Goal: Task Accomplishment & Management: Manage account settings

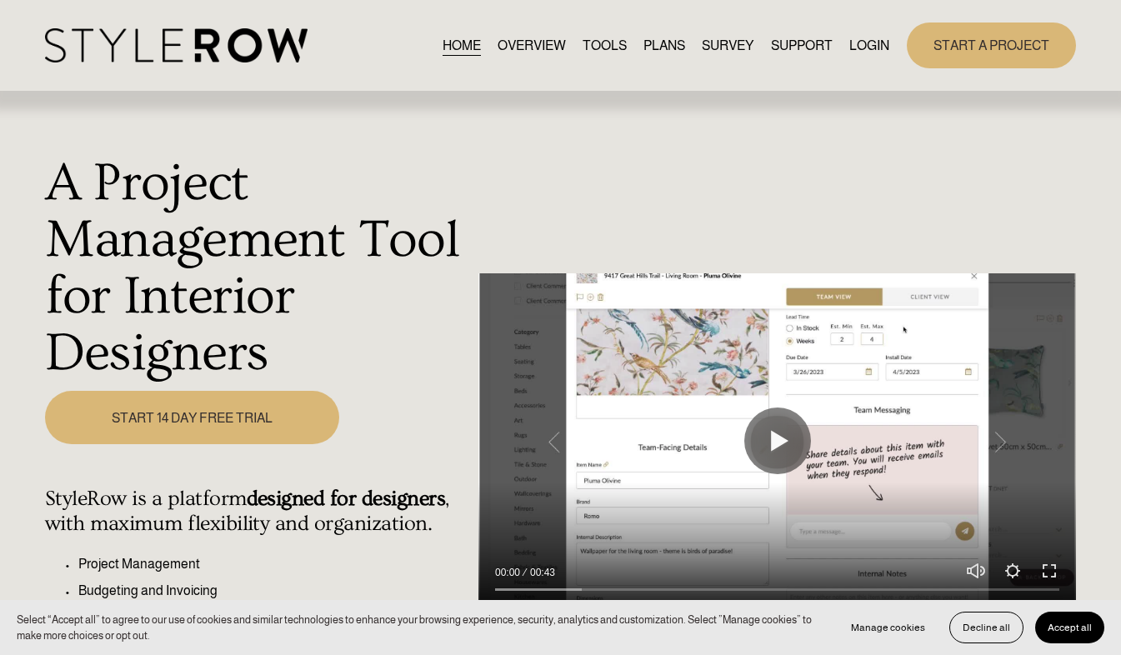
click at [872, 42] on link "LOGIN" at bounding box center [869, 45] width 40 height 22
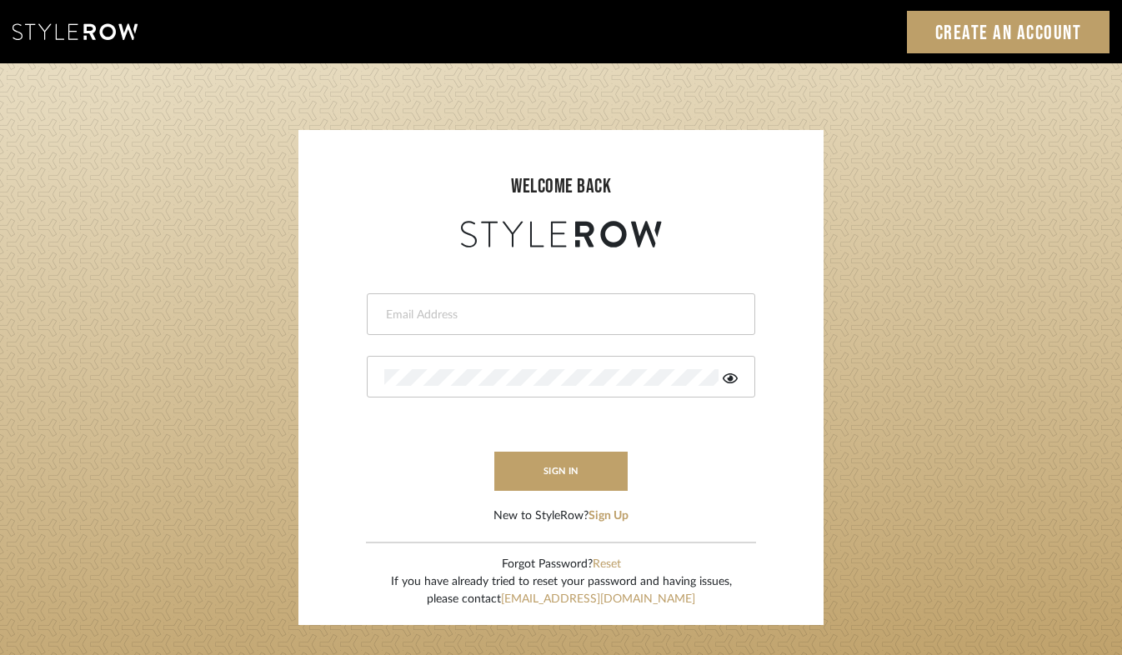
click at [515, 303] on div at bounding box center [561, 314] width 388 height 42
type input "purchasing@tfoxinteriors.com"
click at [724, 380] on icon at bounding box center [729, 378] width 15 height 10
click at [559, 470] on button "sign in" at bounding box center [560, 471] width 133 height 39
click at [557, 483] on button "sign in" at bounding box center [560, 471] width 133 height 39
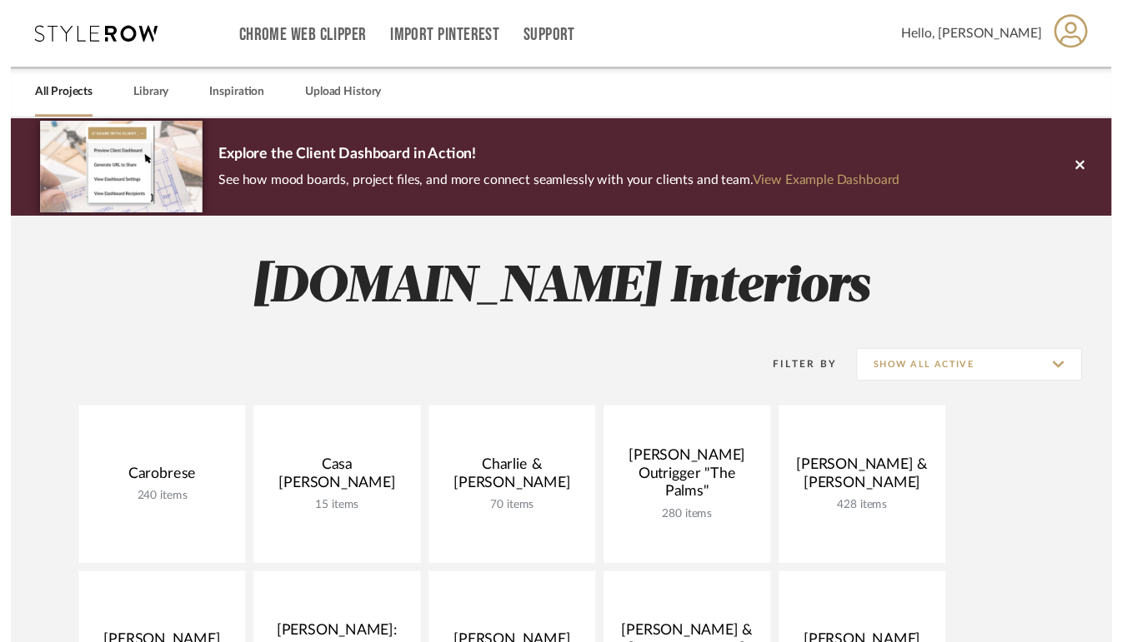
scroll to position [1, 0]
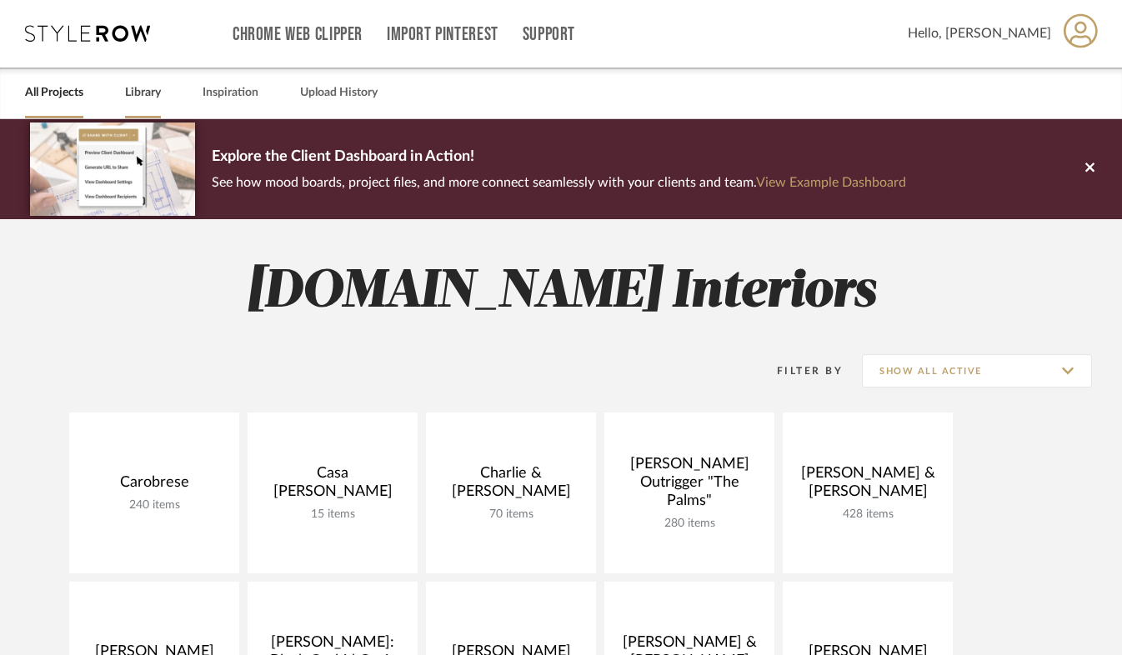
click at [154, 99] on link "Library" at bounding box center [143, 93] width 36 height 22
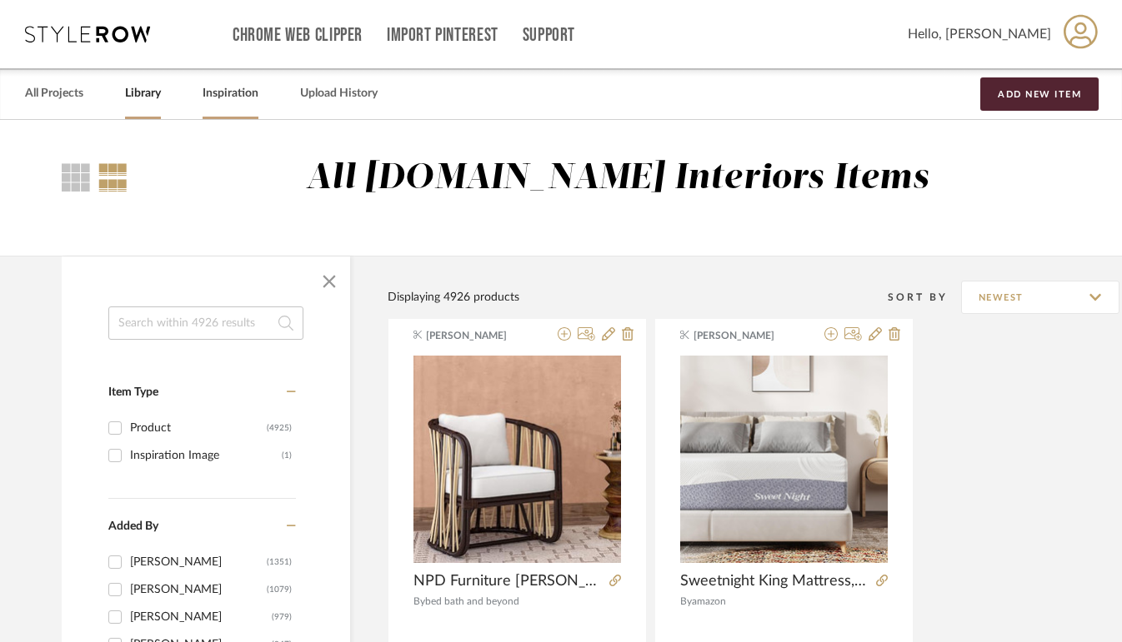
click at [232, 88] on link "Inspiration" at bounding box center [230, 93] width 56 height 22
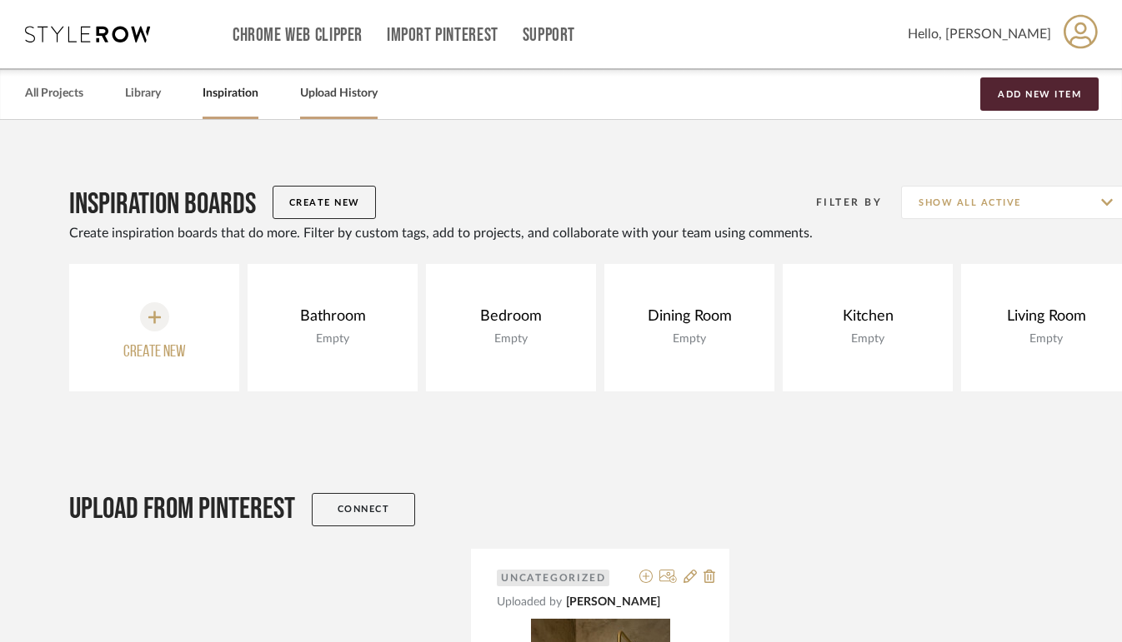
click at [361, 98] on link "Upload History" at bounding box center [338, 93] width 77 height 22
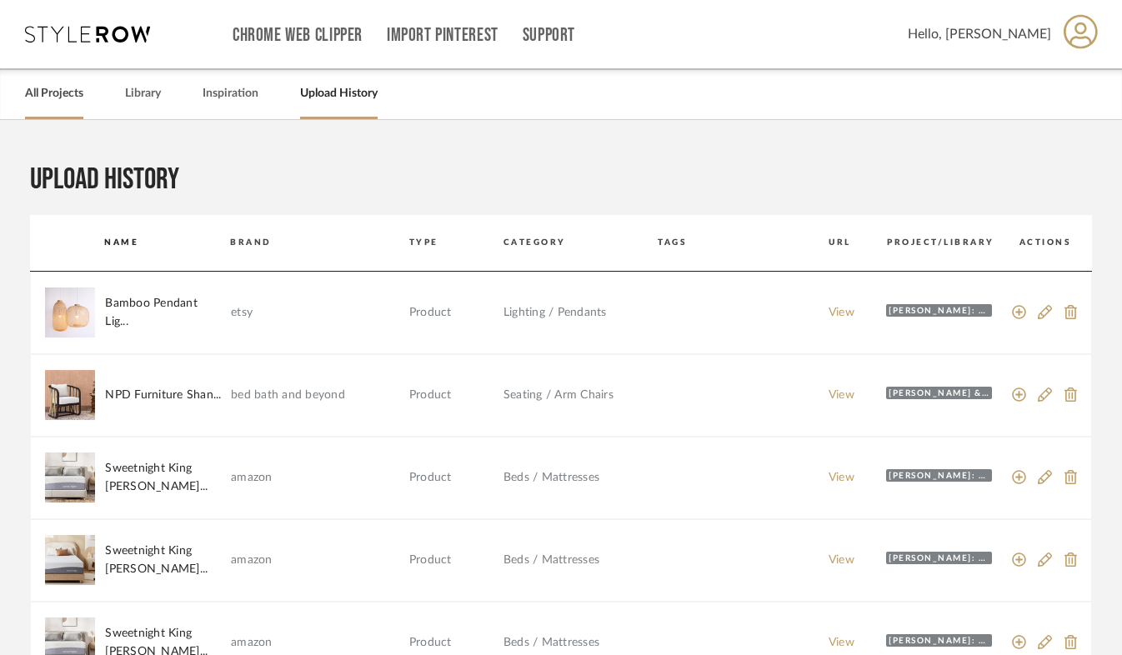
click at [70, 96] on link "All Projects" at bounding box center [54, 93] width 58 height 22
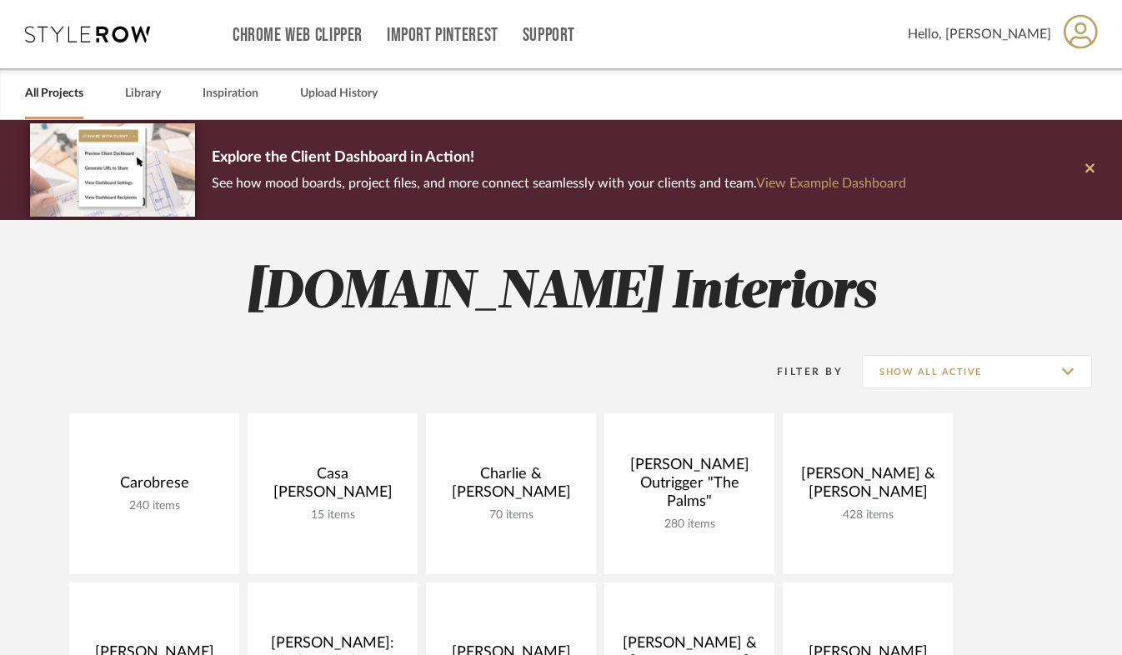
click at [1102, 172] on button at bounding box center [1089, 170] width 64 height 100
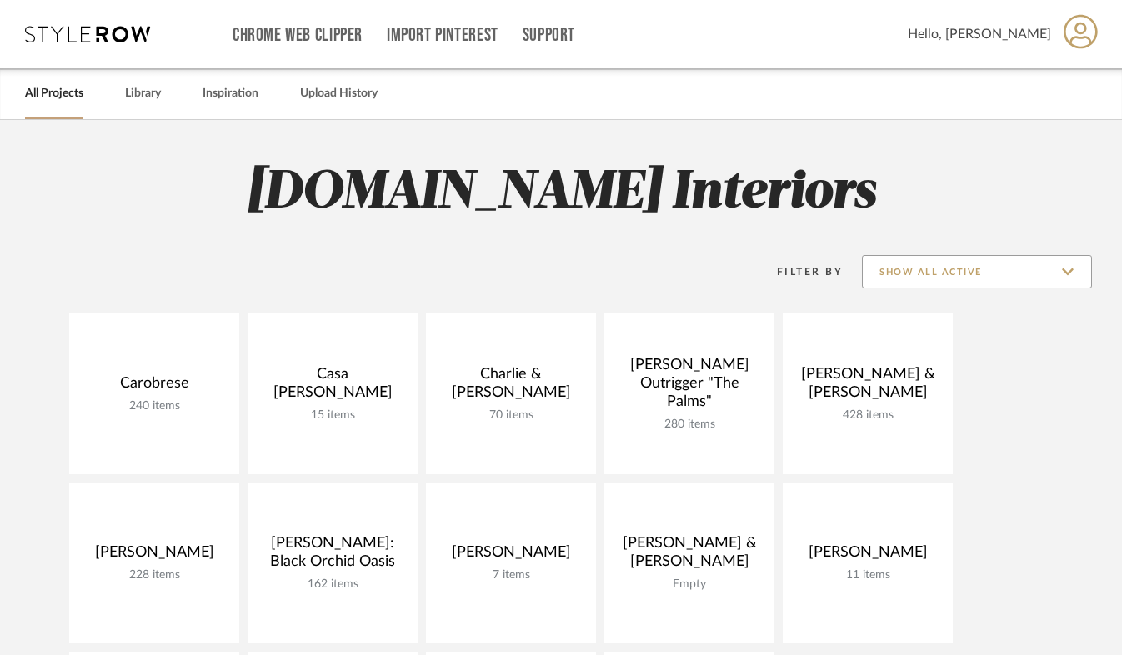
click at [1066, 285] on input "Show All Active" at bounding box center [977, 271] width 230 height 33
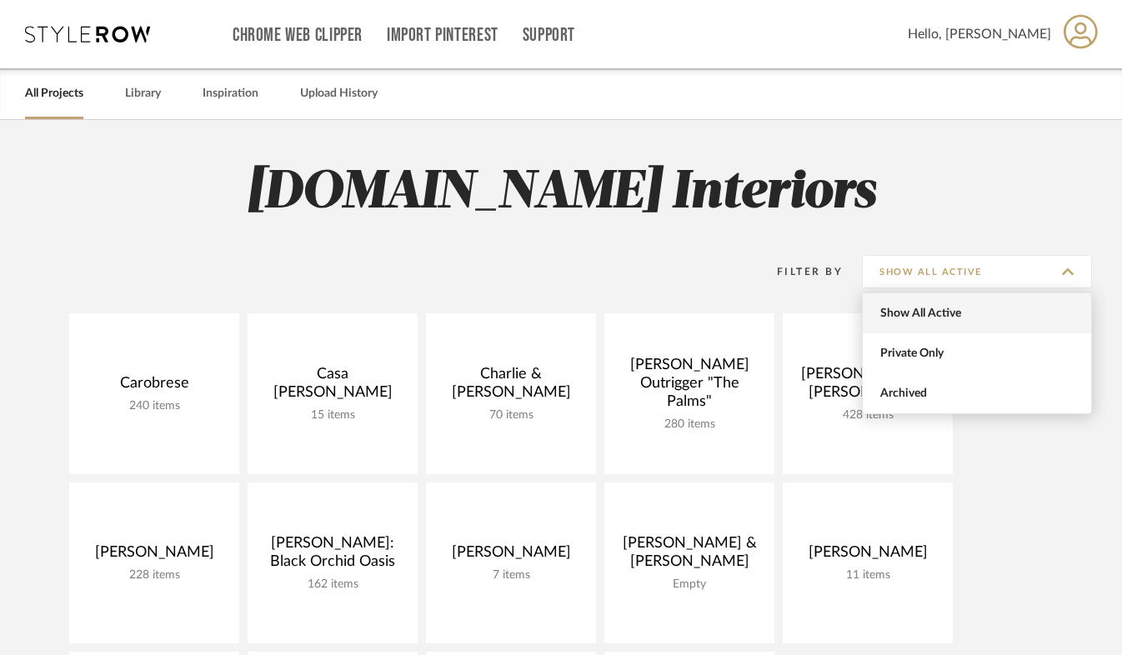
click at [1049, 313] on span "Show All Active" at bounding box center [978, 314] width 197 height 14
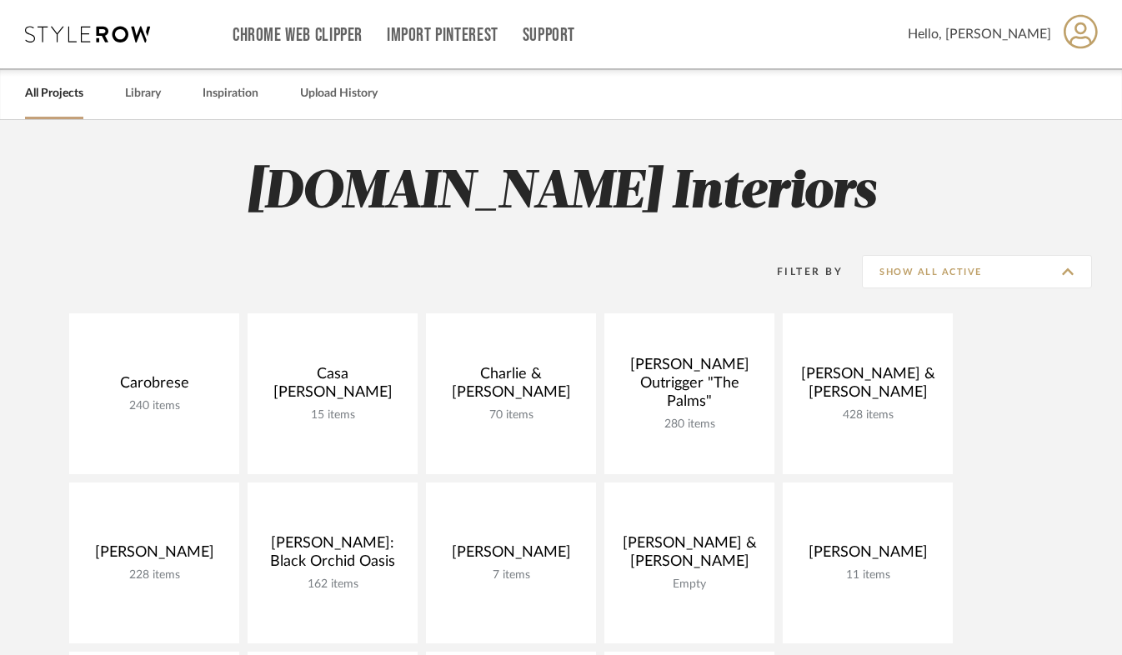
type input "Show All Active"
click at [1069, 276] on input "Show All Active" at bounding box center [977, 271] width 230 height 33
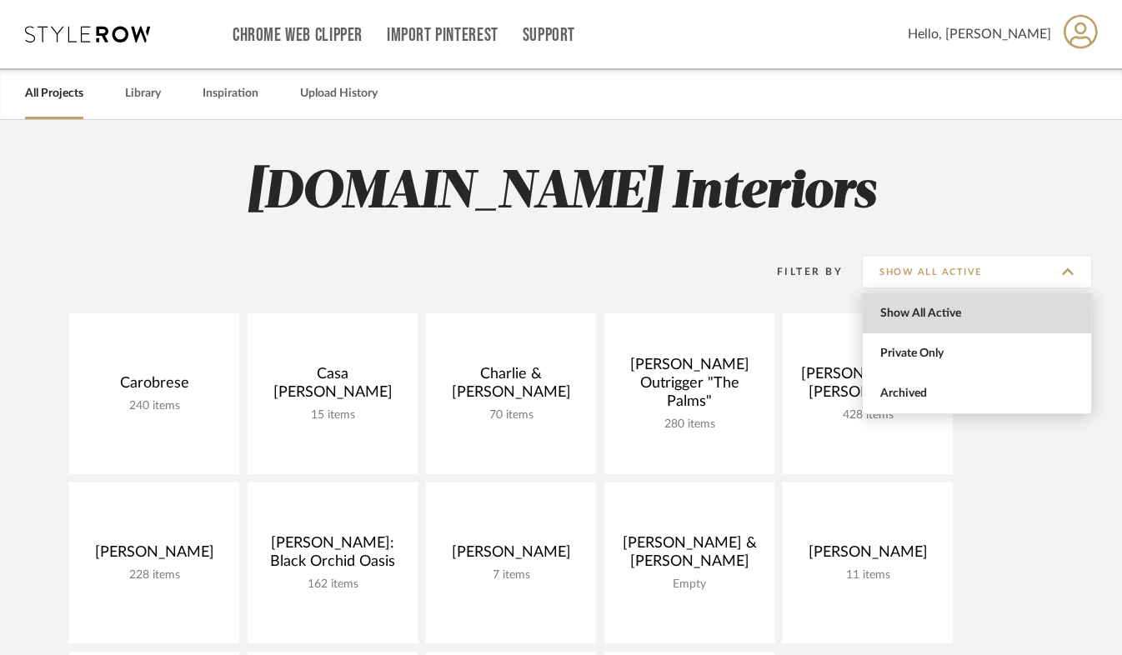
click at [1089, 187] on h2 "[DOMAIN_NAME] Interiors" at bounding box center [561, 193] width 1122 height 62
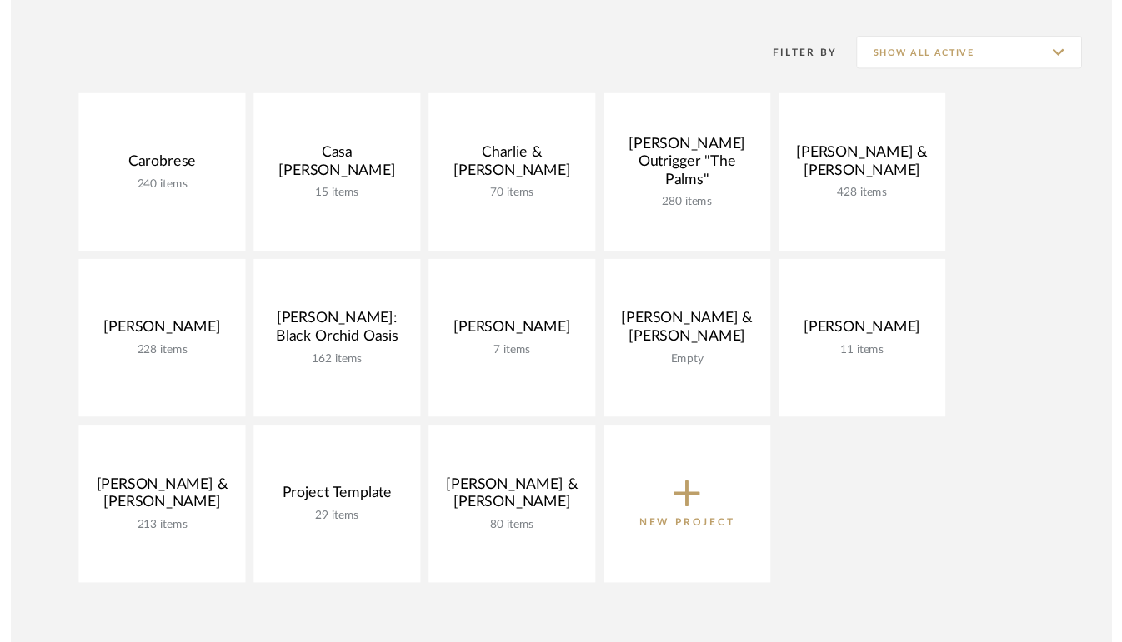
scroll to position [292, 0]
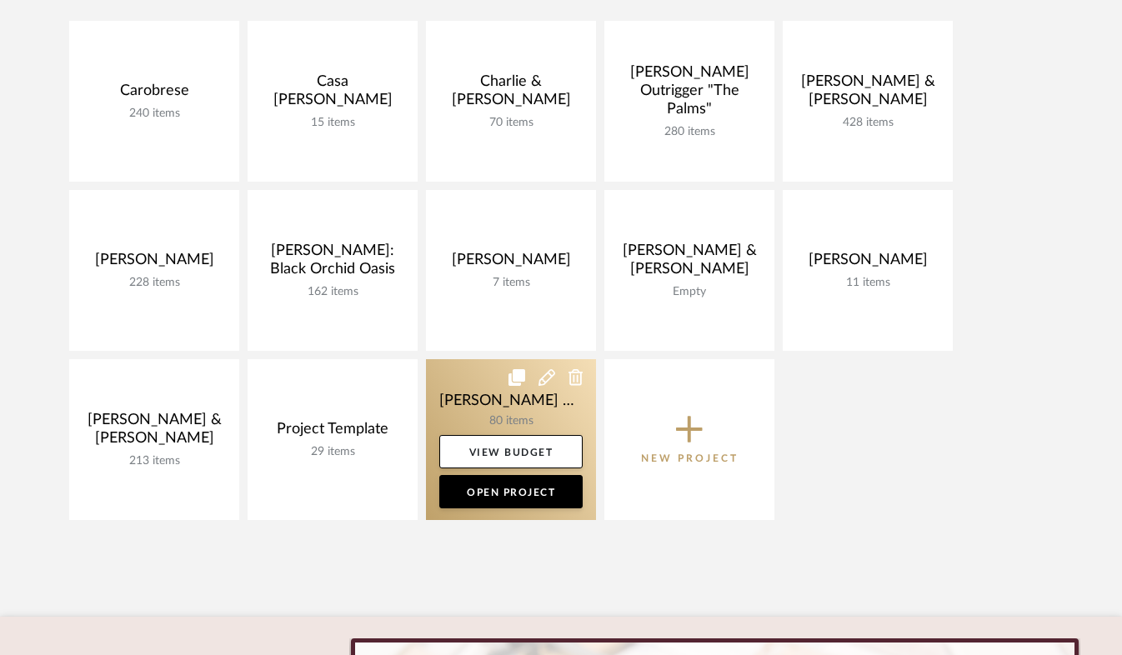
click at [540, 433] on link at bounding box center [511, 439] width 170 height 161
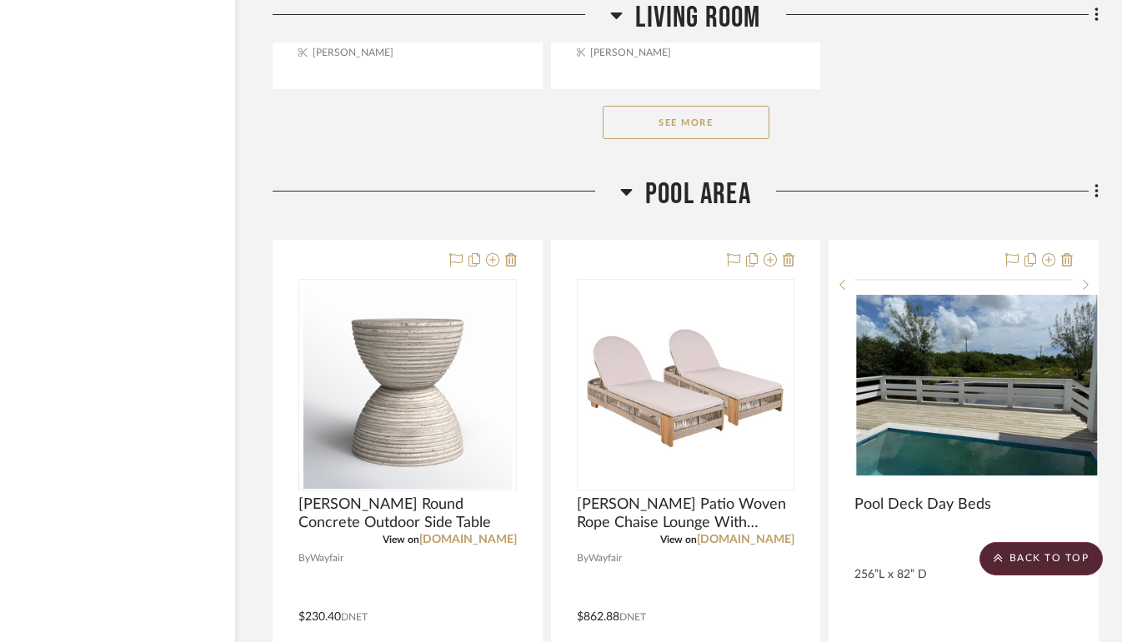
scroll to position [15183, 78]
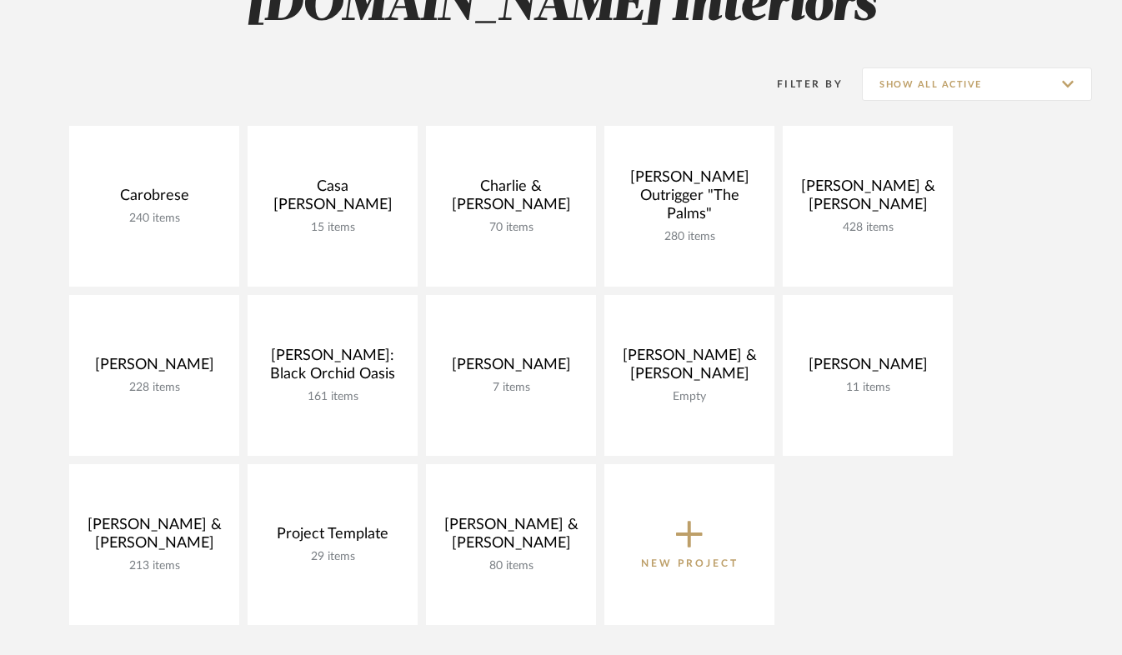
scroll to position [207, 0]
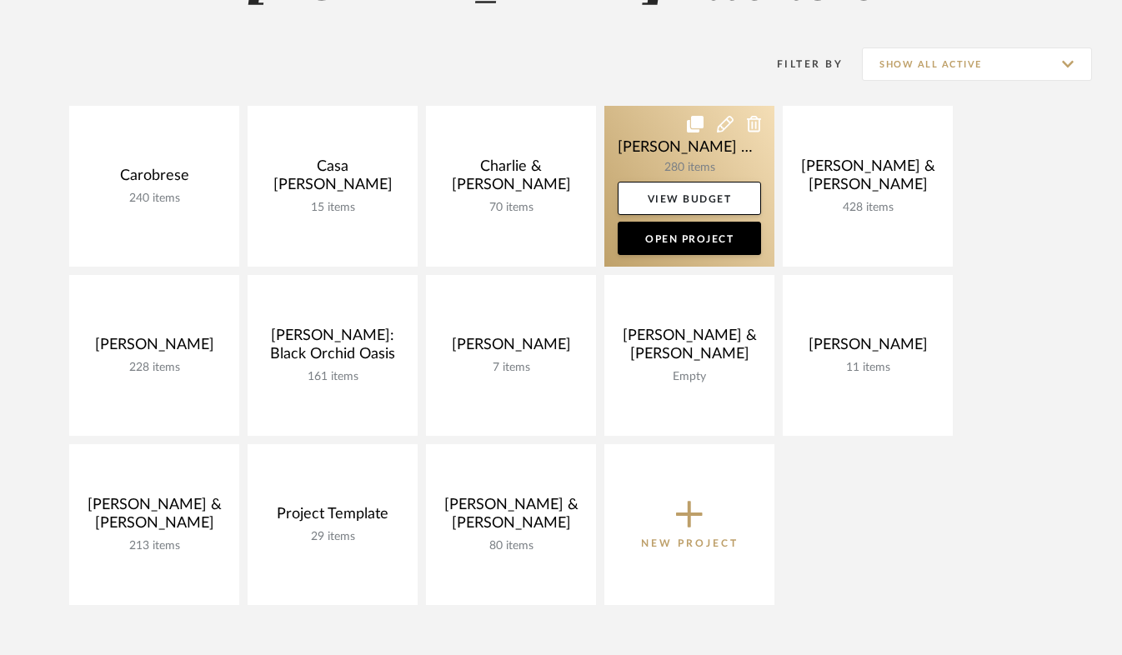
click at [709, 177] on link at bounding box center [689, 186] width 170 height 161
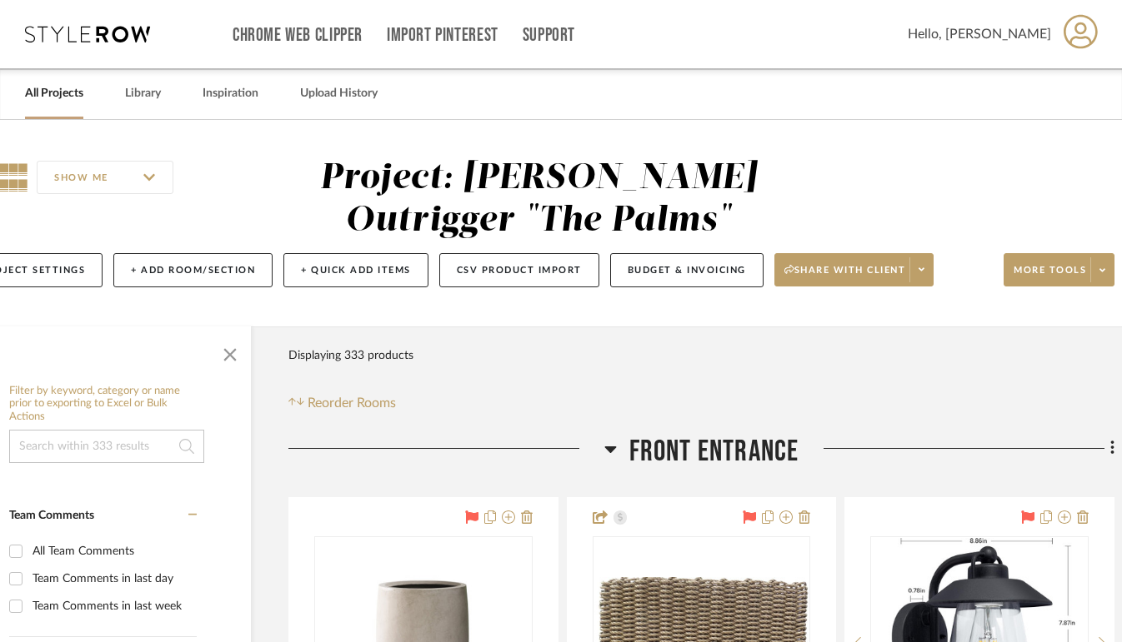
scroll to position [0, 78]
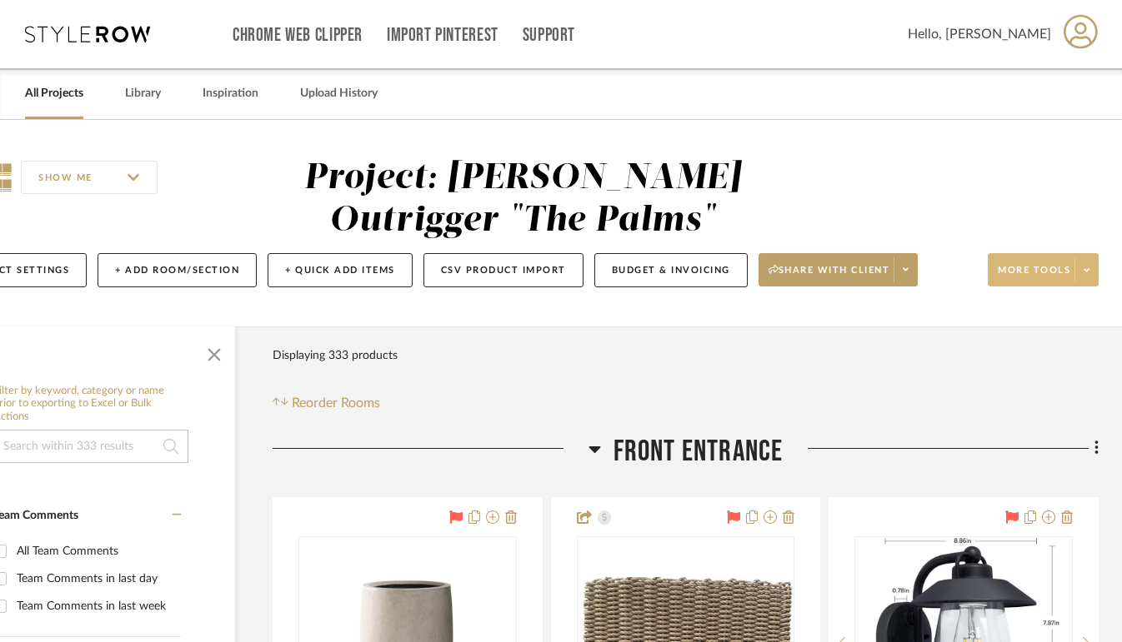
click at [1086, 270] on icon at bounding box center [1086, 270] width 6 height 9
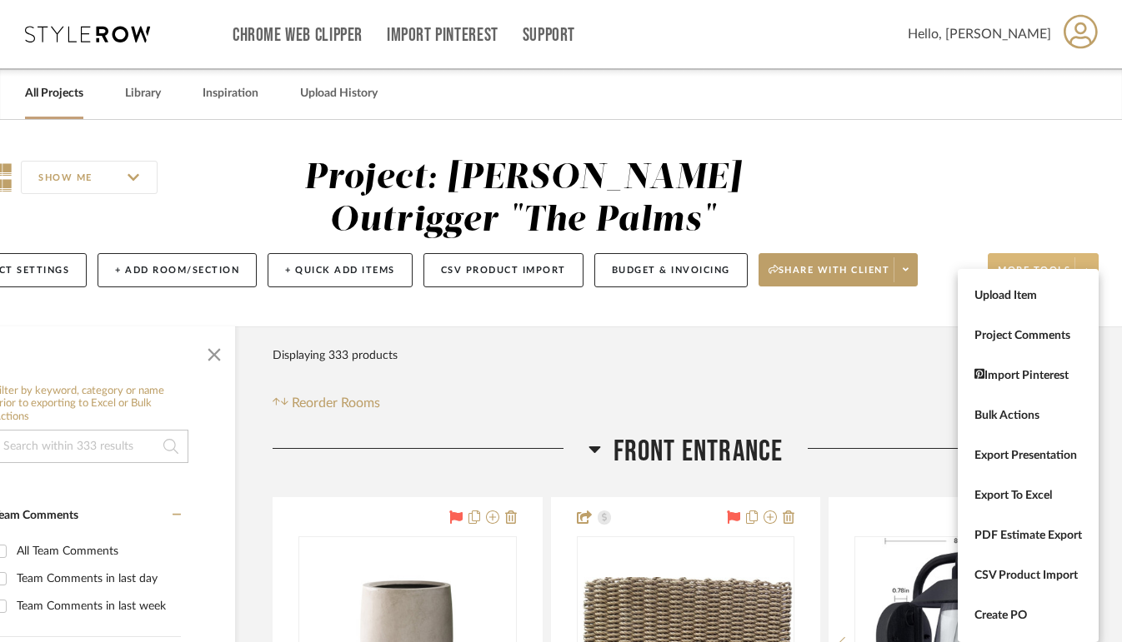
click at [1095, 139] on div at bounding box center [561, 321] width 1122 height 642
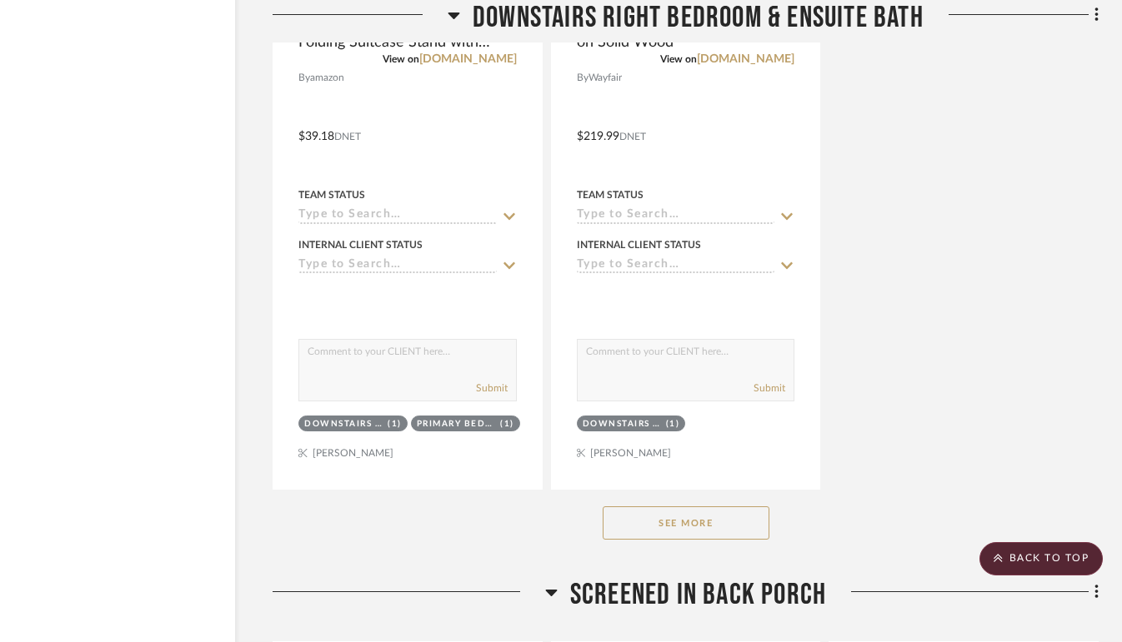
scroll to position [20366, 78]
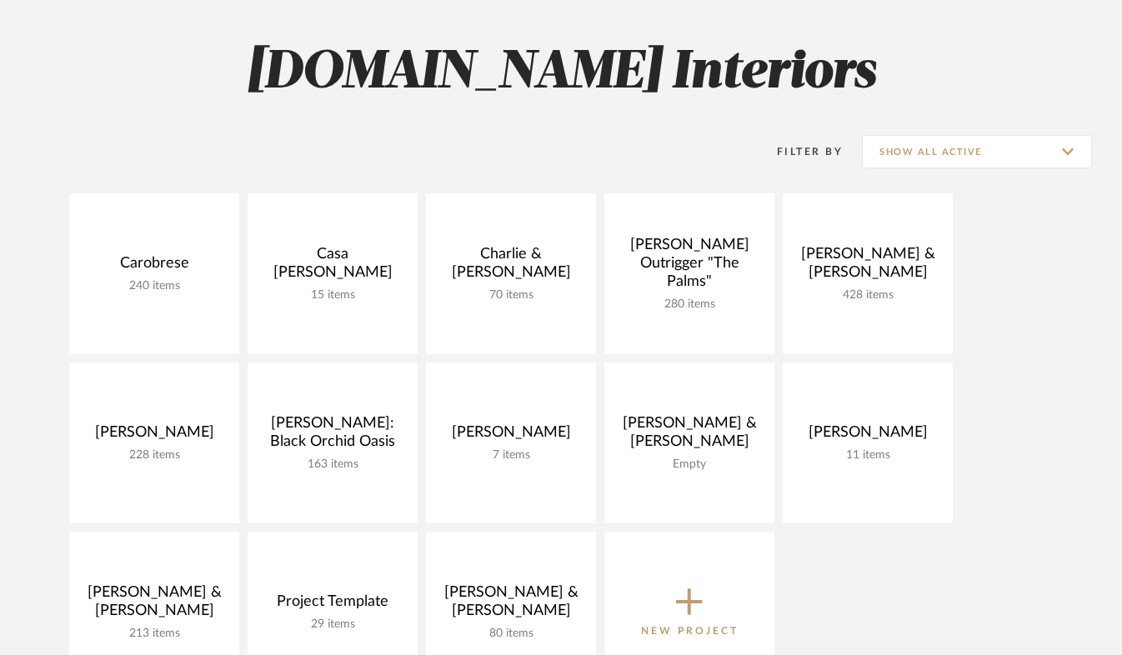
scroll to position [126, 0]
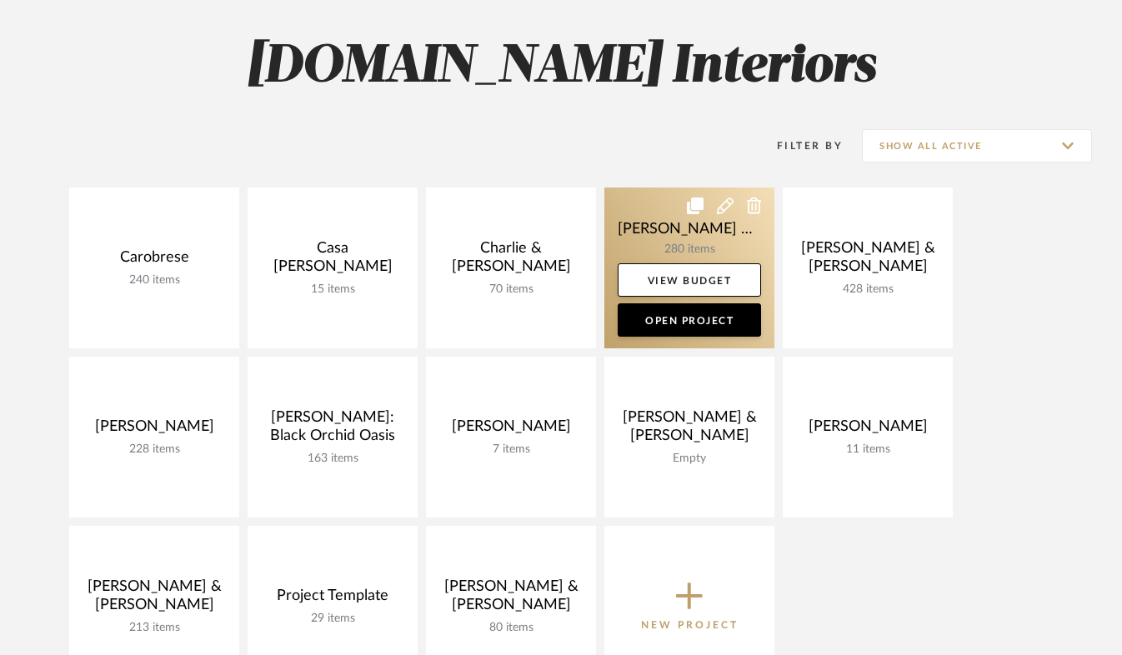
click at [695, 248] on link at bounding box center [689, 267] width 170 height 161
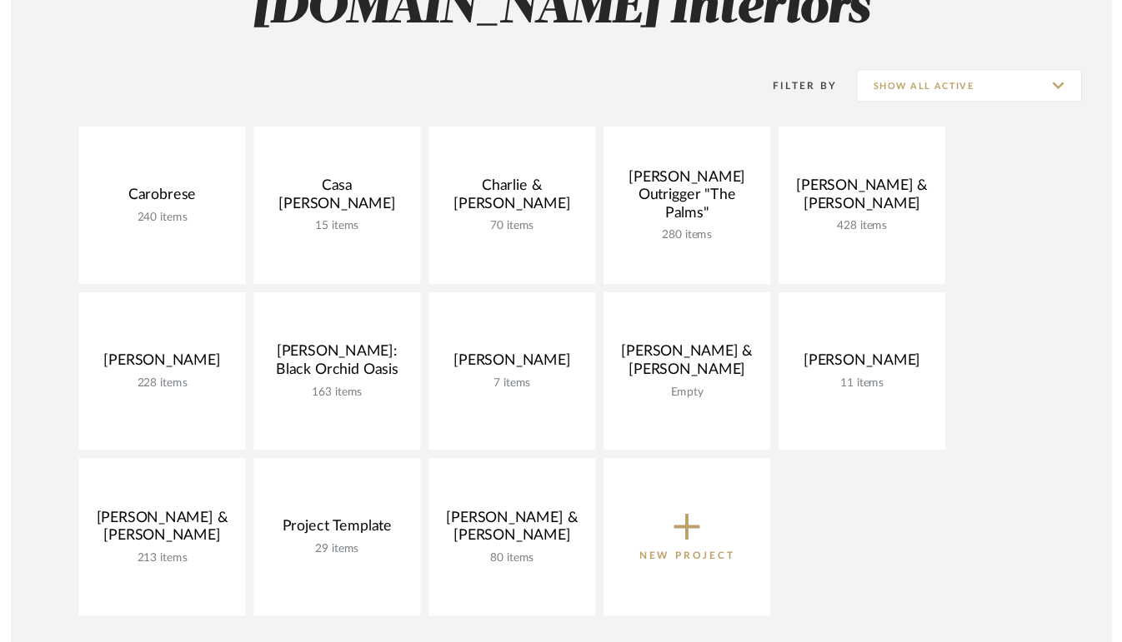
scroll to position [184, 0]
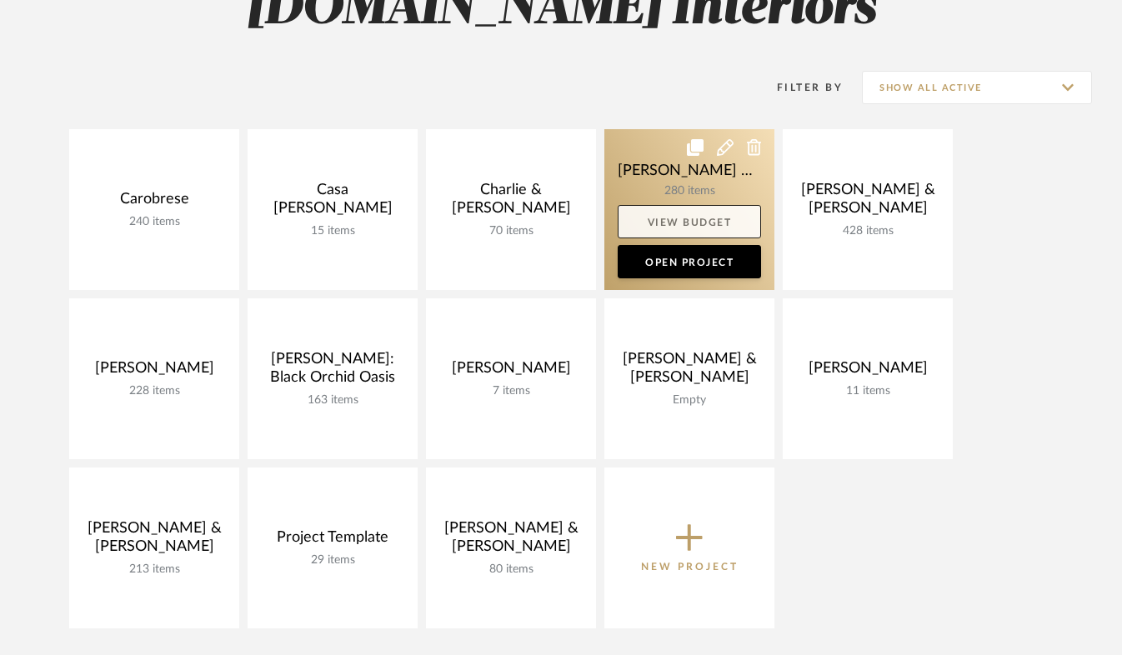
click at [718, 217] on link "View Budget" at bounding box center [688, 221] width 143 height 33
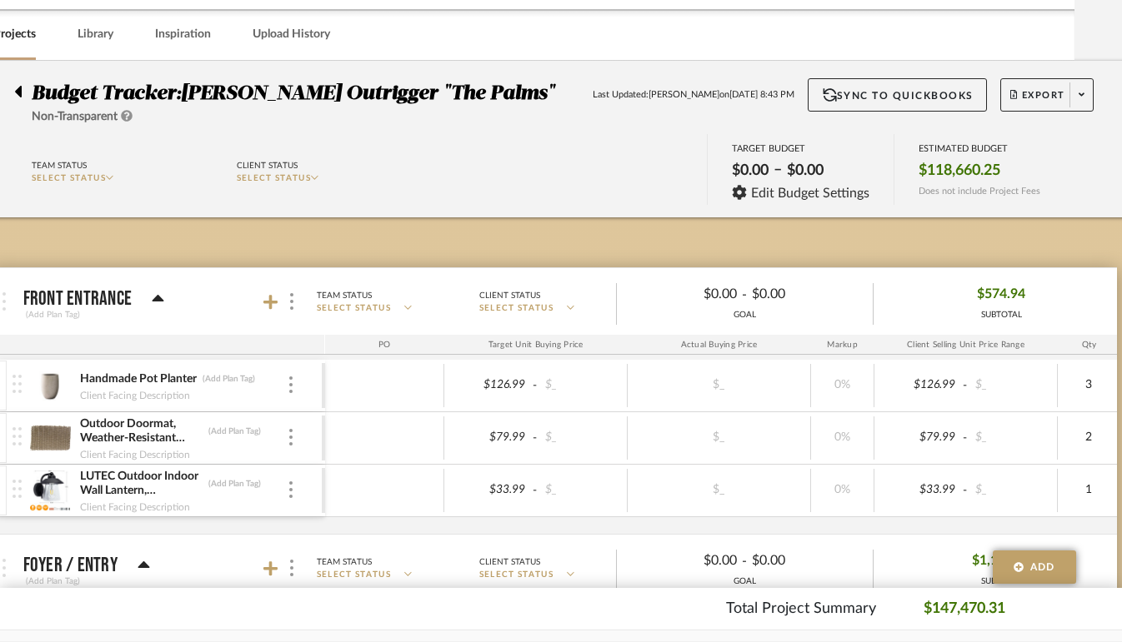
scroll to position [59, 45]
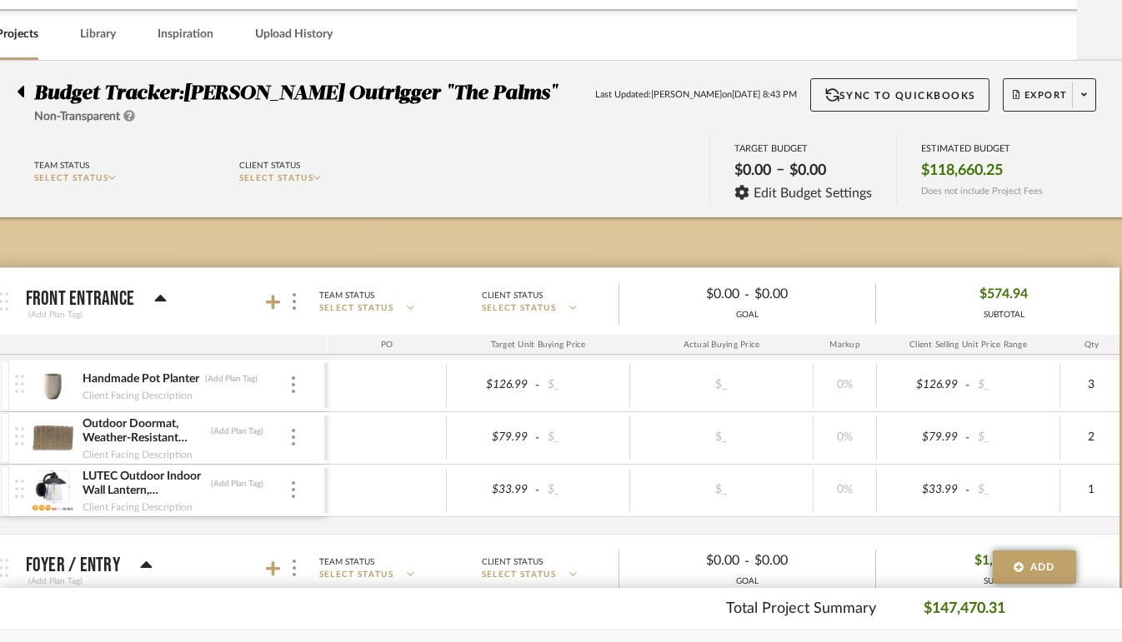
click at [321, 177] on icon at bounding box center [316, 177] width 7 height 8
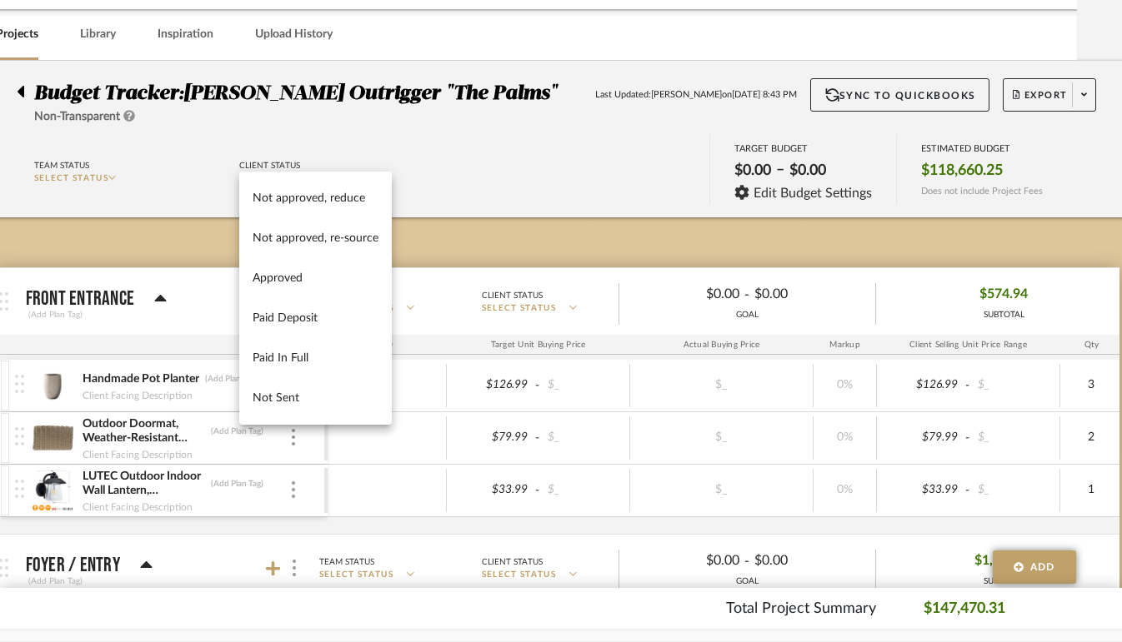
click at [571, 154] on div at bounding box center [561, 321] width 1122 height 642
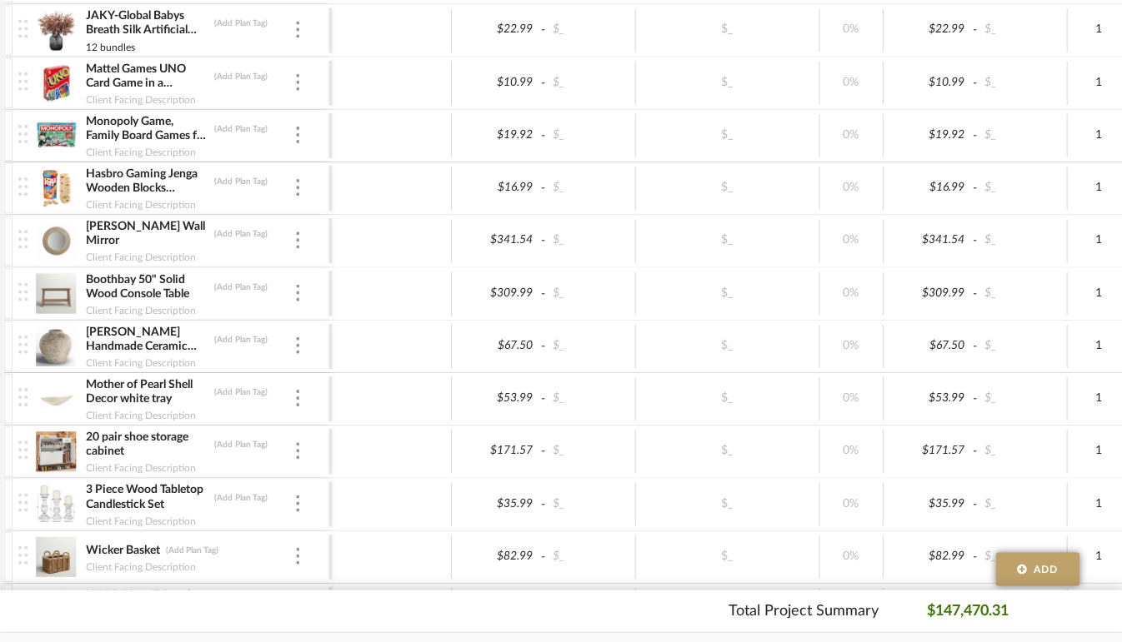
scroll to position [0, 41]
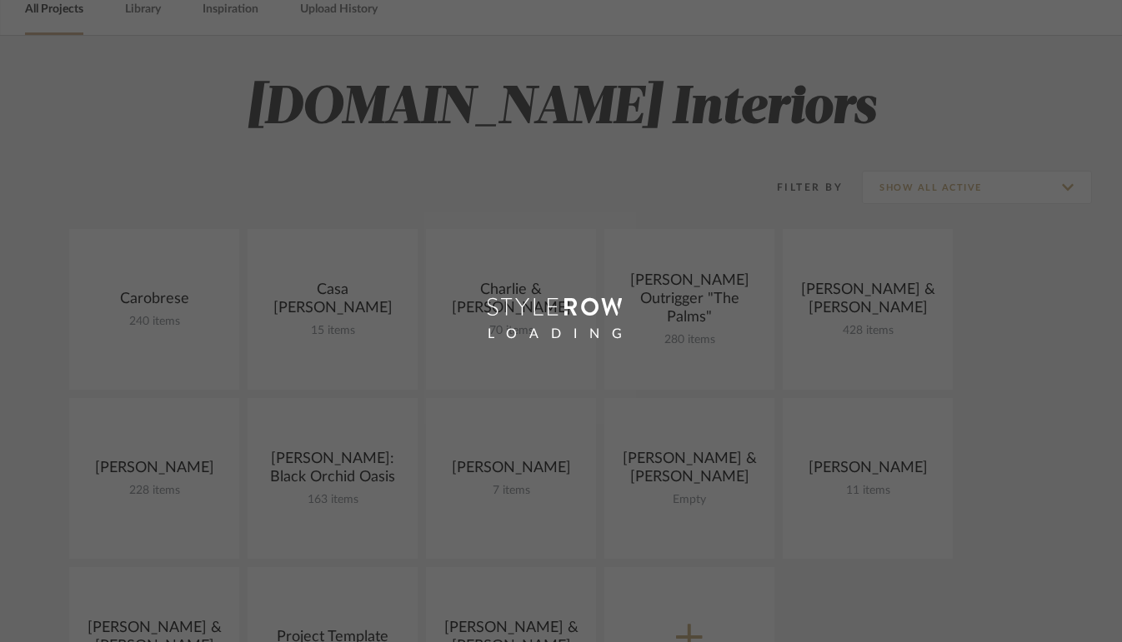
scroll to position [184, 0]
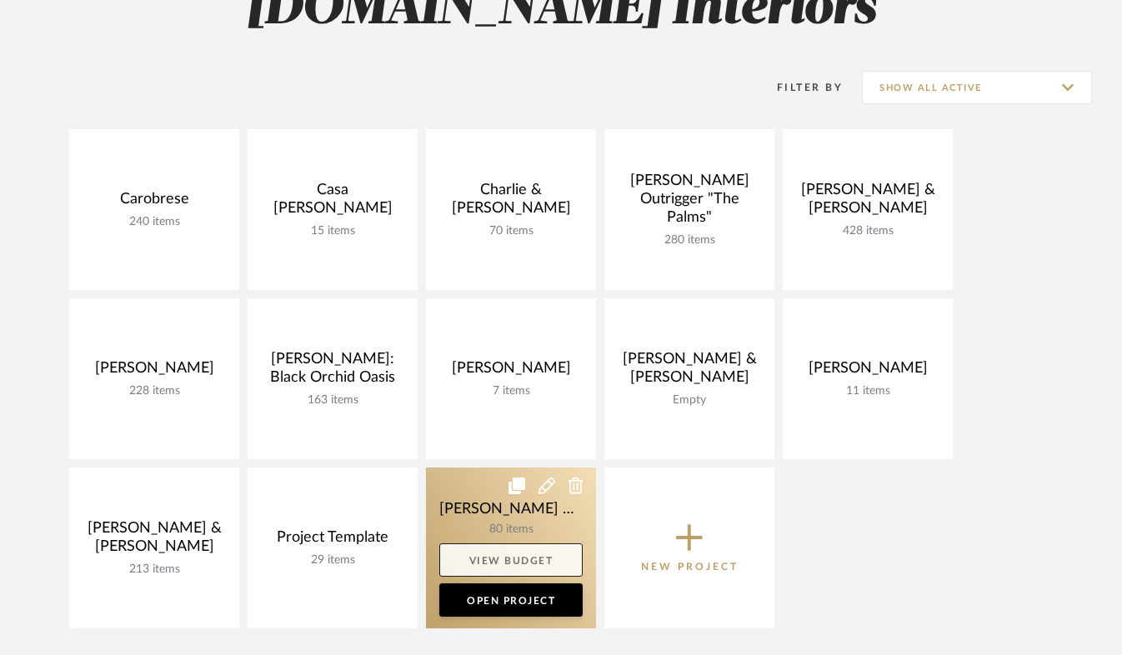
click at [504, 563] on link "View Budget" at bounding box center [510, 559] width 143 height 33
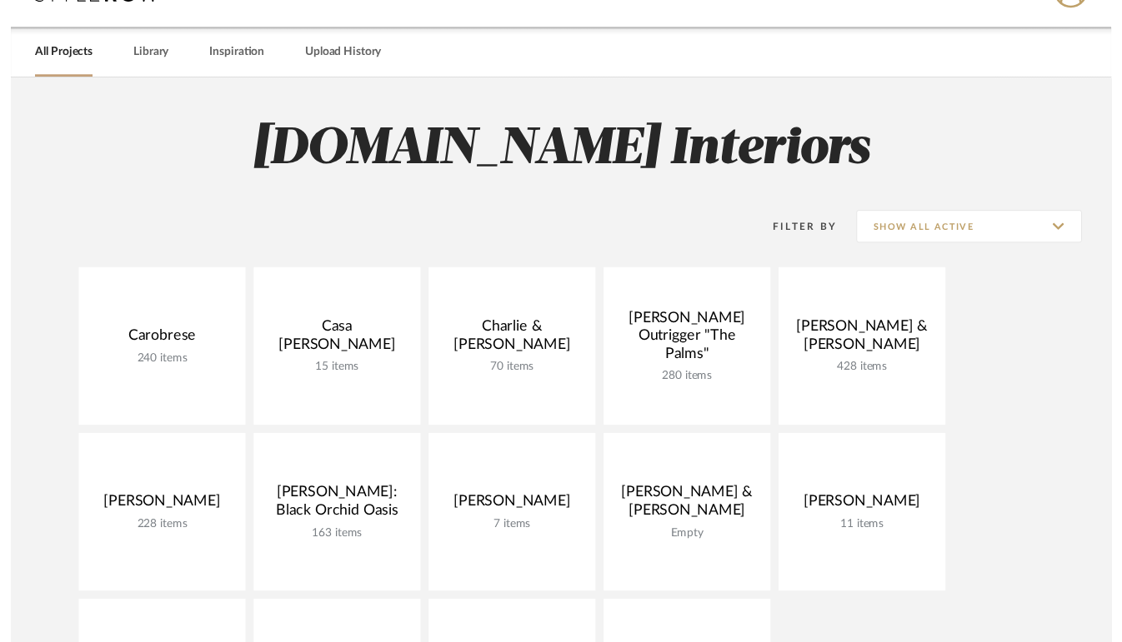
scroll to position [19, 0]
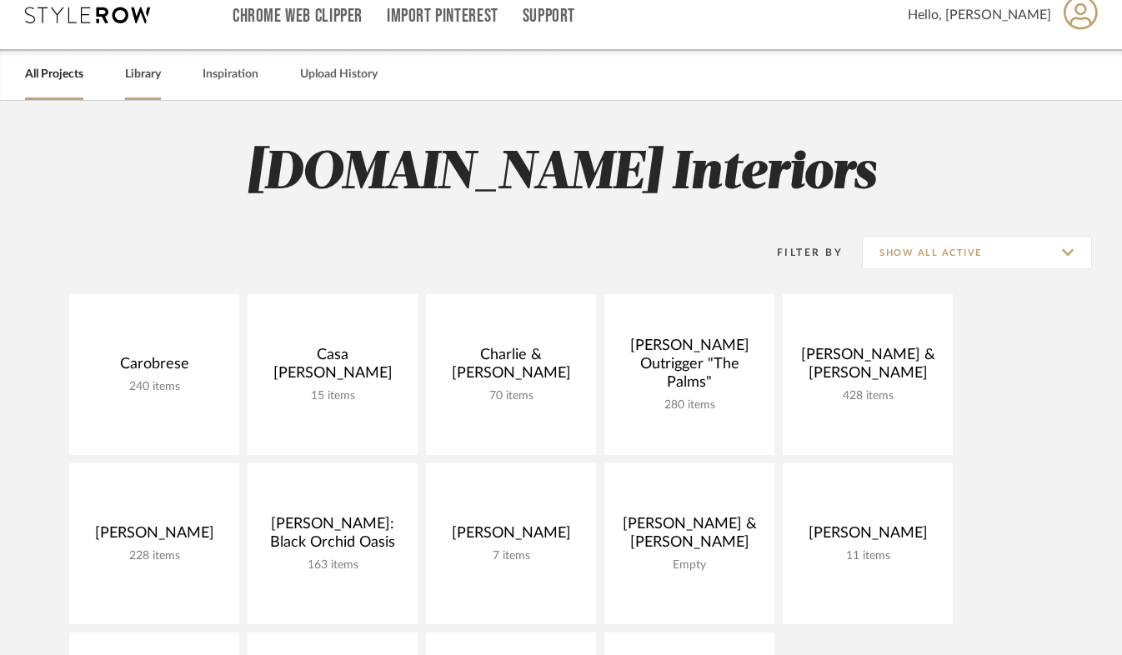
click at [144, 79] on link "Library" at bounding box center [143, 74] width 36 height 22
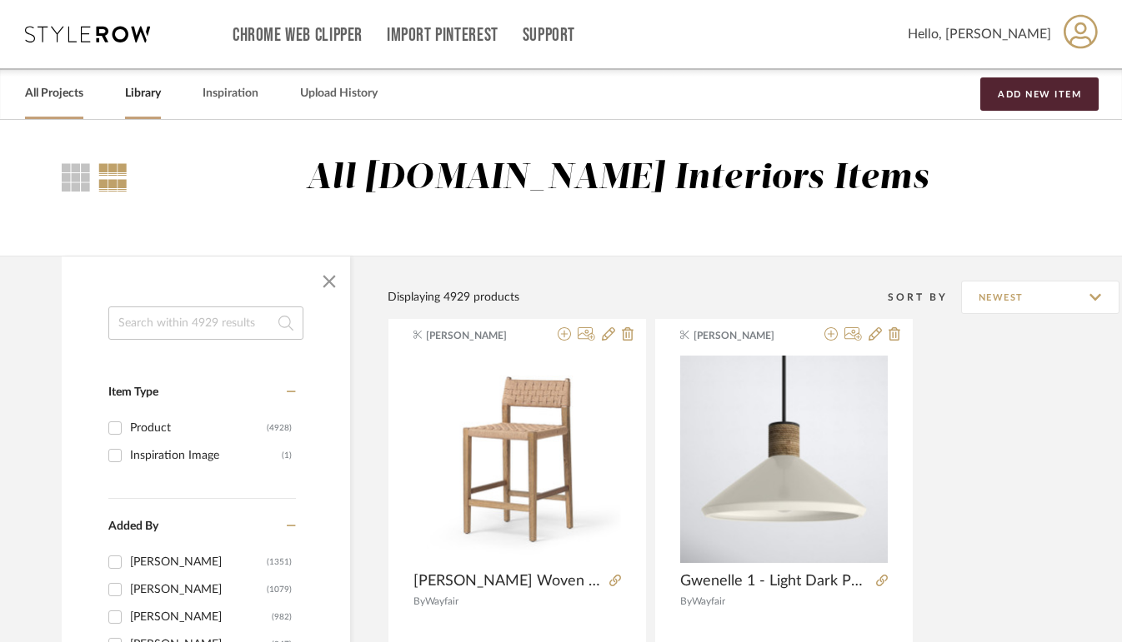
click at [57, 92] on link "All Projects" at bounding box center [54, 93] width 58 height 22
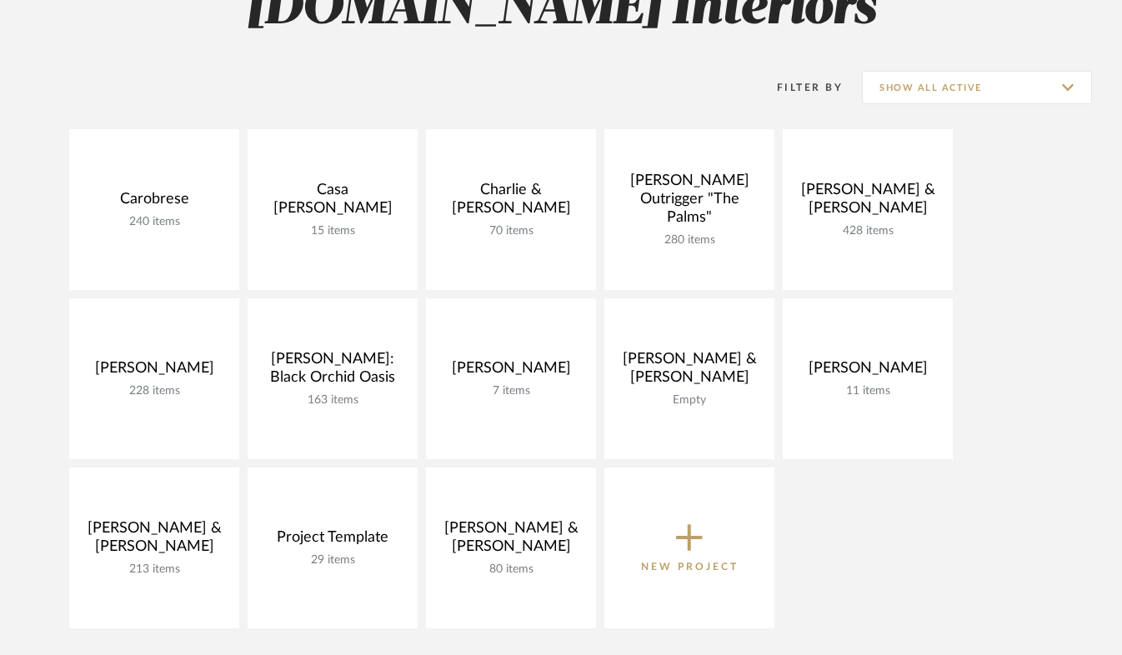
scroll to position [186, 0]
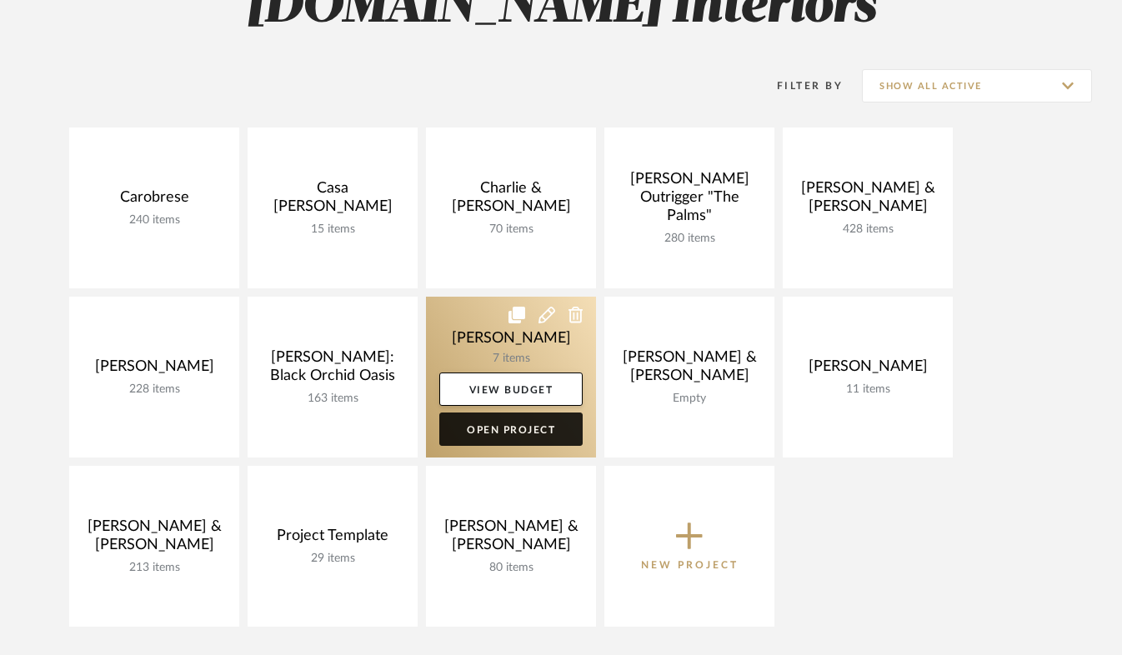
click at [505, 427] on link "Open Project" at bounding box center [510, 428] width 143 height 33
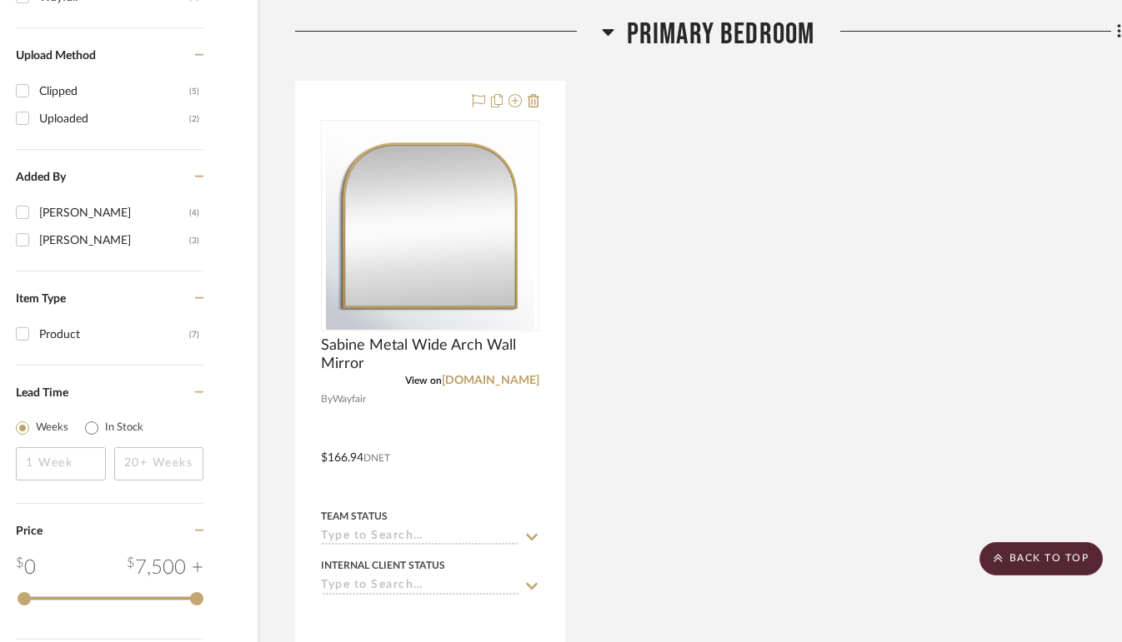
scroll to position [1211, 56]
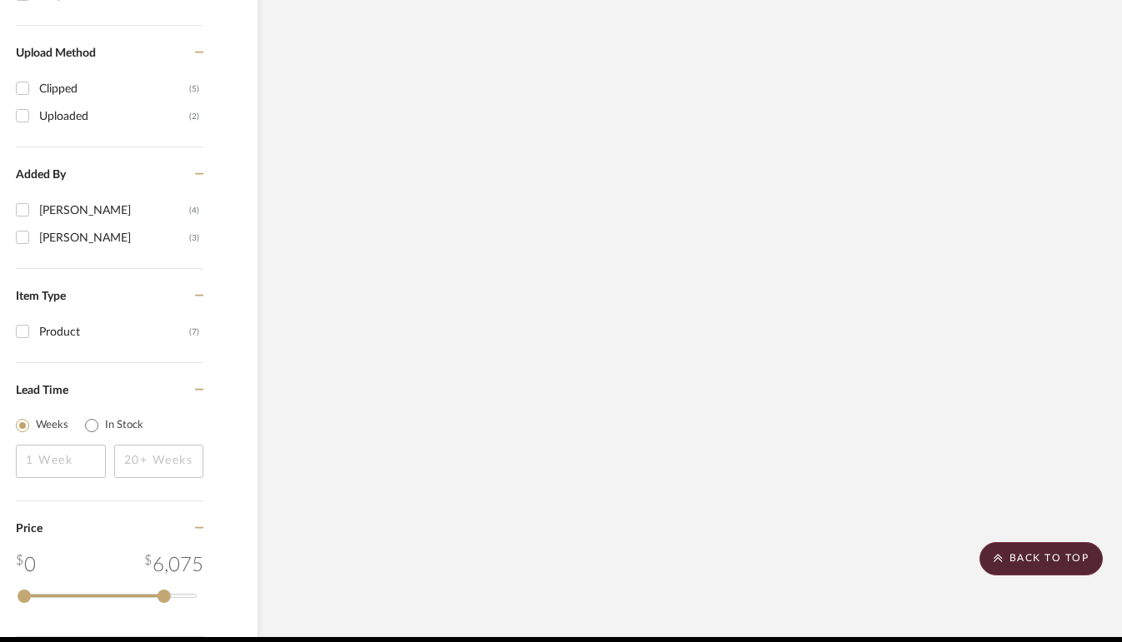
click at [31, 372] on div "Lead Time" at bounding box center [109, 387] width 187 height 49
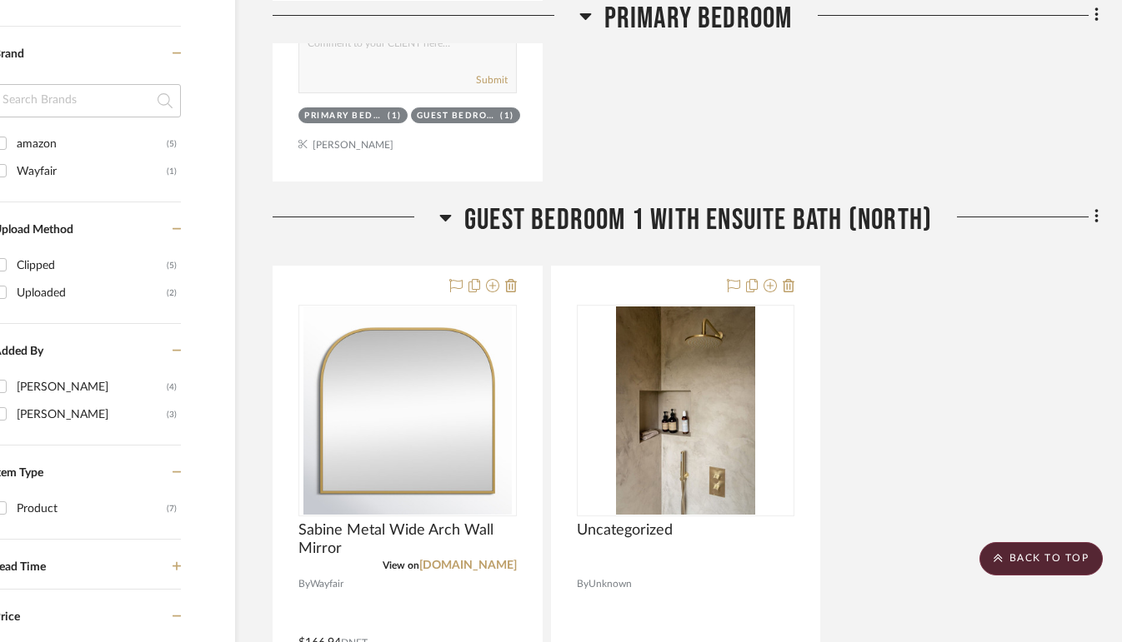
scroll to position [0, 78]
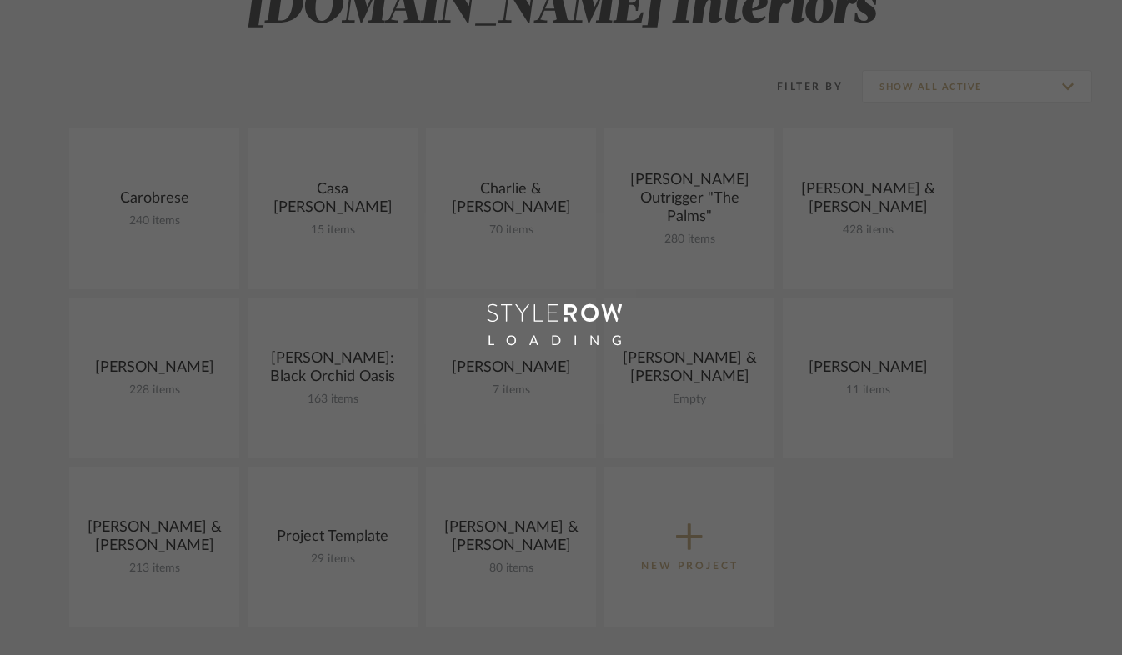
scroll to position [186, 0]
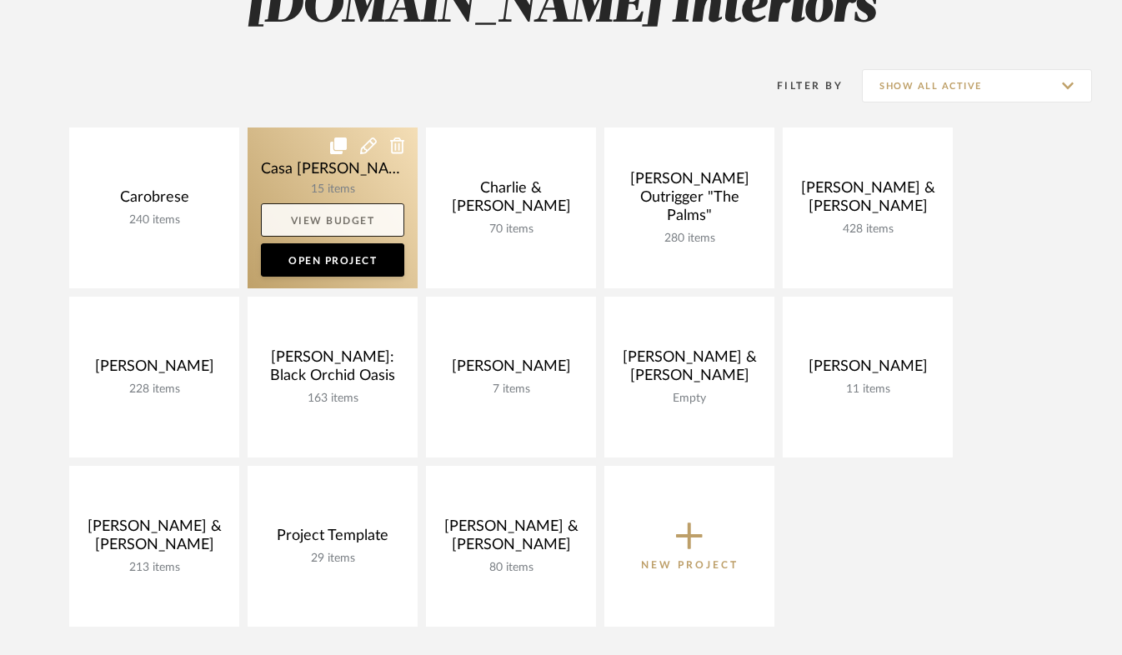
click at [350, 231] on link "View Budget" at bounding box center [332, 219] width 143 height 33
click at [324, 262] on link "Open Project" at bounding box center [332, 259] width 143 height 33
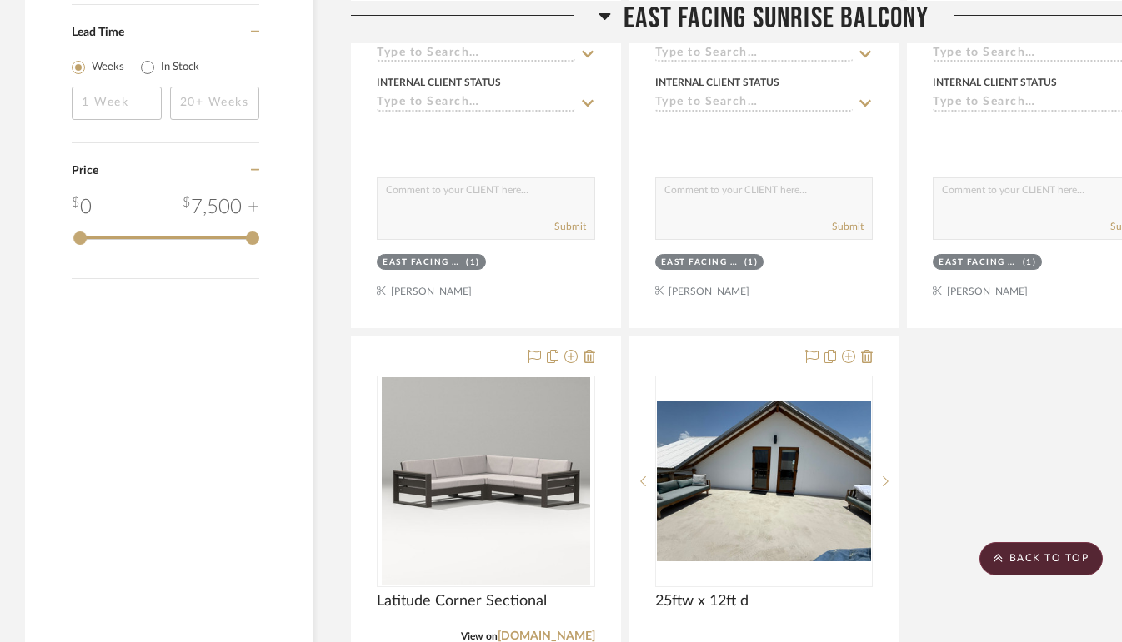
scroll to position [1679, 0]
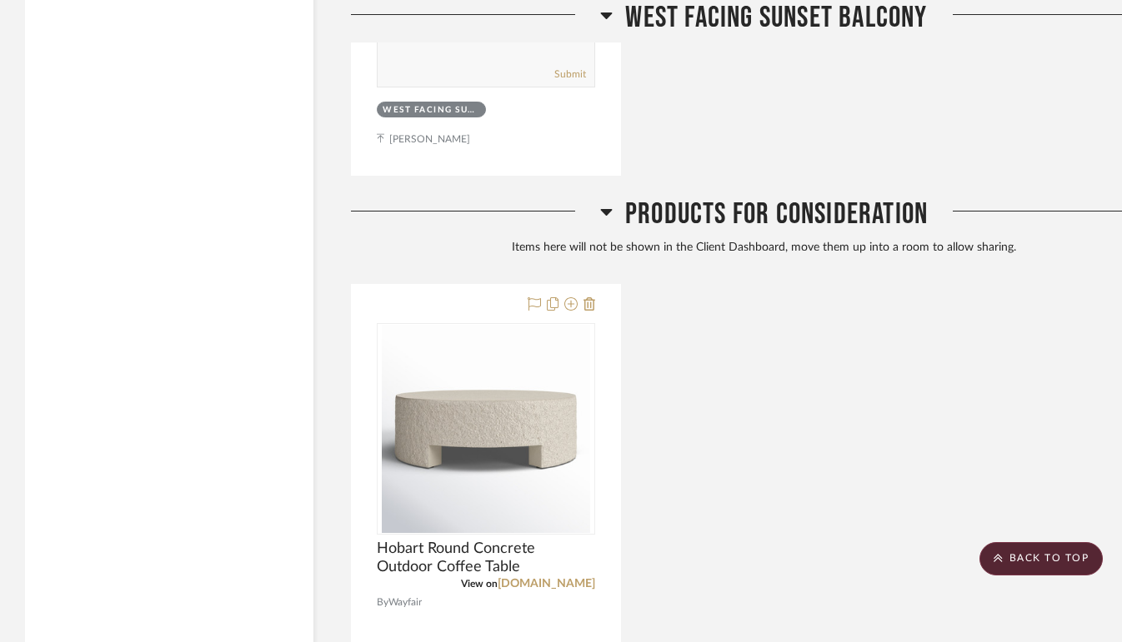
scroll to position [4111, 0]
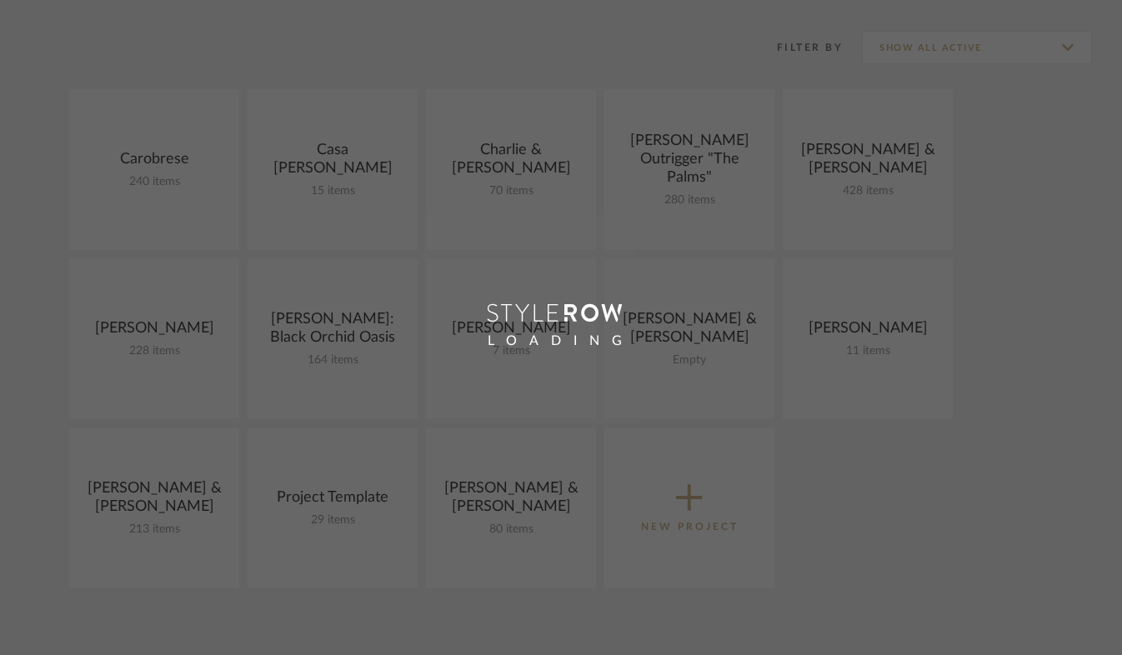
scroll to position [186, 0]
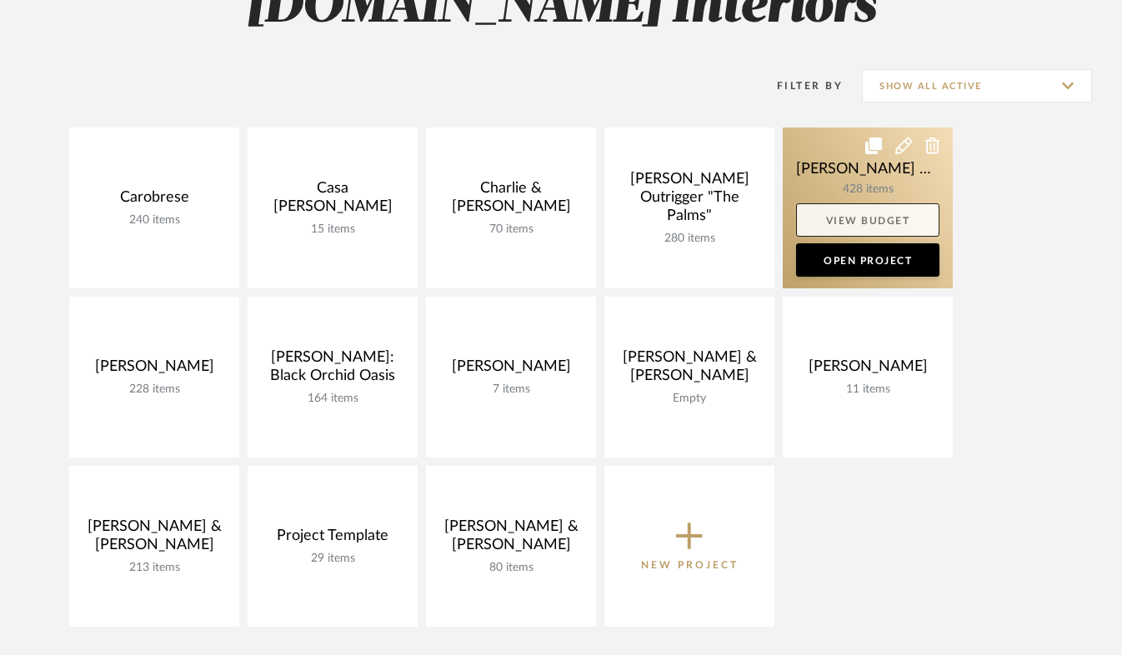
click at [862, 214] on link "View Budget" at bounding box center [867, 219] width 143 height 33
click at [866, 263] on link "Open Project" at bounding box center [867, 259] width 143 height 33
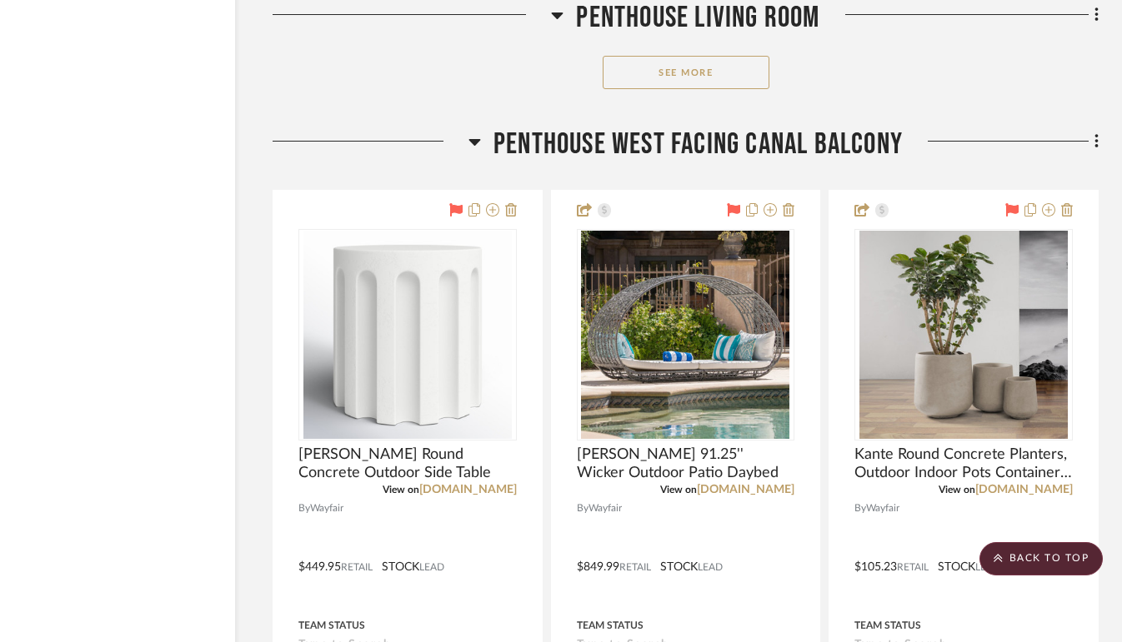
scroll to position [8136, 78]
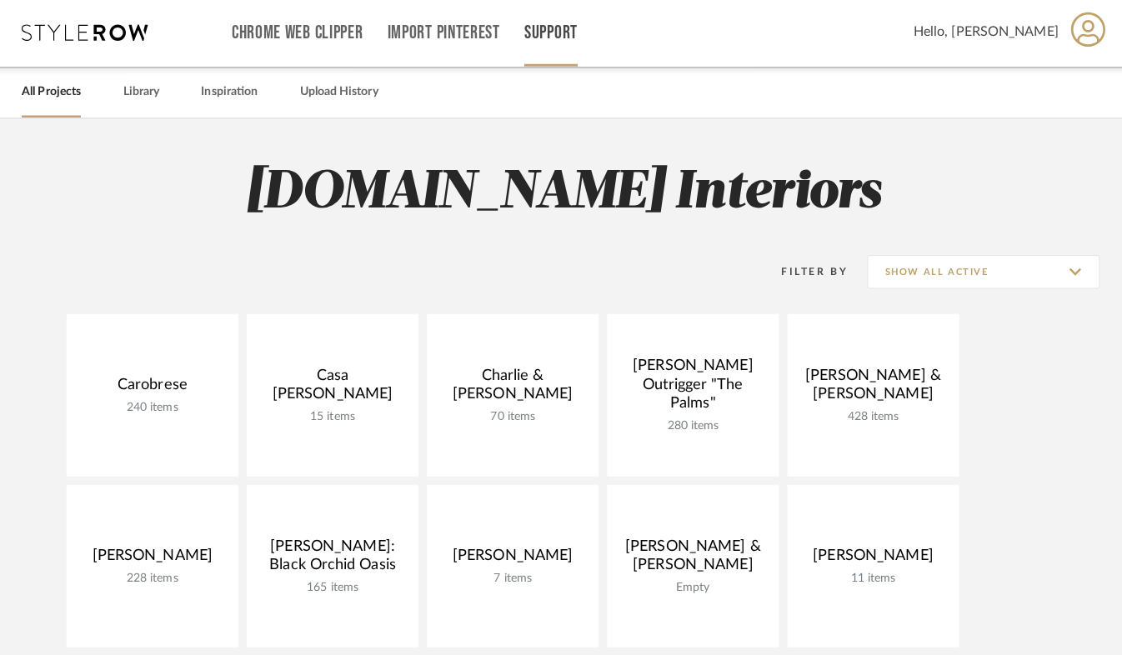
click at [559, 40] on link "Support" at bounding box center [548, 35] width 52 height 14
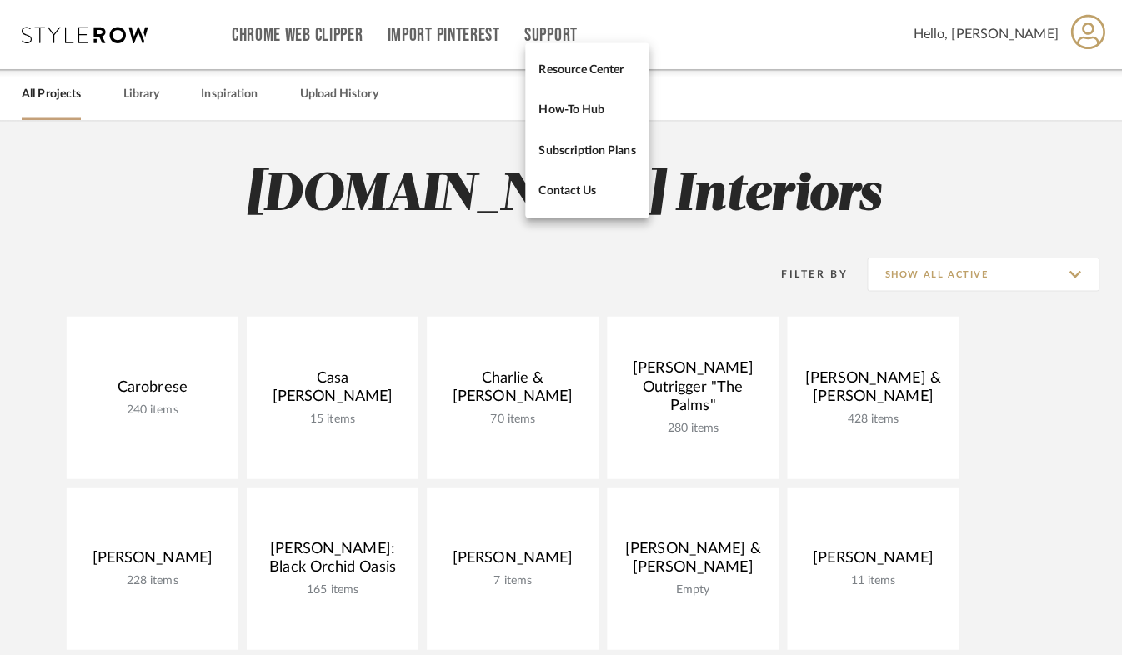
click at [1078, 37] on div at bounding box center [561, 327] width 1122 height 655
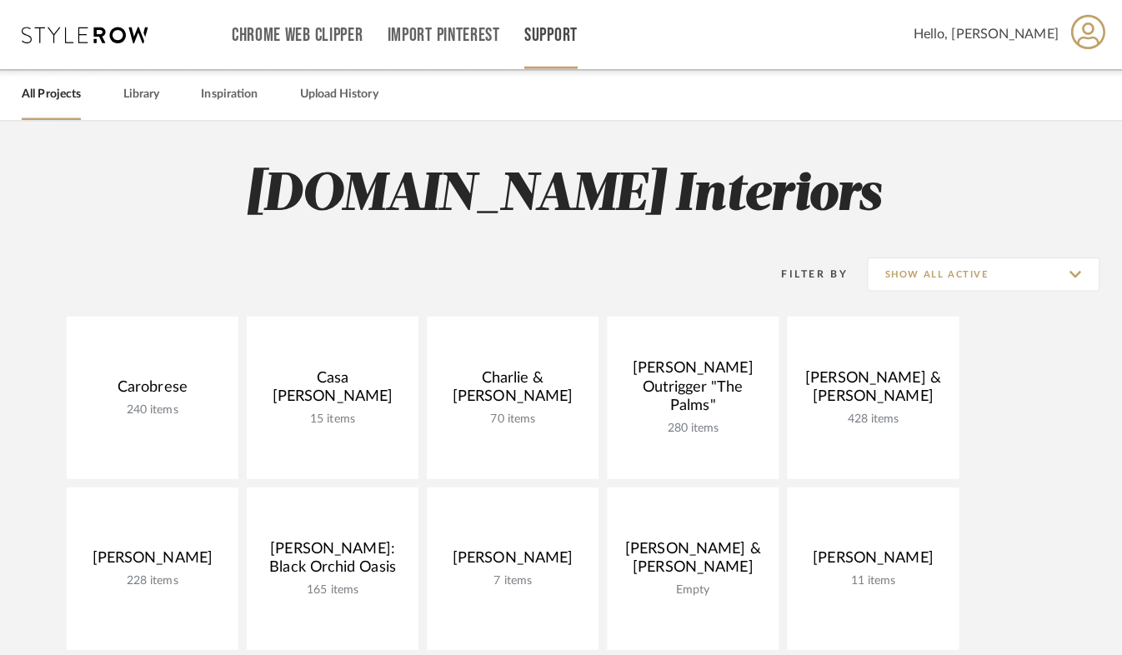
drag, startPoint x: 1078, startPoint y: 37, endPoint x: 547, endPoint y: 35, distance: 531.6
click at [547, 35] on link "Support" at bounding box center [548, 35] width 52 height 14
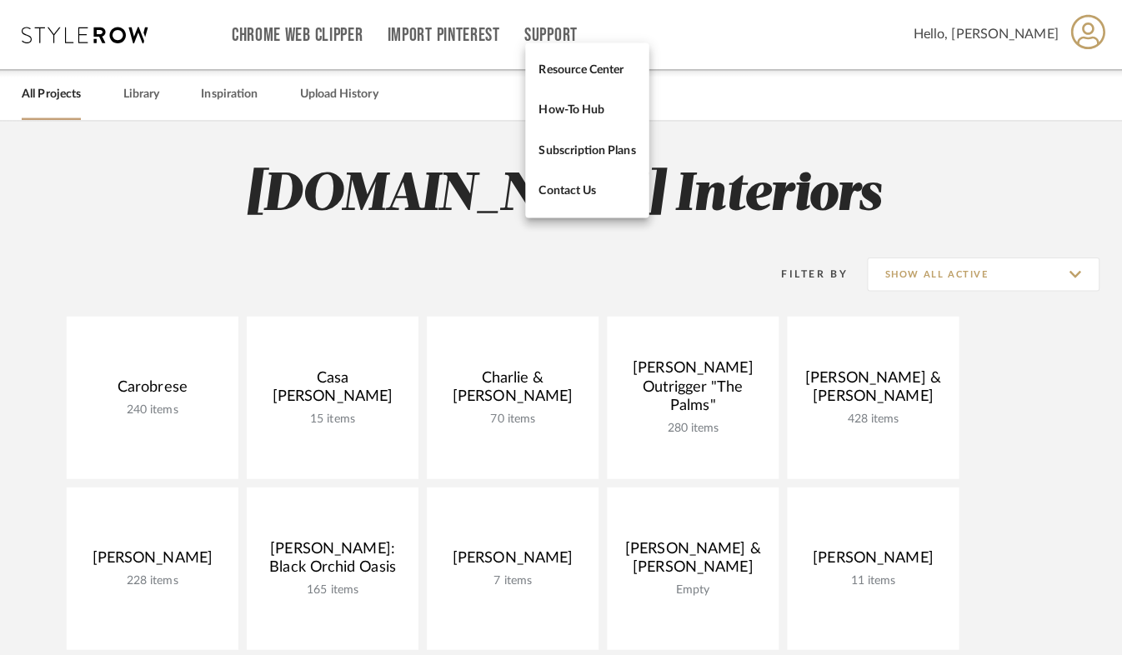
click at [312, 32] on div at bounding box center [561, 327] width 1122 height 655
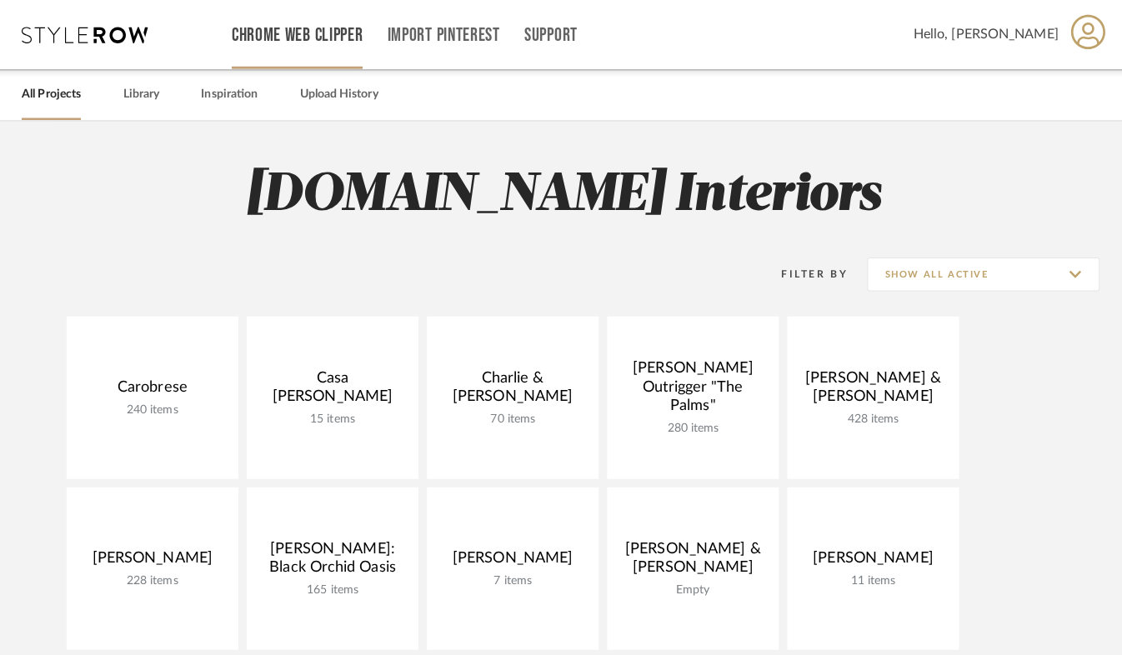
click at [312, 32] on link "Chrome Web Clipper" at bounding box center [297, 35] width 130 height 14
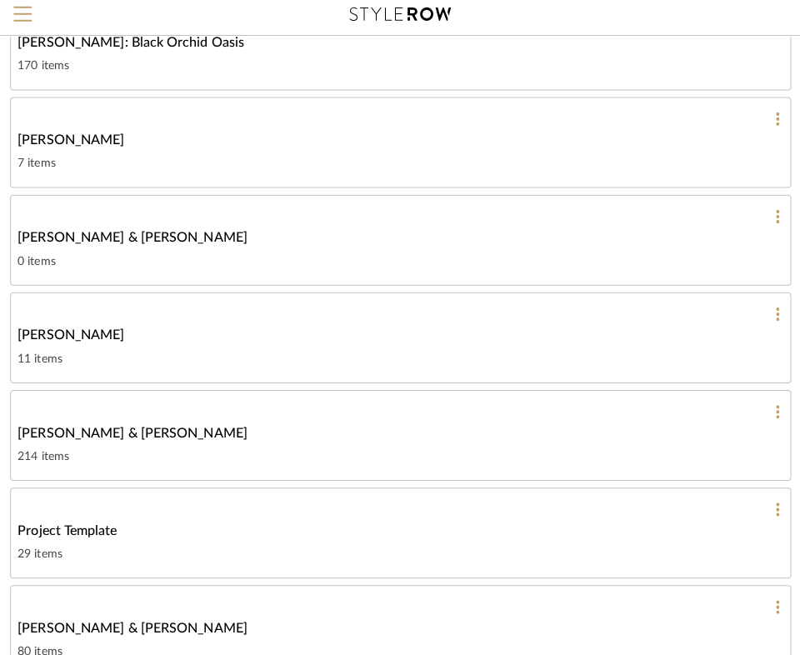
scroll to position [766, 0]
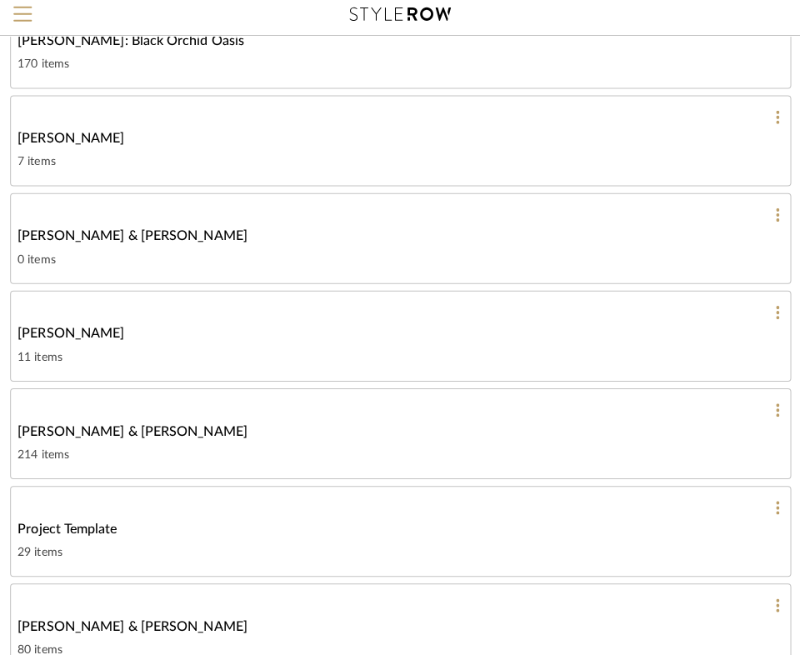
click at [108, 428] on span "[PERSON_NAME] & [PERSON_NAME]" at bounding box center [134, 433] width 227 height 20
click at [108, 428] on div "Search by brands, products, categories, colors, or styles Hello, Michael All Pr…" at bounding box center [400, 3] width 800 height 1538
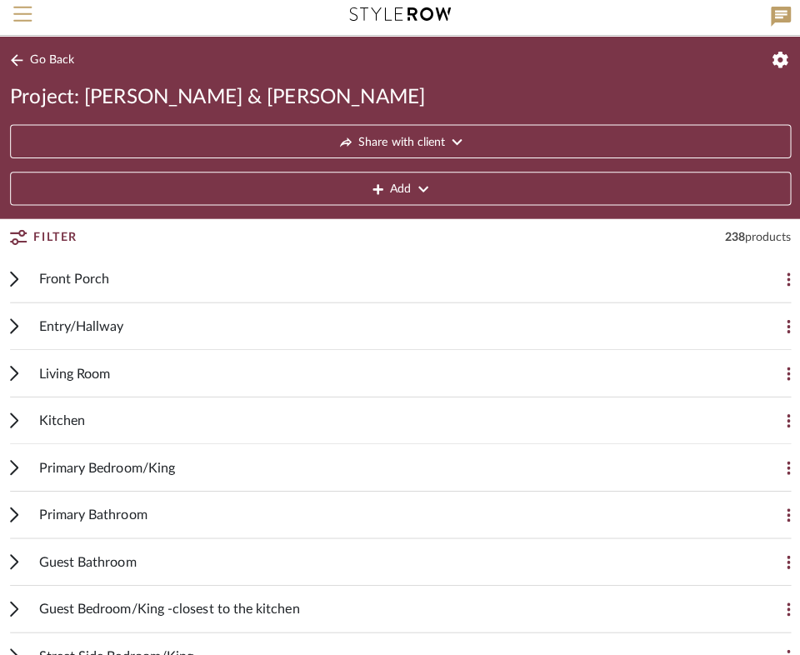
click at [97, 509] on span "Primary Bathroom" at bounding box center [95, 516] width 107 height 20
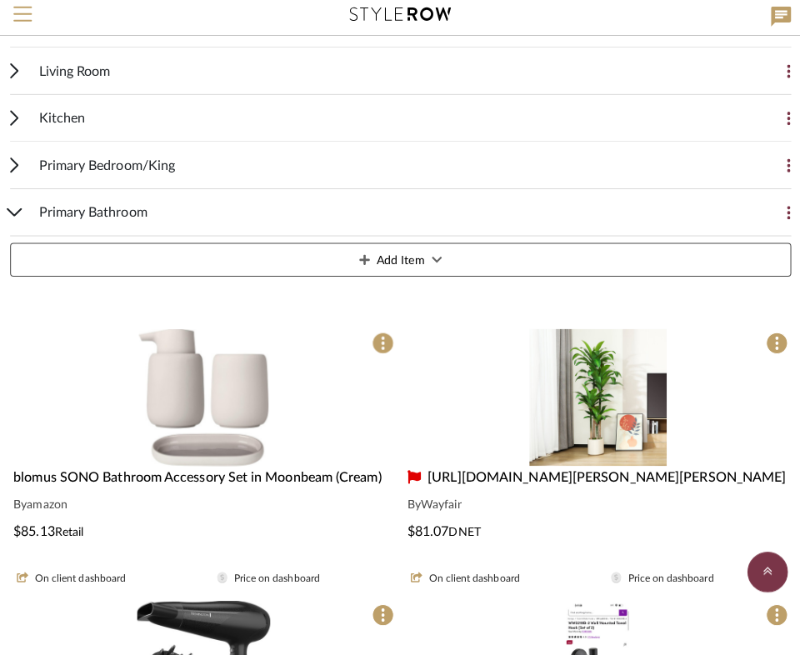
scroll to position [302, 0]
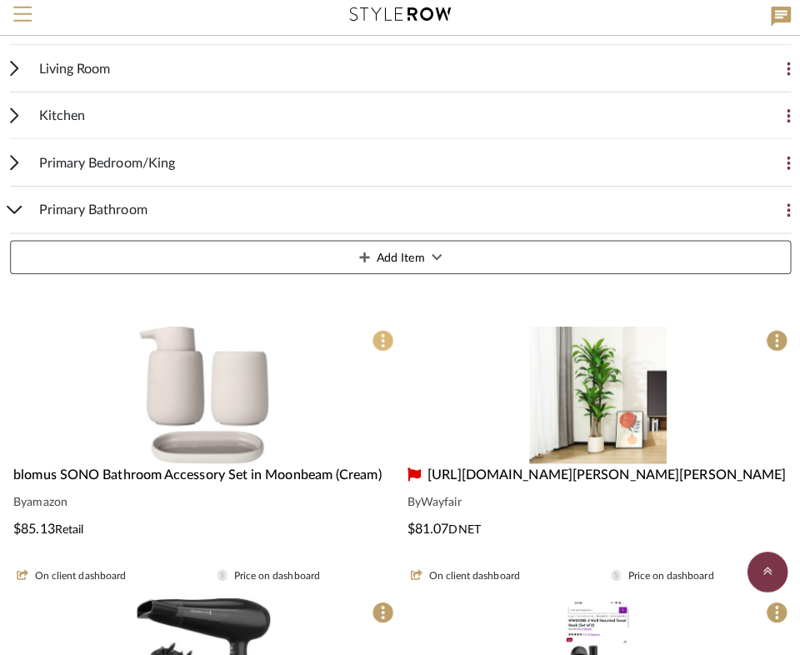
click at [387, 347] on span at bounding box center [383, 343] width 22 height 22
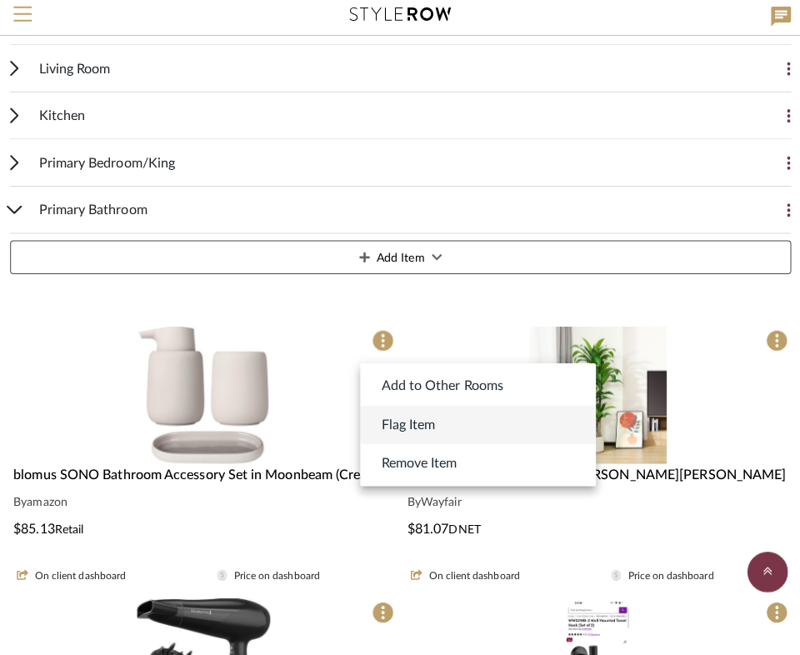
click at [393, 424] on span "Flag Item" at bounding box center [407, 427] width 53 height 20
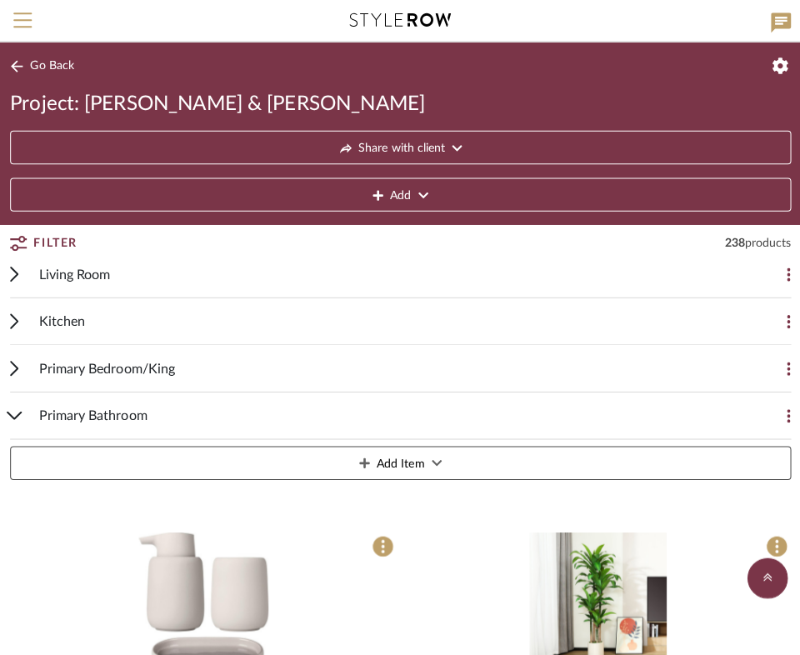
scroll to position [0, 0]
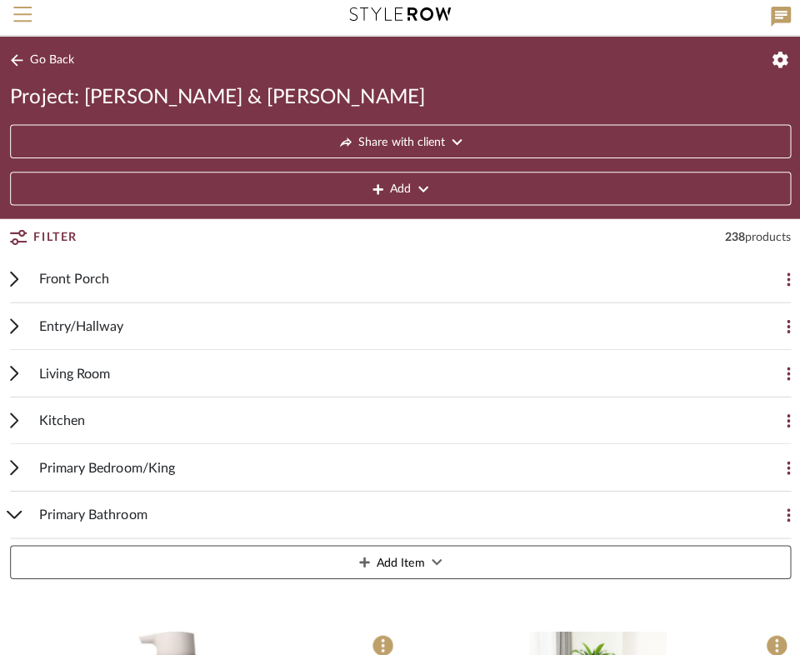
click at [21, 62] on icon at bounding box center [19, 65] width 13 height 12
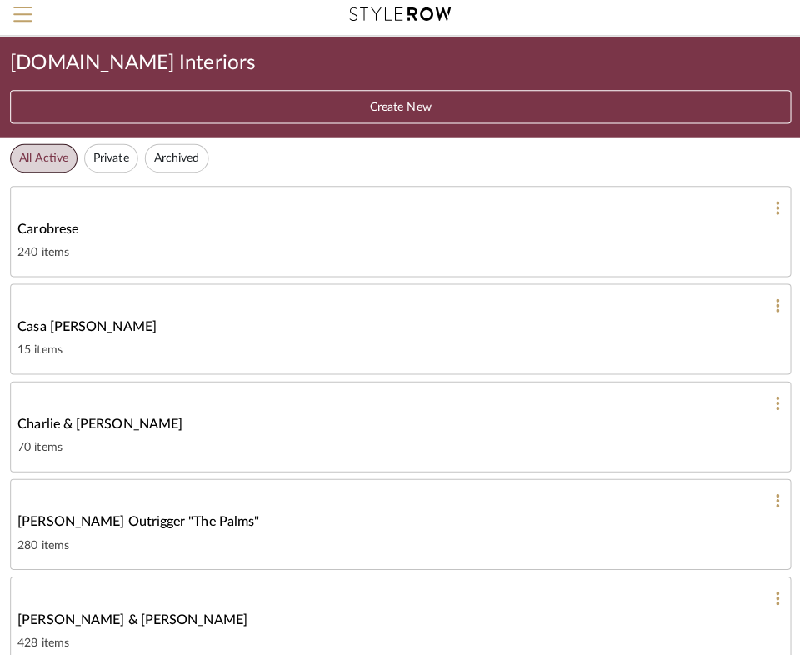
click at [185, 155] on button "Archived" at bounding box center [178, 162] width 63 height 28
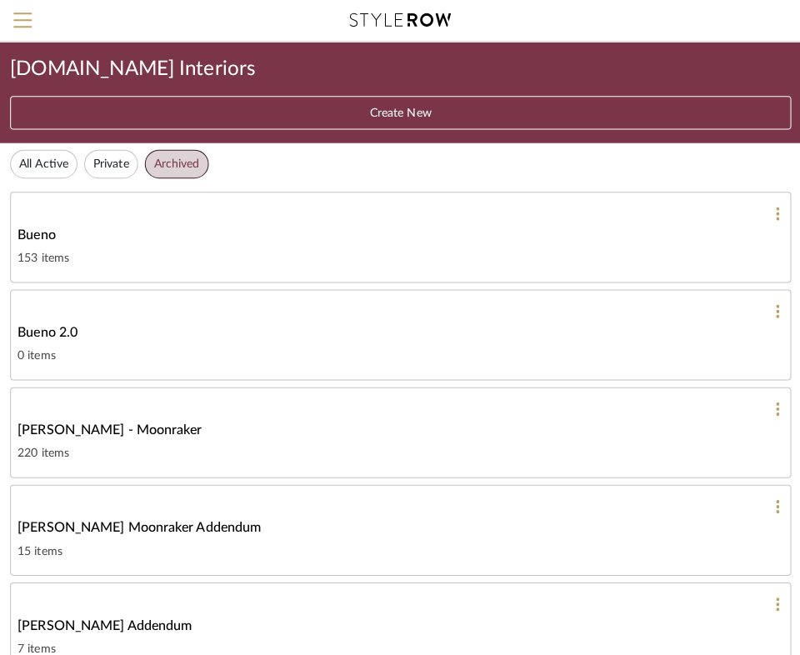
click at [39, 166] on button "All Active" at bounding box center [46, 162] width 67 height 28
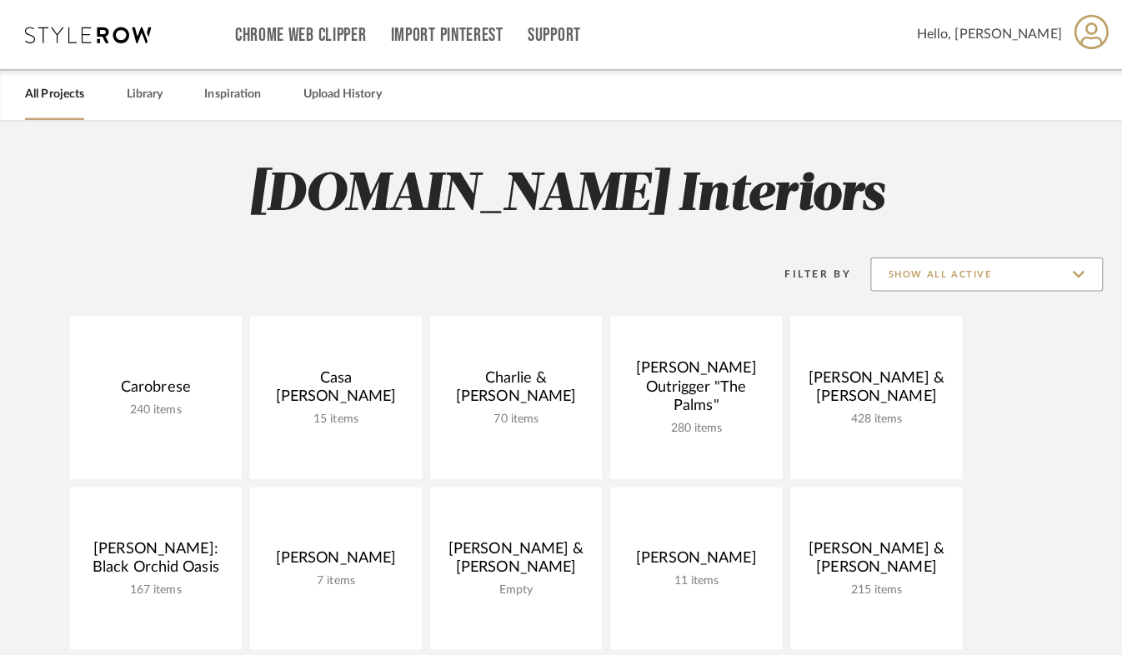
click at [1072, 271] on input "Show All Active" at bounding box center [977, 271] width 230 height 33
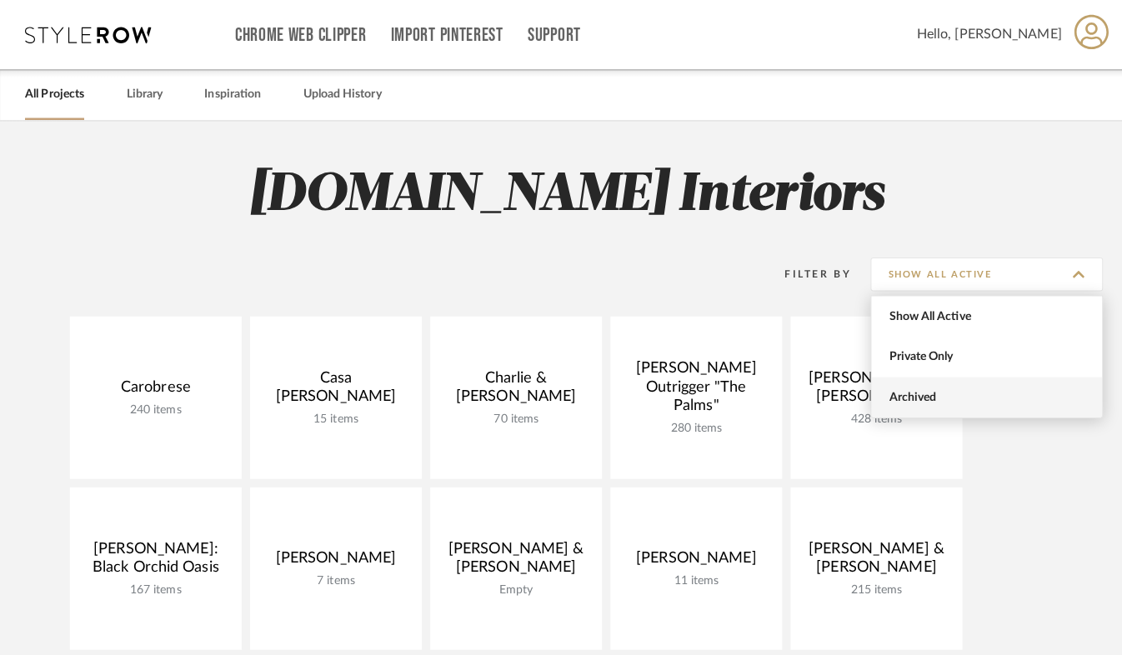
click at [998, 406] on span "Archived" at bounding box center [976, 393] width 228 height 40
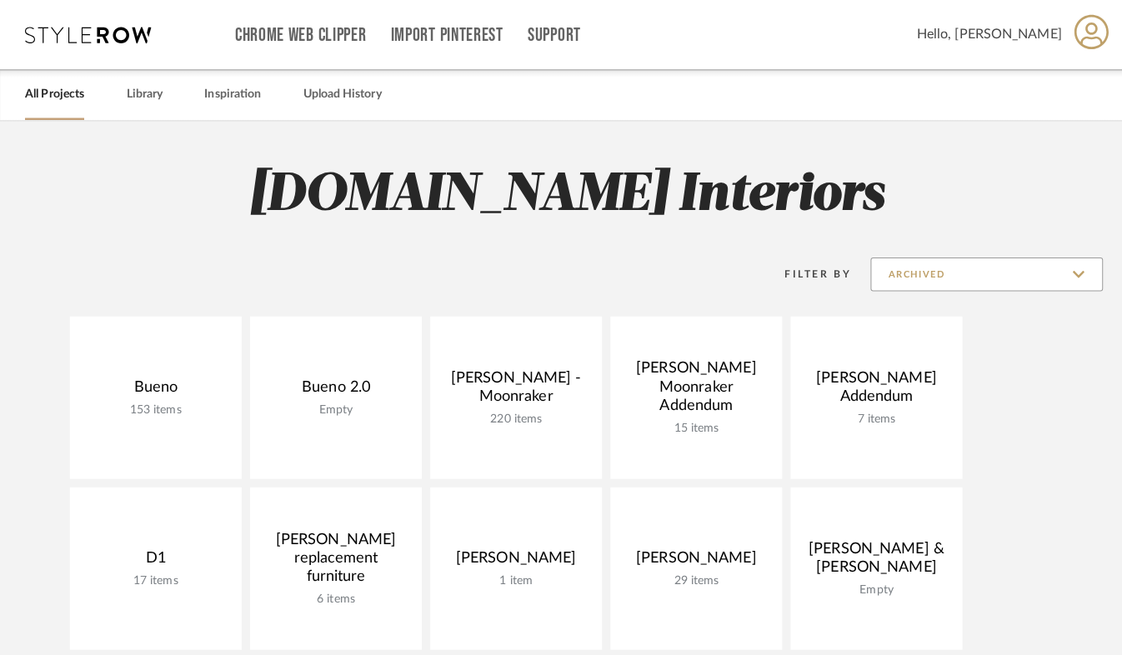
click at [1057, 273] on input "Archived" at bounding box center [977, 271] width 230 height 33
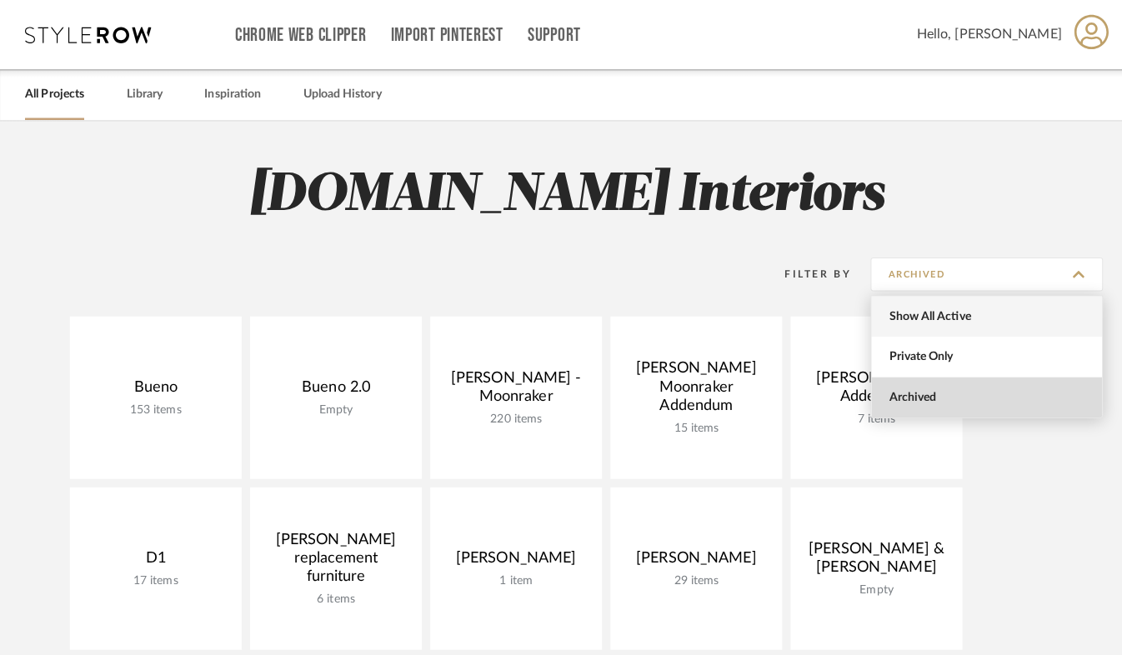
click at [1021, 317] on span "Show All Active" at bounding box center [978, 314] width 197 height 14
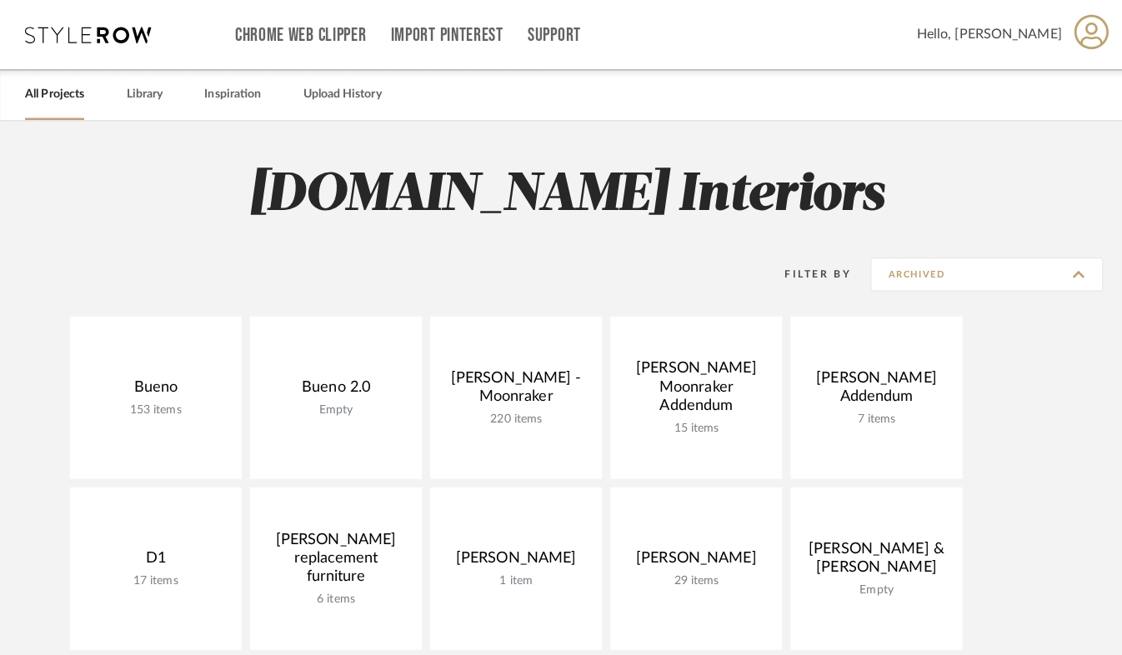
type input "Show All Active"
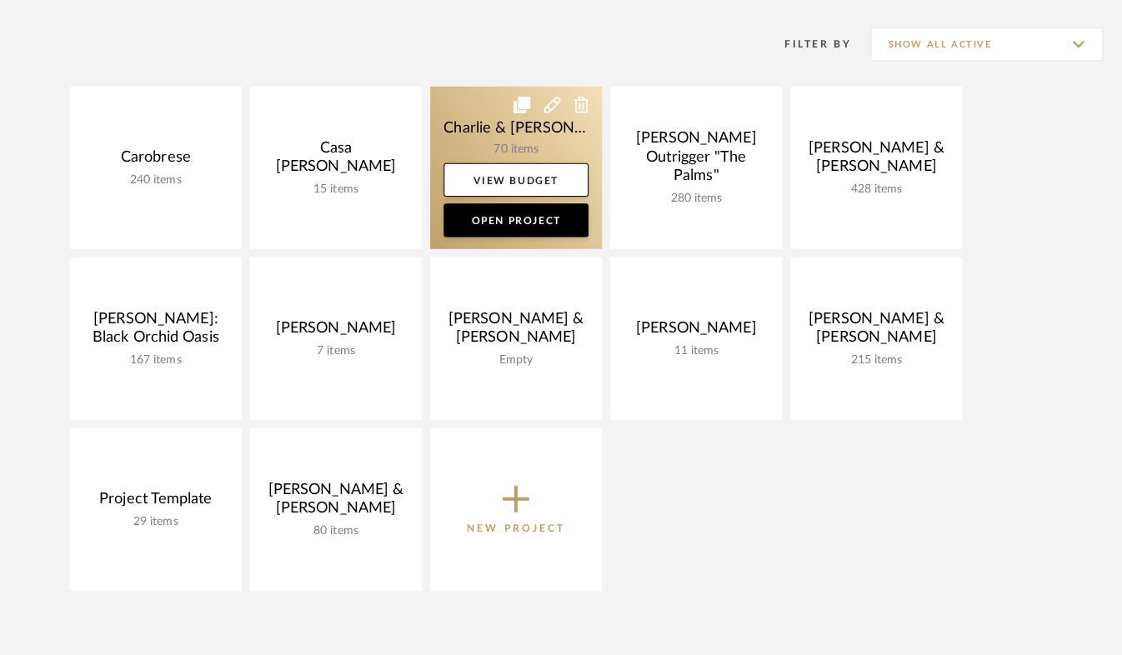
scroll to position [222, 0]
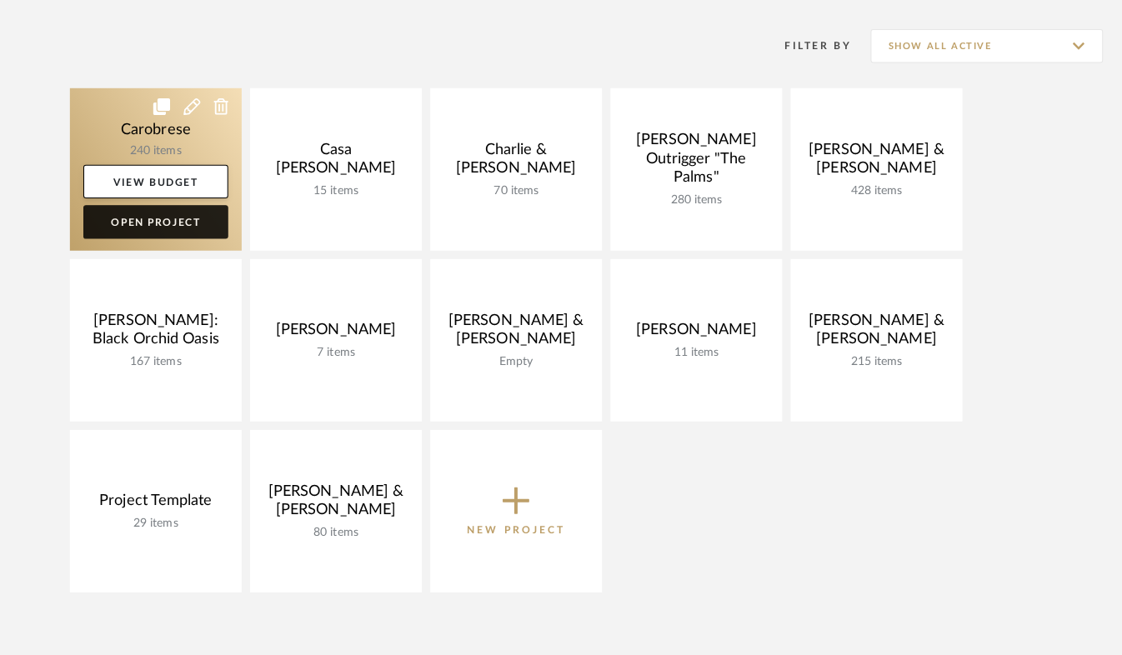
click at [172, 226] on link "Open Project" at bounding box center [153, 223] width 143 height 33
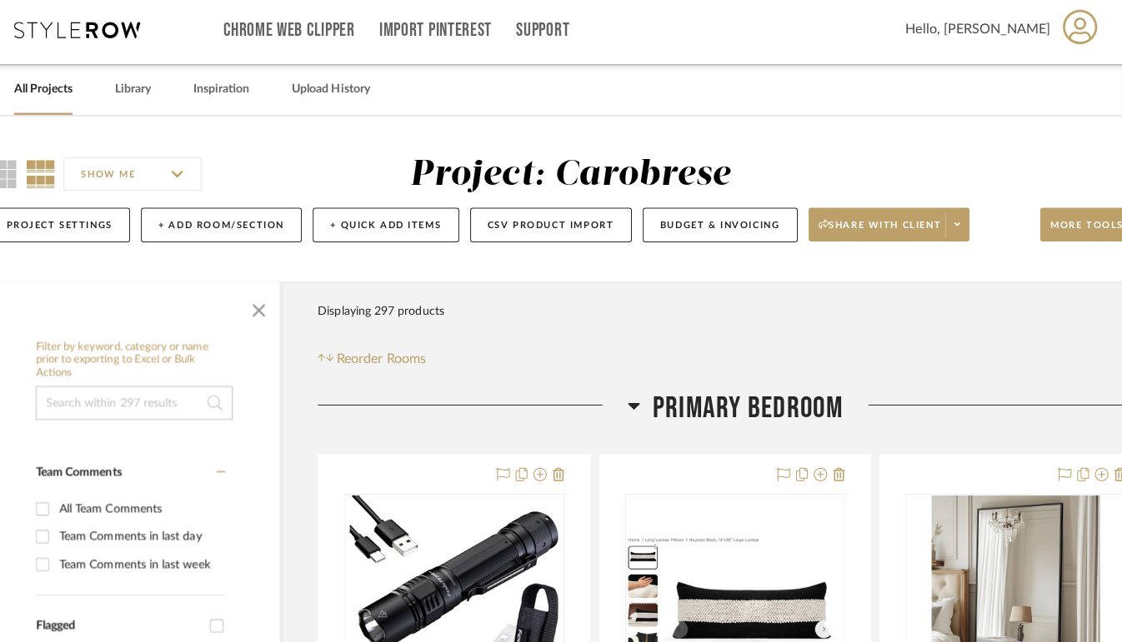
scroll to position [0, 78]
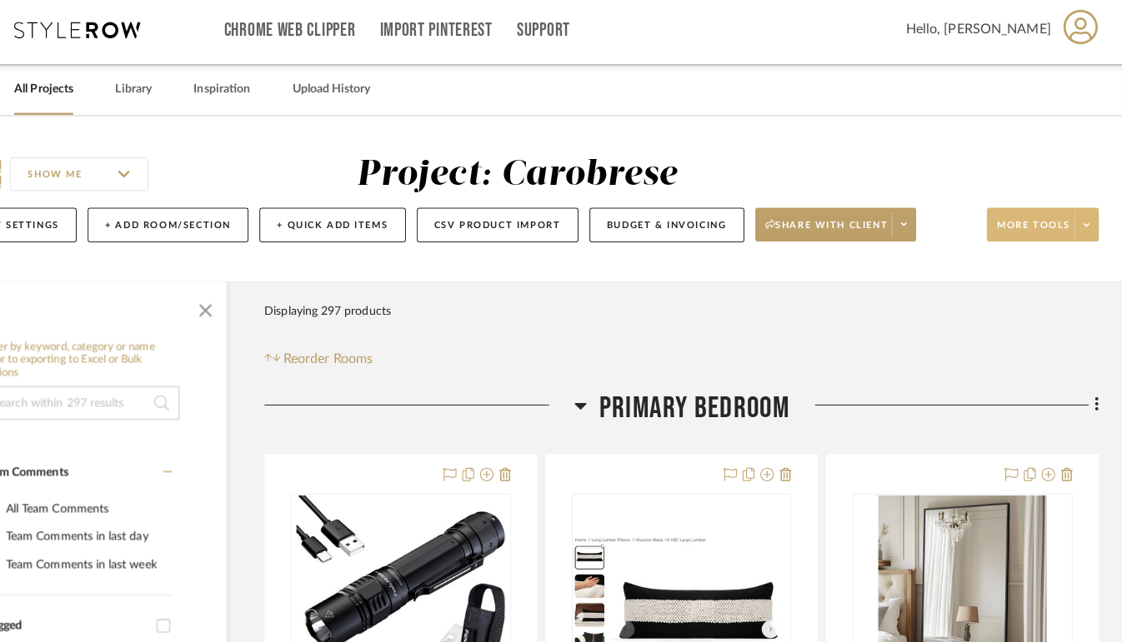
click at [1086, 227] on icon at bounding box center [1086, 227] width 6 height 9
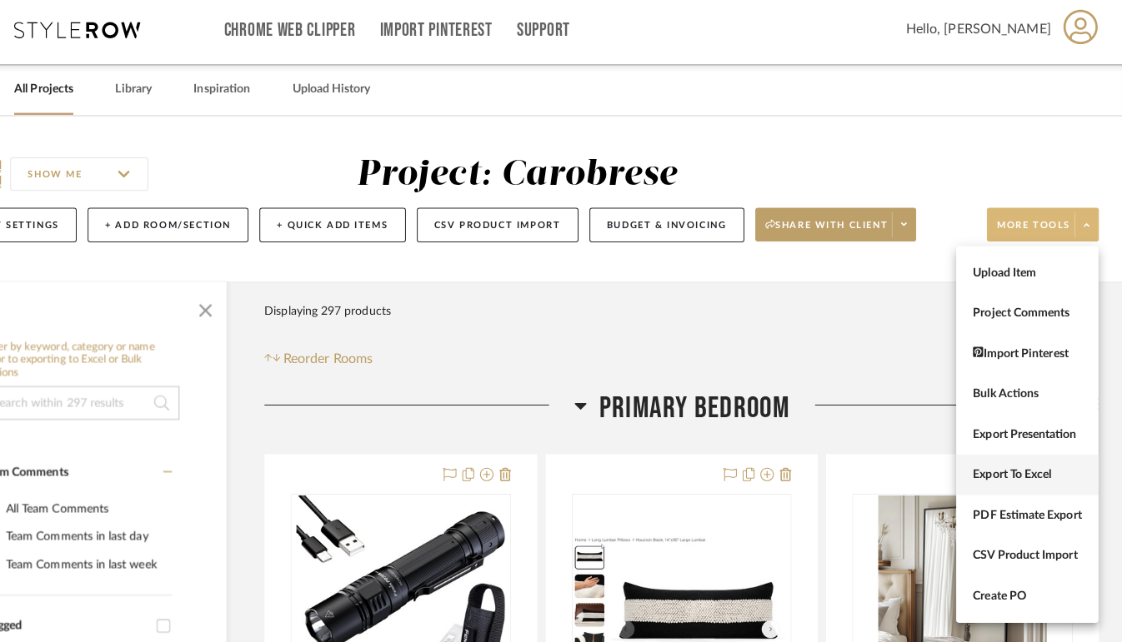
click at [1039, 474] on span "Export To Excel" at bounding box center [1027, 475] width 107 height 14
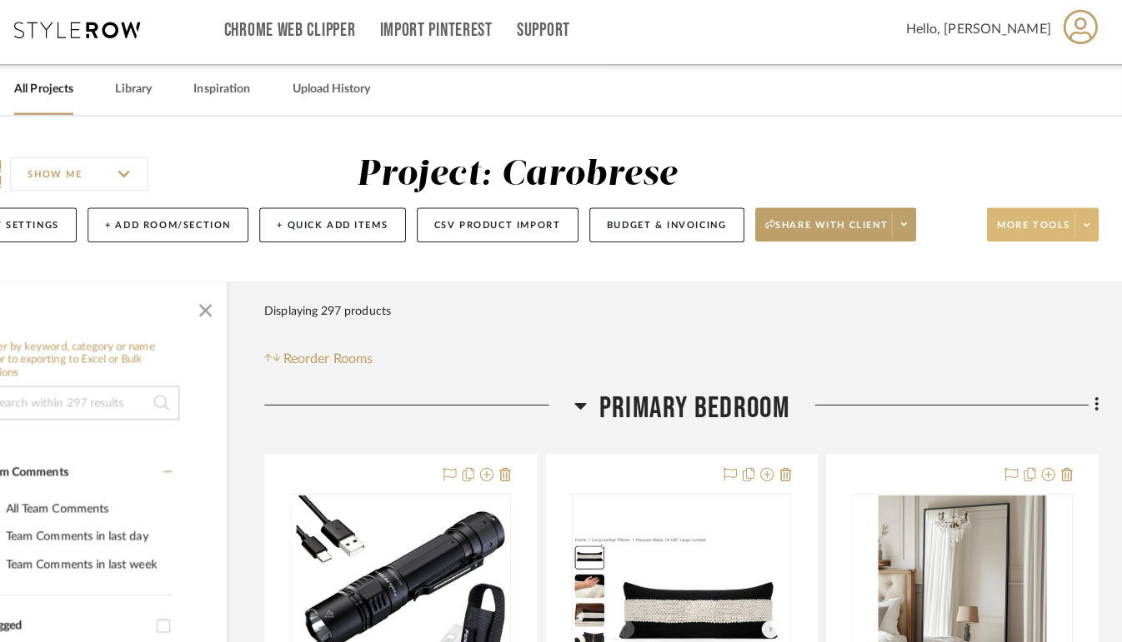
click at [1081, 220] on span at bounding box center [1085, 227] width 23 height 25
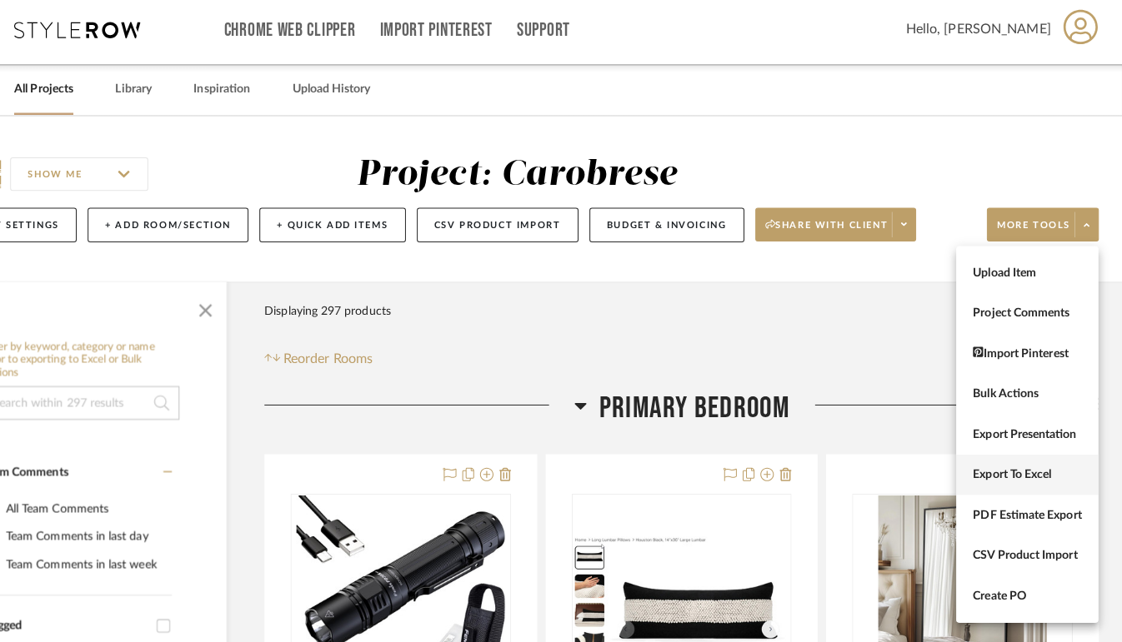
click at [993, 477] on span "Export To Excel" at bounding box center [1027, 475] width 107 height 14
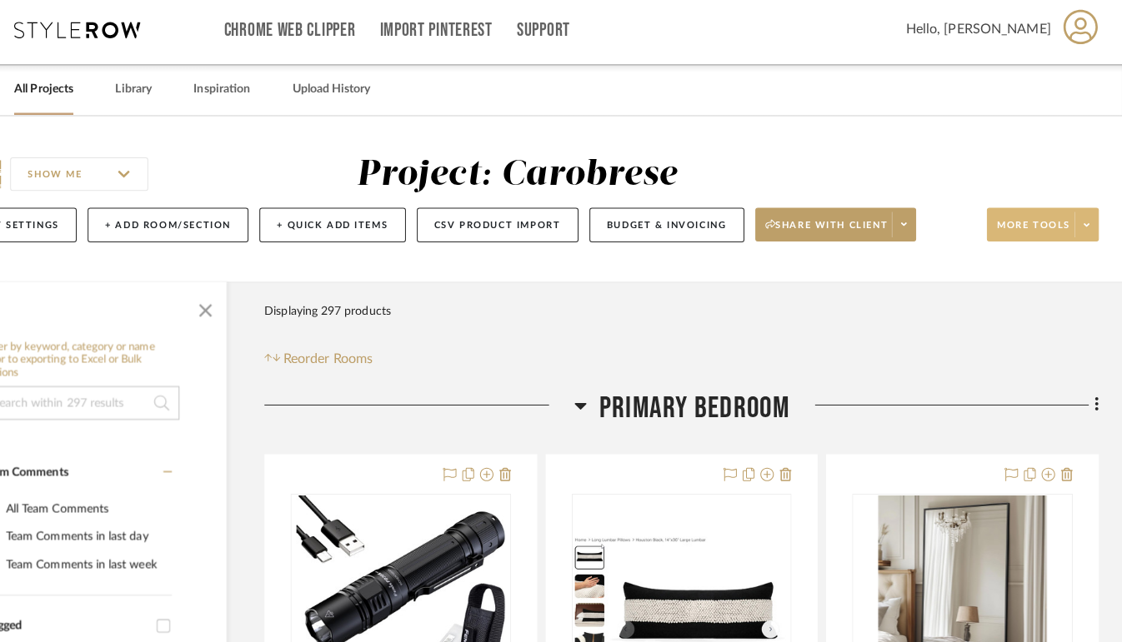
click at [1081, 224] on span at bounding box center [1085, 227] width 23 height 25
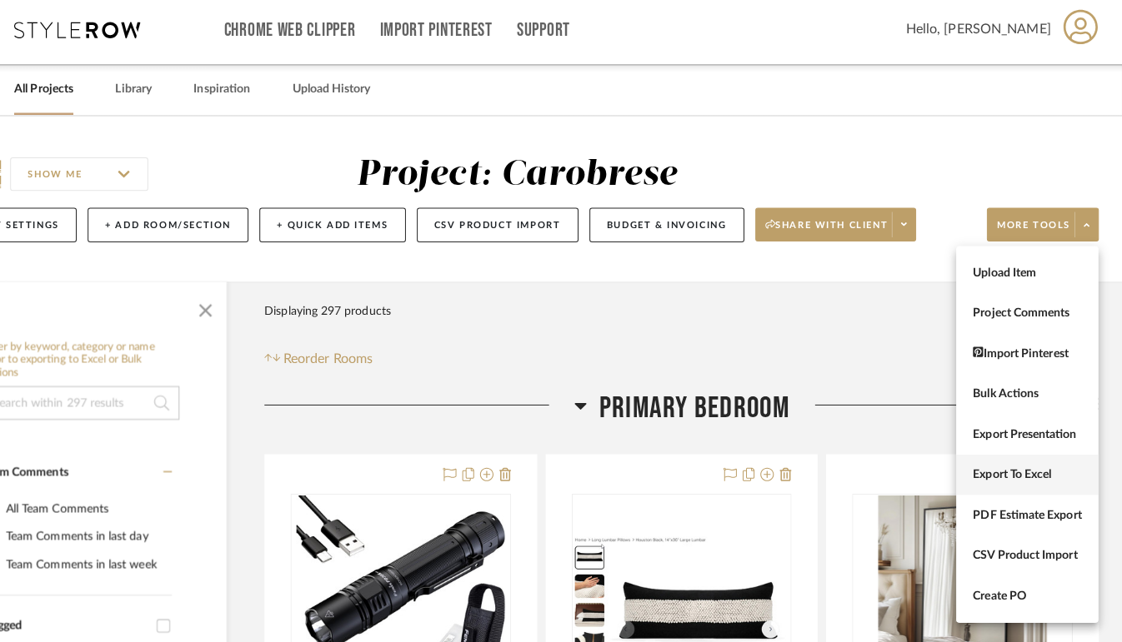
click at [1006, 477] on span "Export To Excel" at bounding box center [1027, 475] width 107 height 14
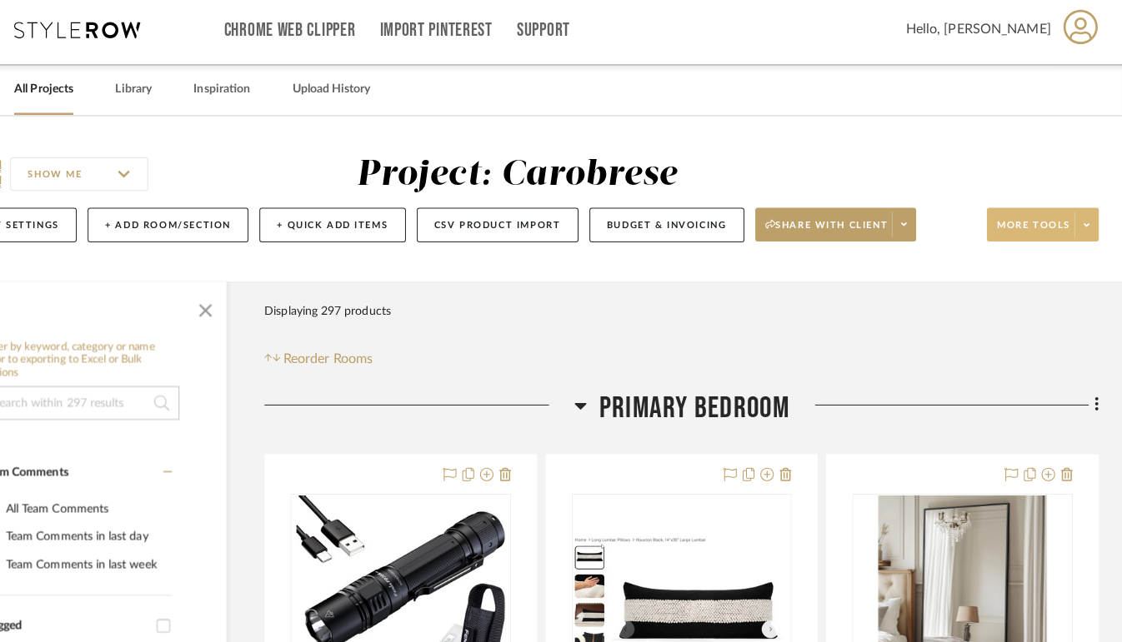
click at [1089, 233] on span at bounding box center [1085, 227] width 23 height 25
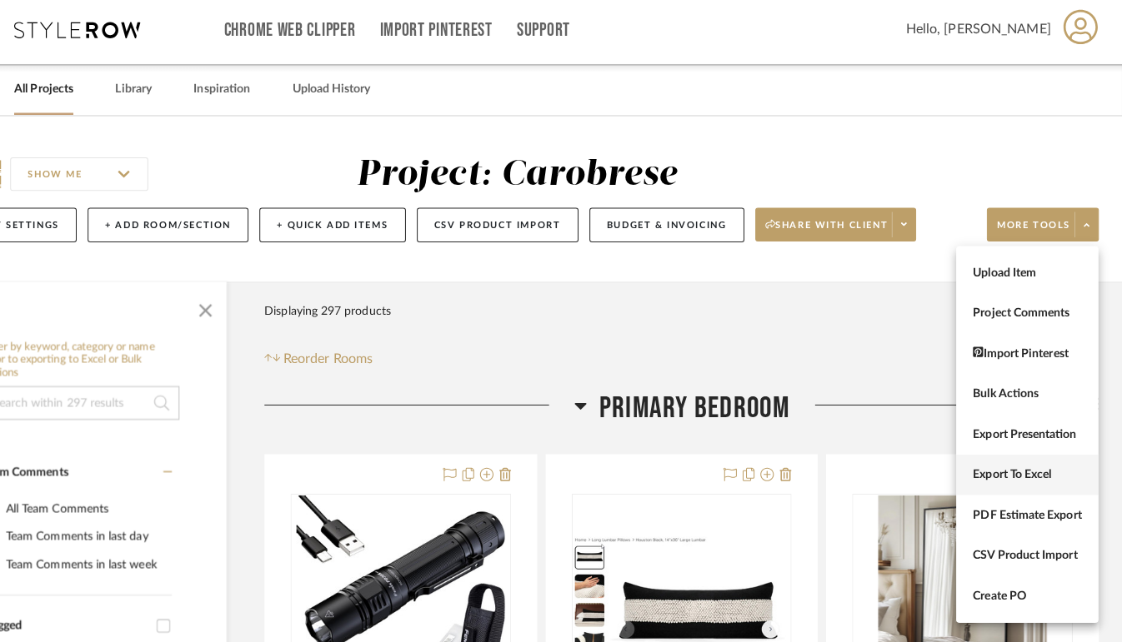
click at [999, 475] on span "Export To Excel" at bounding box center [1027, 475] width 107 height 14
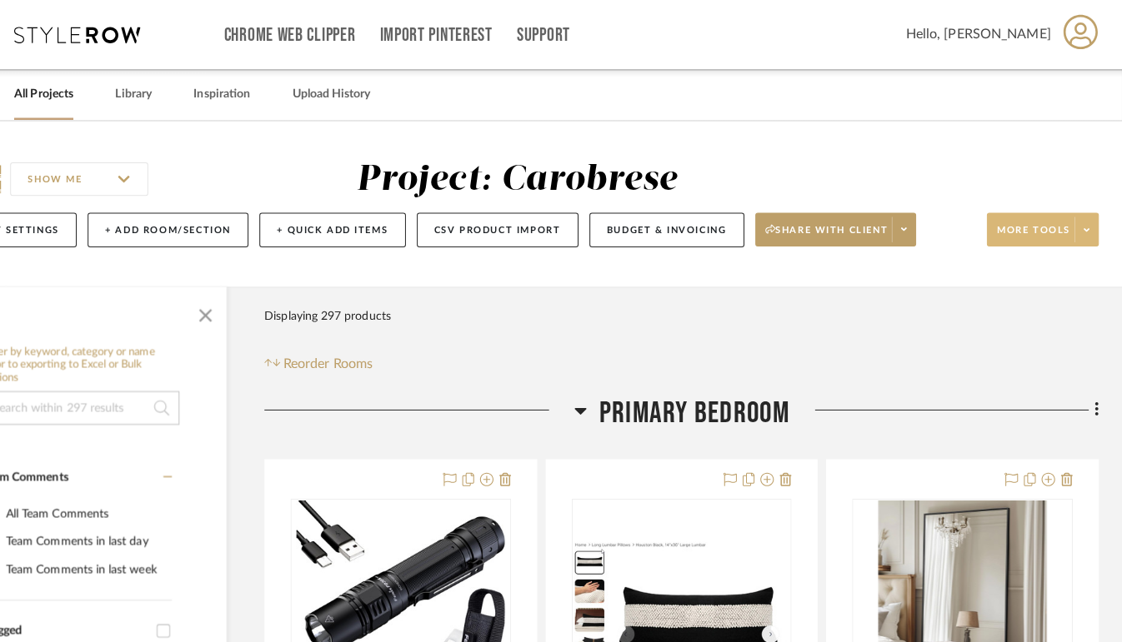
click at [1083, 235] on span at bounding box center [1085, 227] width 23 height 25
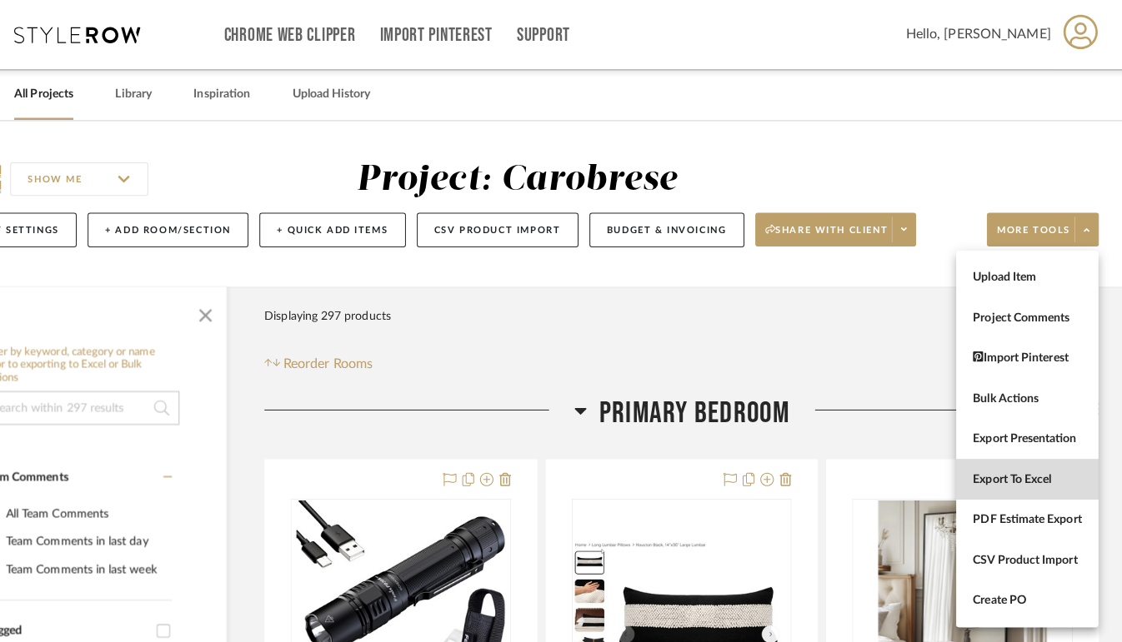
click at [1048, 475] on span "Export To Excel" at bounding box center [1027, 475] width 107 height 14
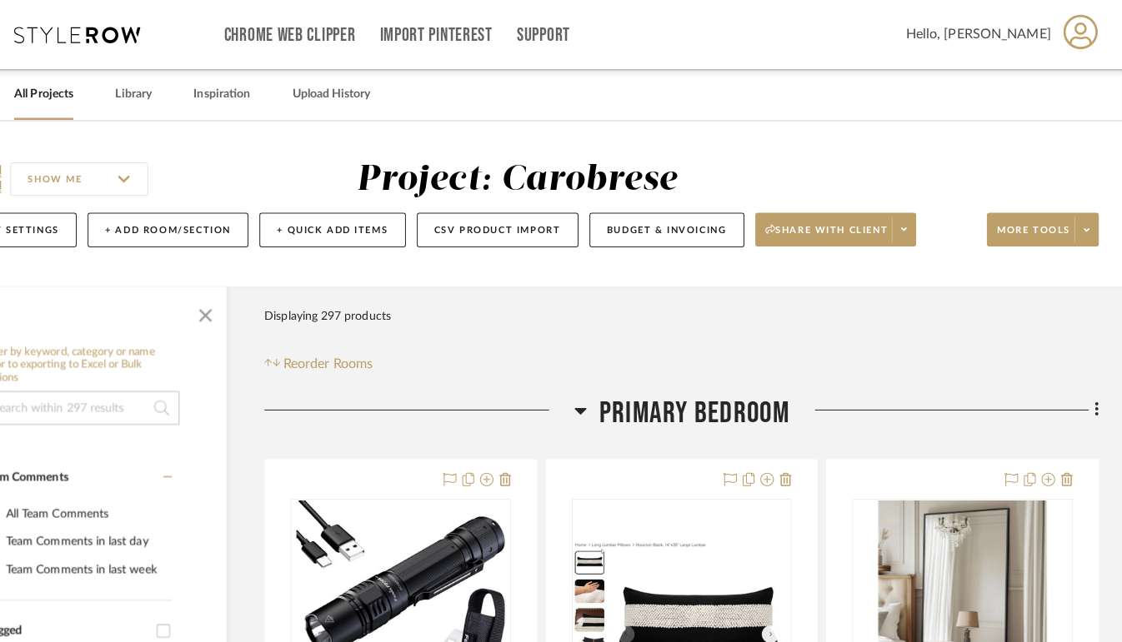
click at [658, 162] on div "Project: Carobrese" at bounding box center [522, 178] width 317 height 35
click at [1087, 237] on span at bounding box center [1085, 227] width 23 height 25
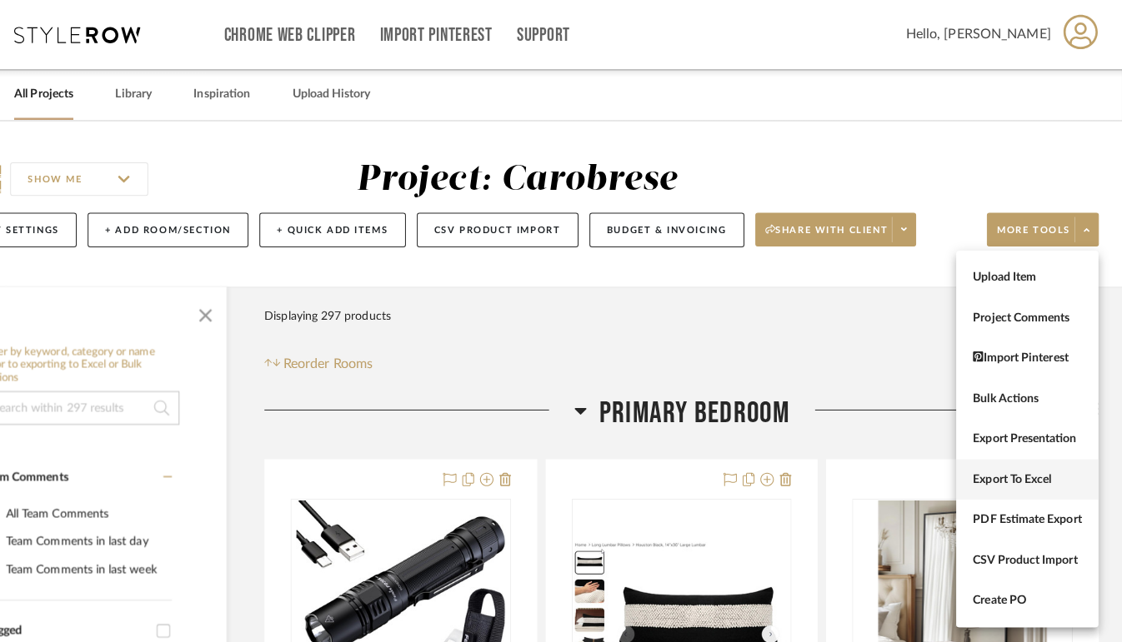
click at [1037, 466] on button "Export To Excel" at bounding box center [1027, 475] width 141 height 40
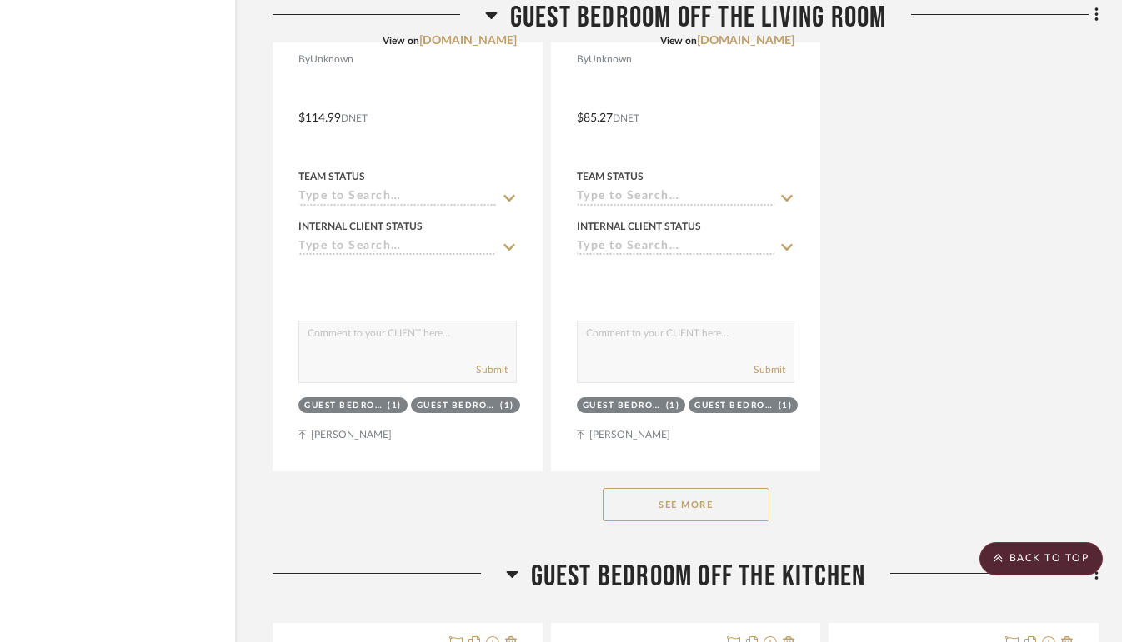
scroll to position [11636, 78]
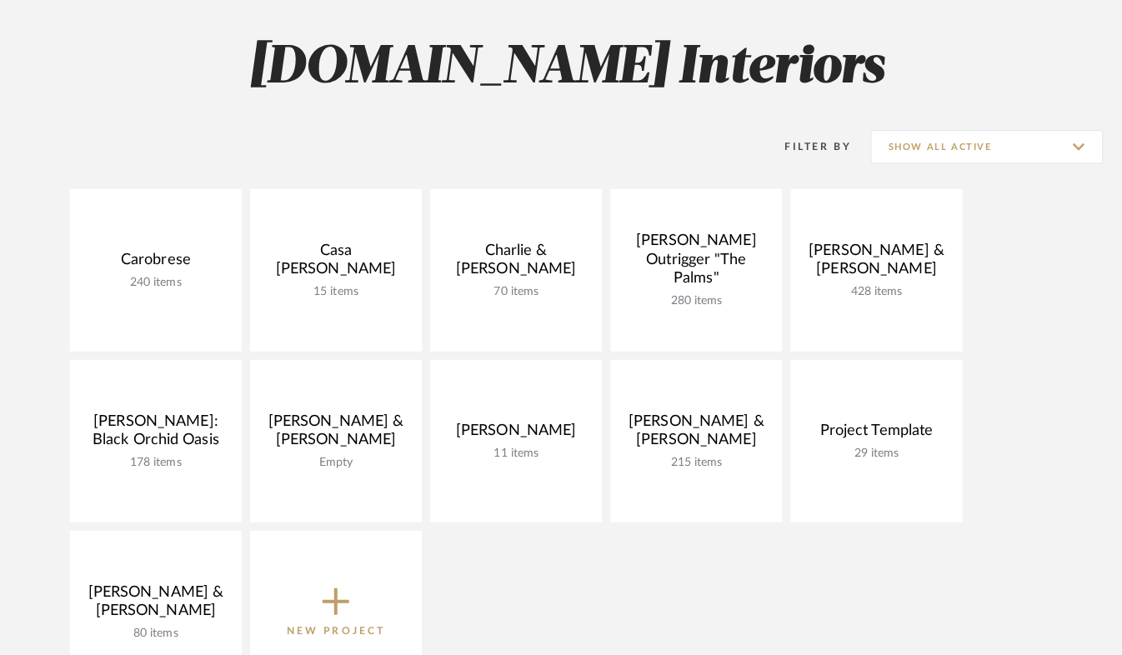
scroll to position [35, 0]
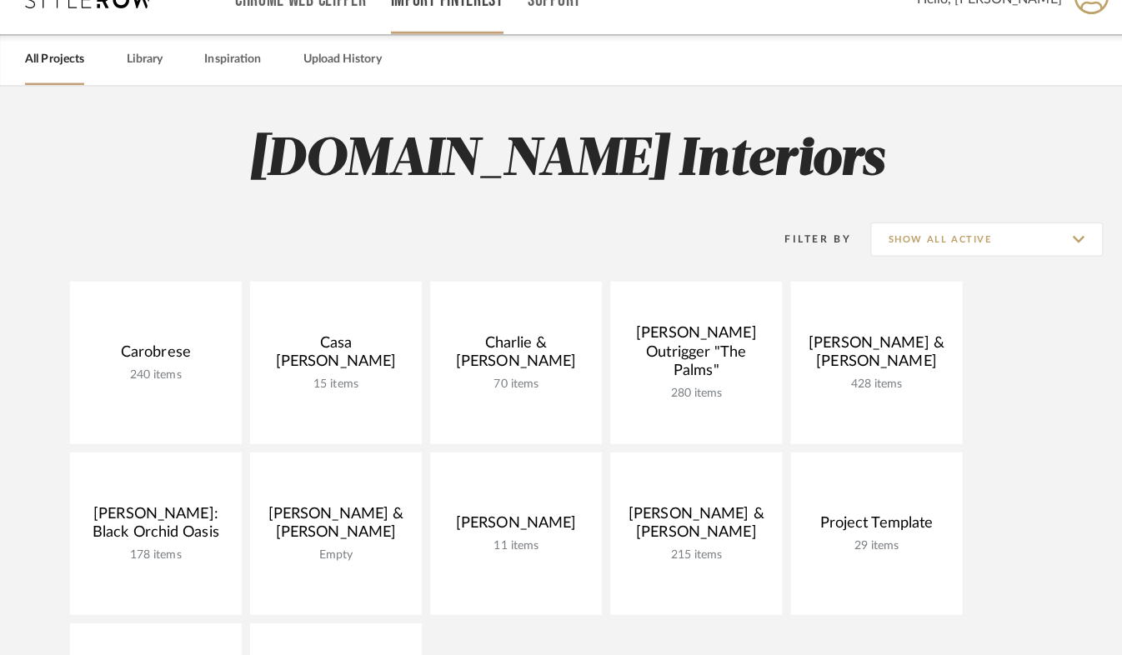
click at [1045, 244] on input "Show All Active" at bounding box center [977, 236] width 230 height 33
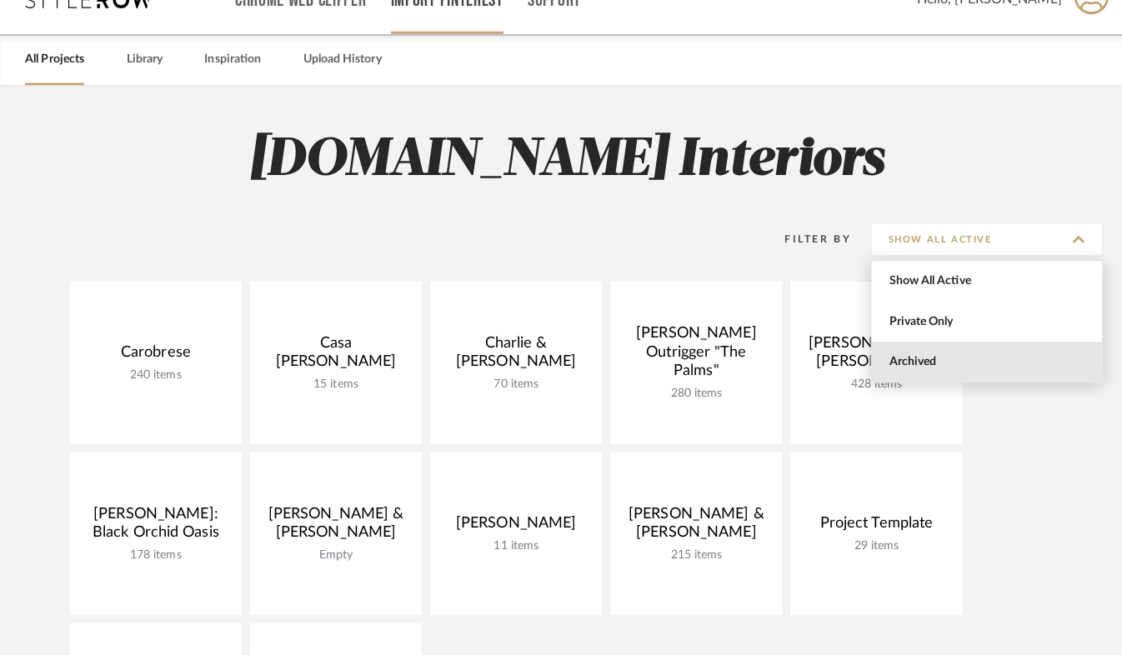
click at [932, 350] on span "Archived" at bounding box center [976, 358] width 228 height 40
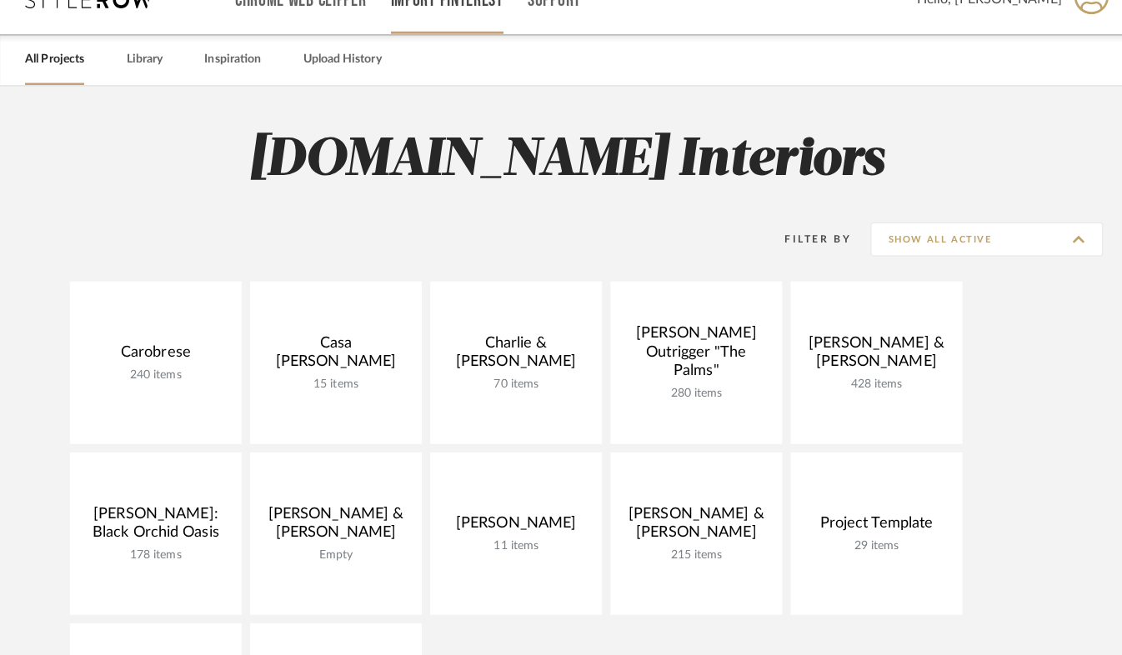
type input "Archived"
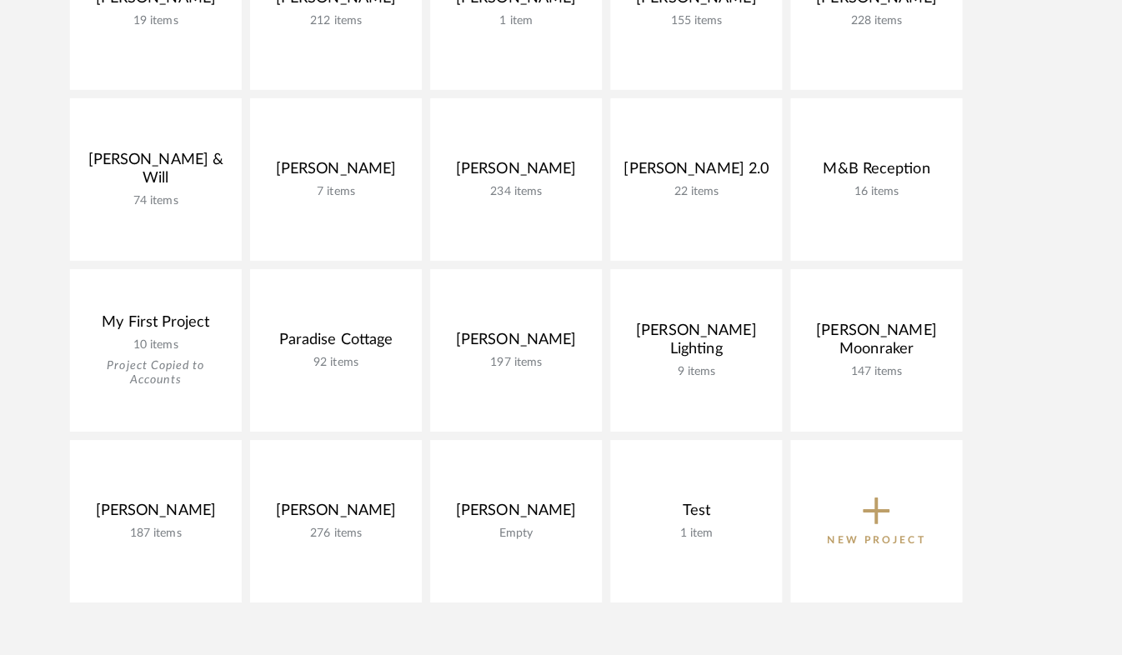
scroll to position [719, 0]
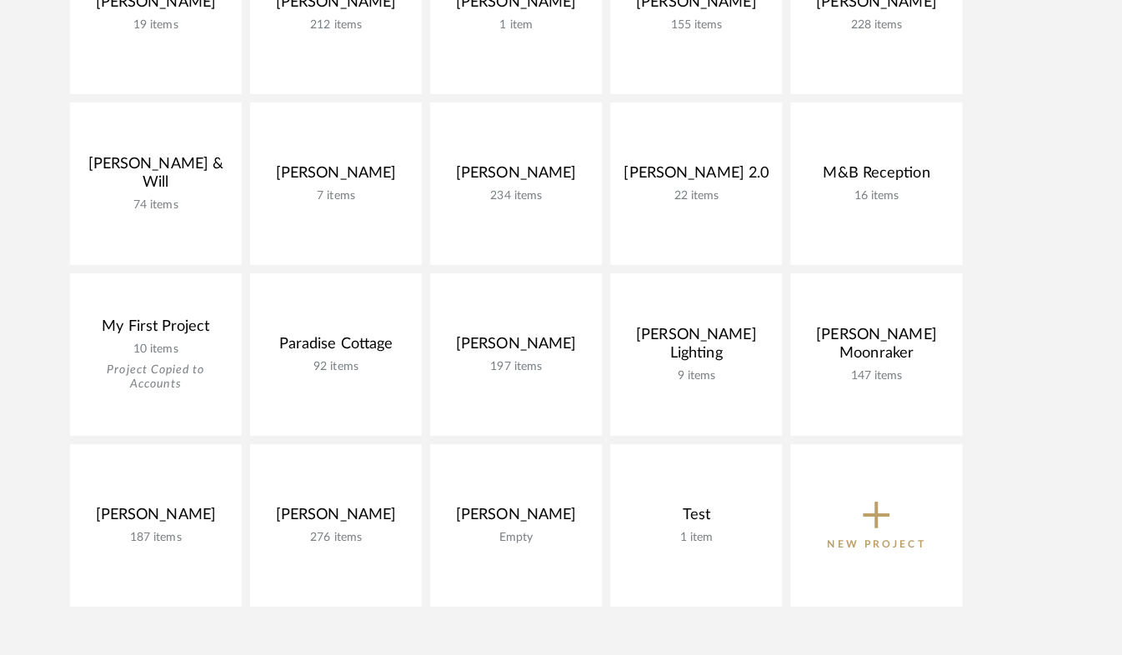
click at [0, 0] on link at bounding box center [0, 0] width 0 height 0
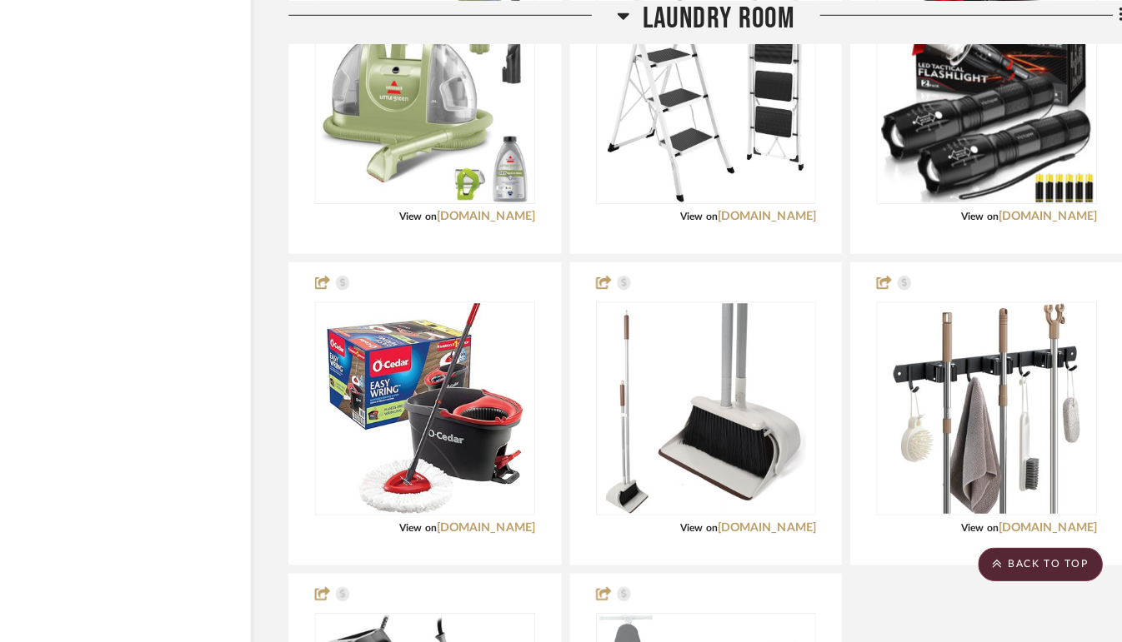
scroll to position [11356, 54]
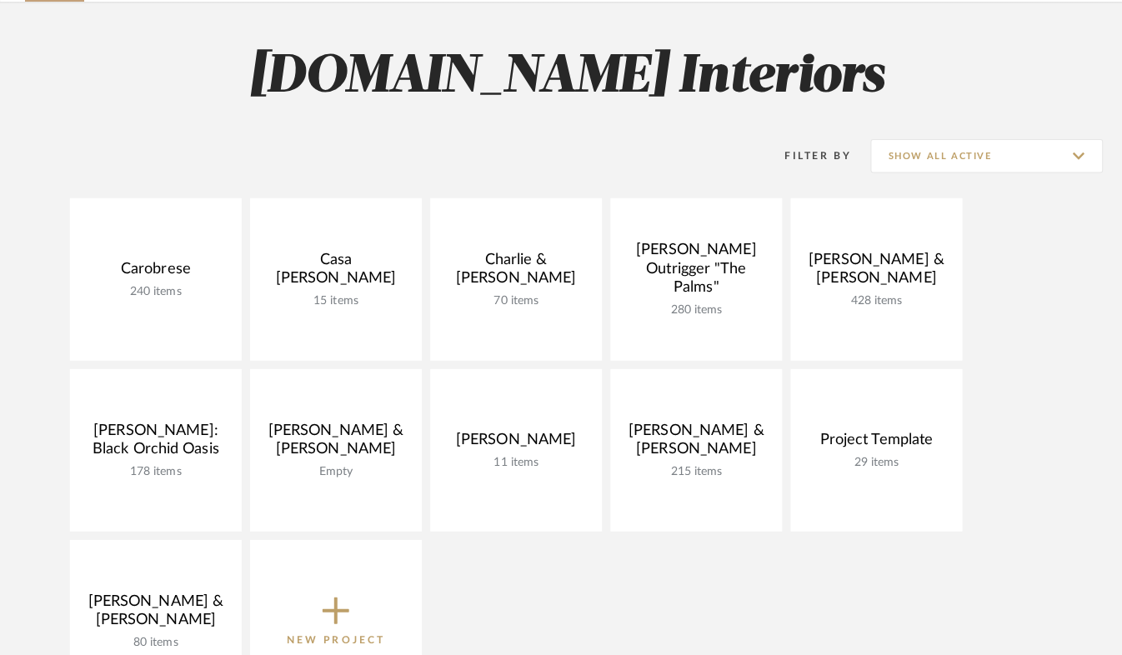
scroll to position [114, 0]
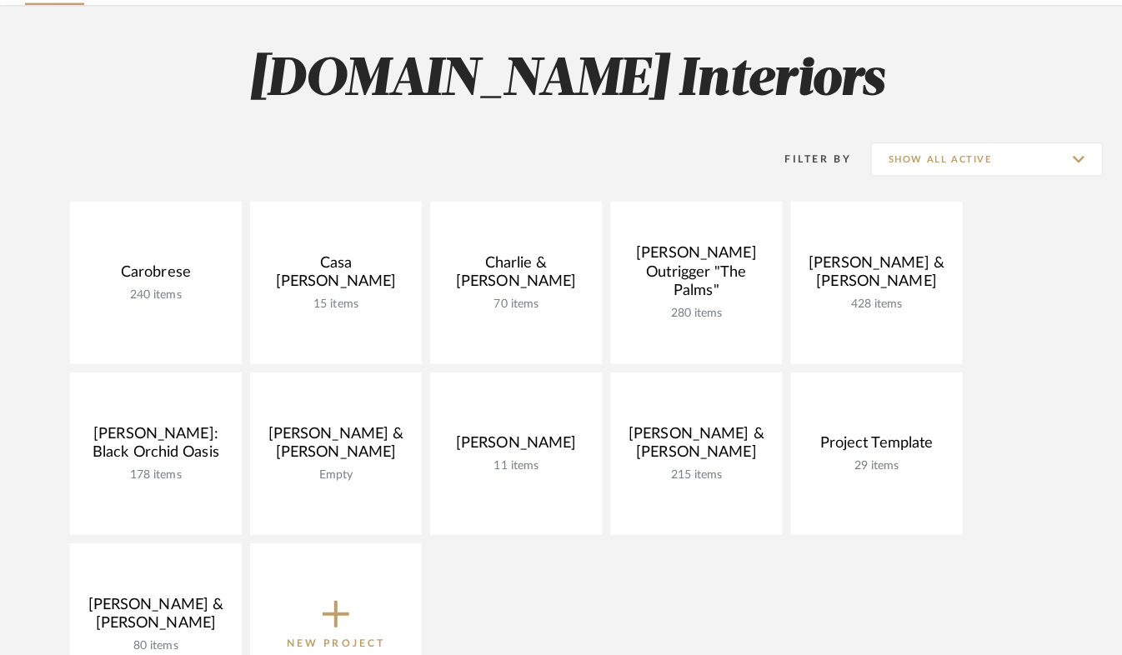
click at [1081, 159] on input "Show All Active" at bounding box center [977, 157] width 230 height 33
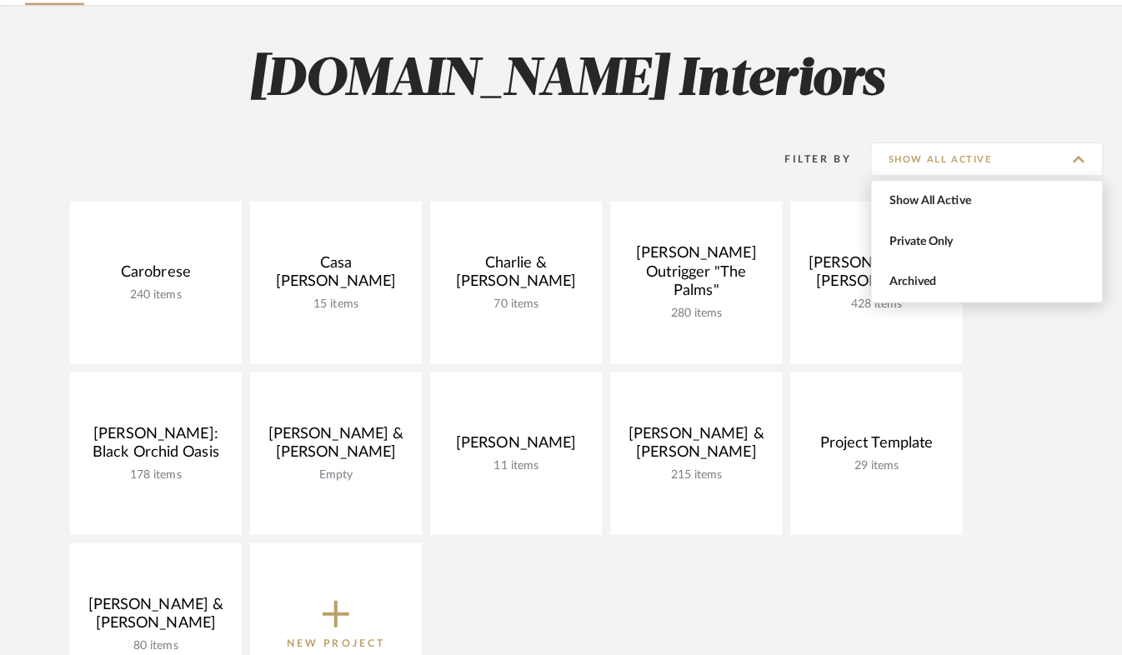
click at [1025, 203] on span "Show All Active" at bounding box center [978, 199] width 197 height 14
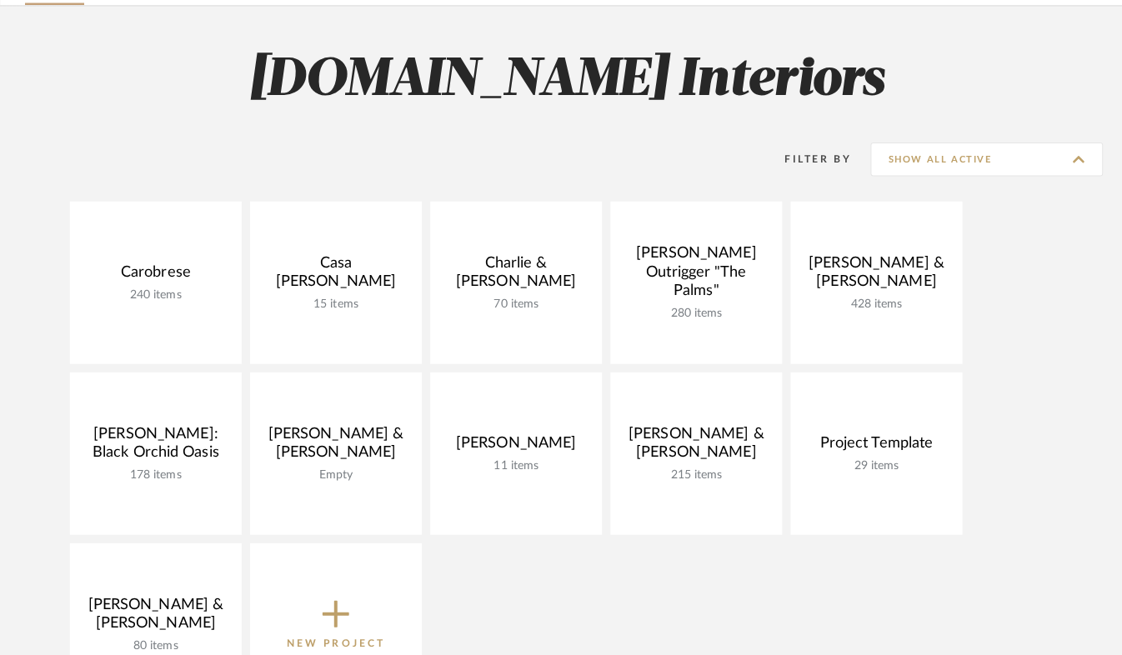
type input "Show All Active"
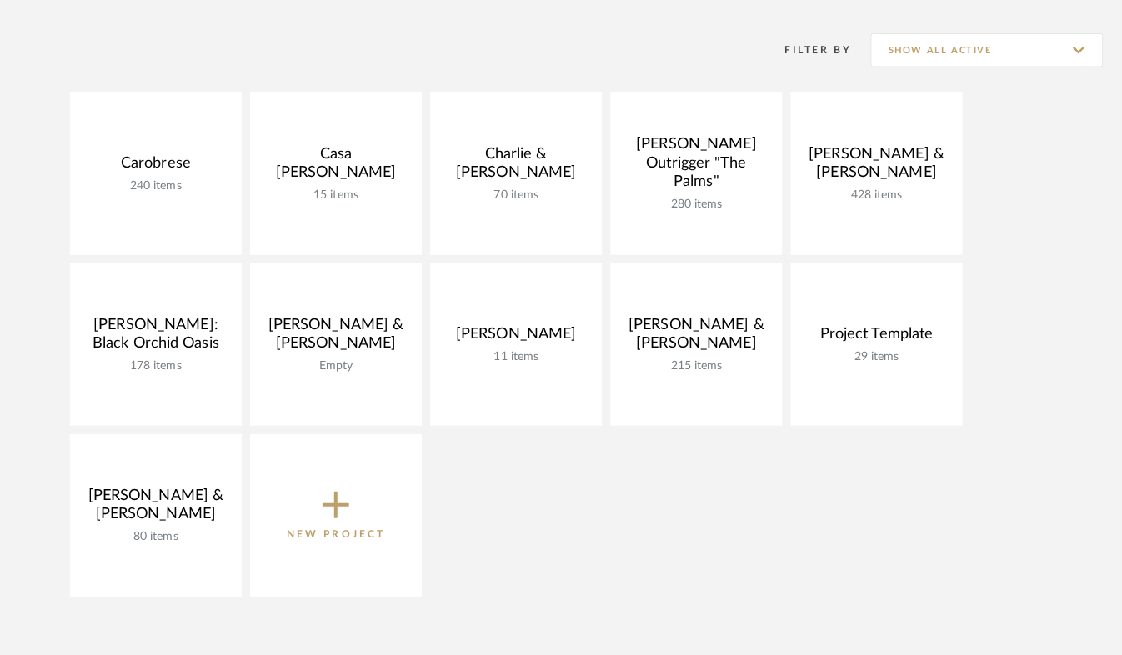
scroll to position [227, 0]
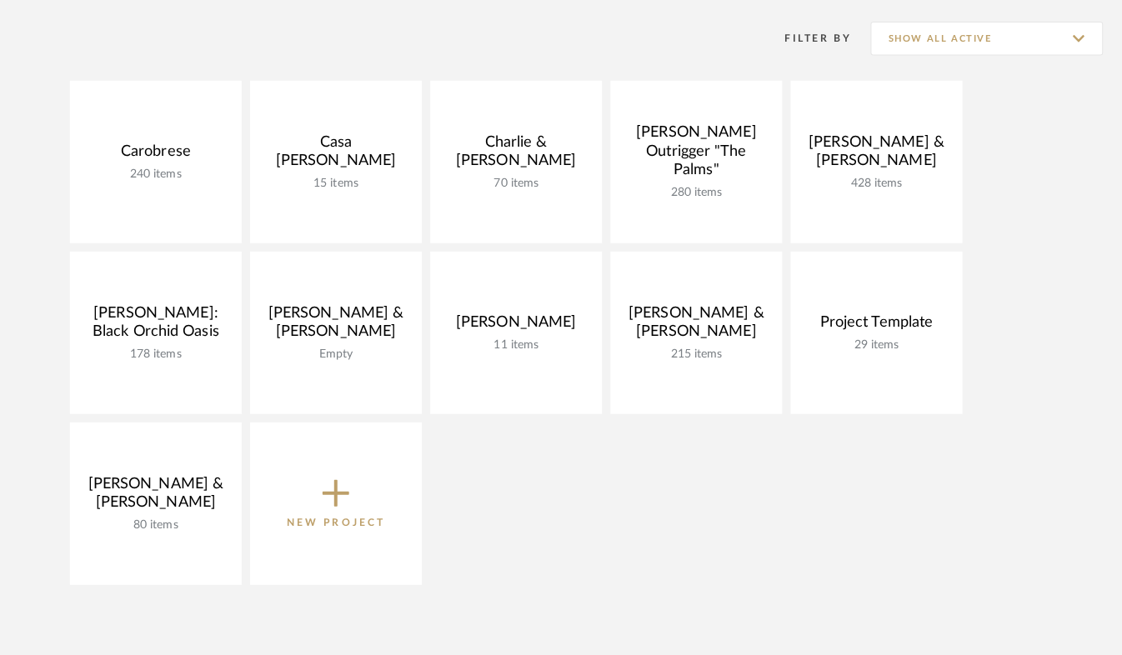
click at [0, 0] on link "Open Project" at bounding box center [0, 0] width 0 height 0
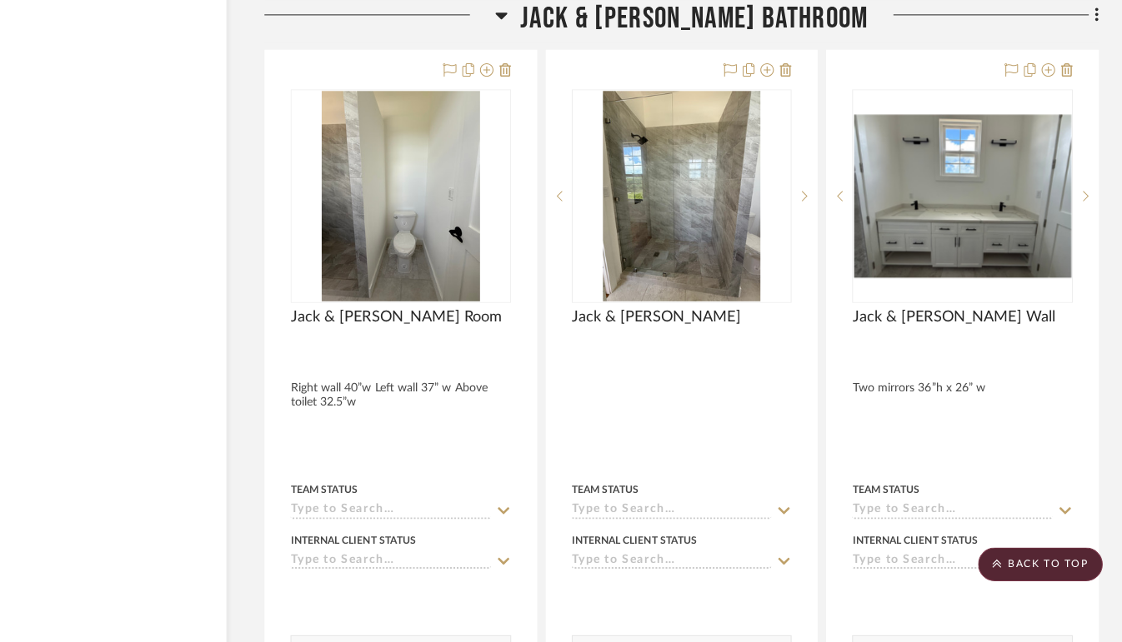
scroll to position [4390, 78]
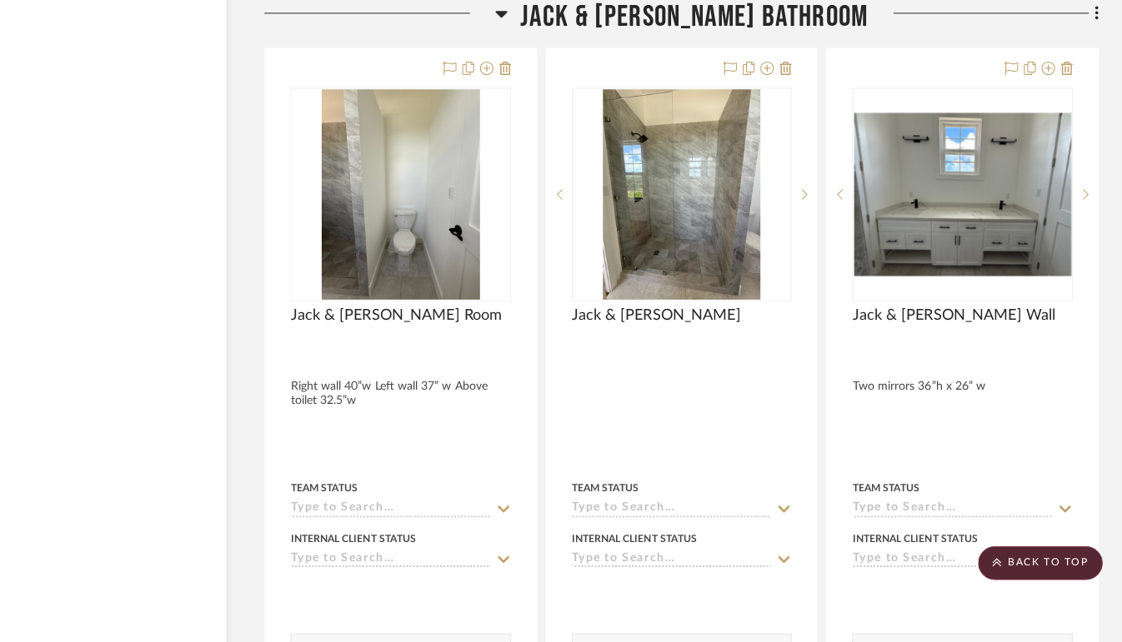
click at [1094, 535] on div at bounding box center [963, 414] width 268 height 729
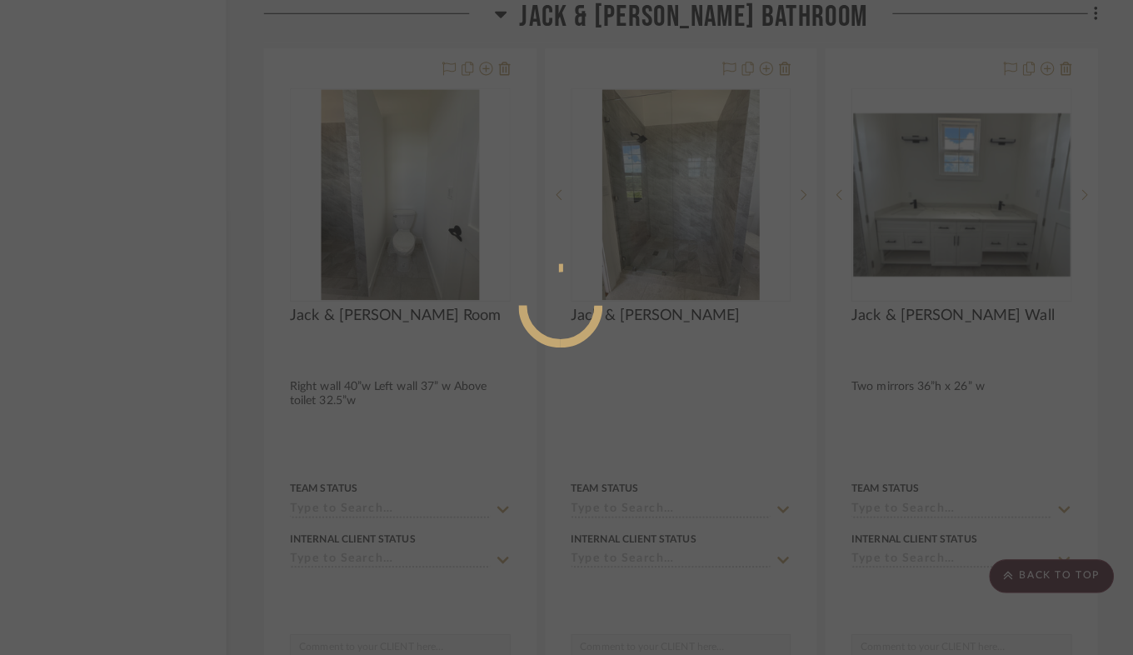
scroll to position [75, 0]
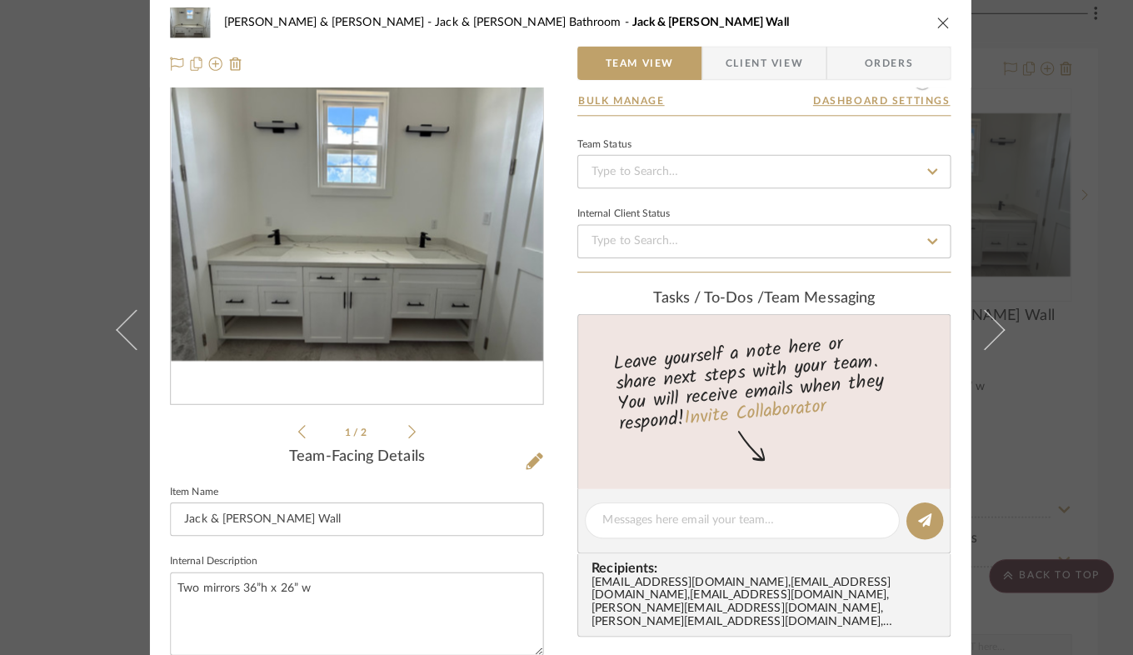
click at [942, 22] on icon "close" at bounding box center [945, 23] width 13 height 13
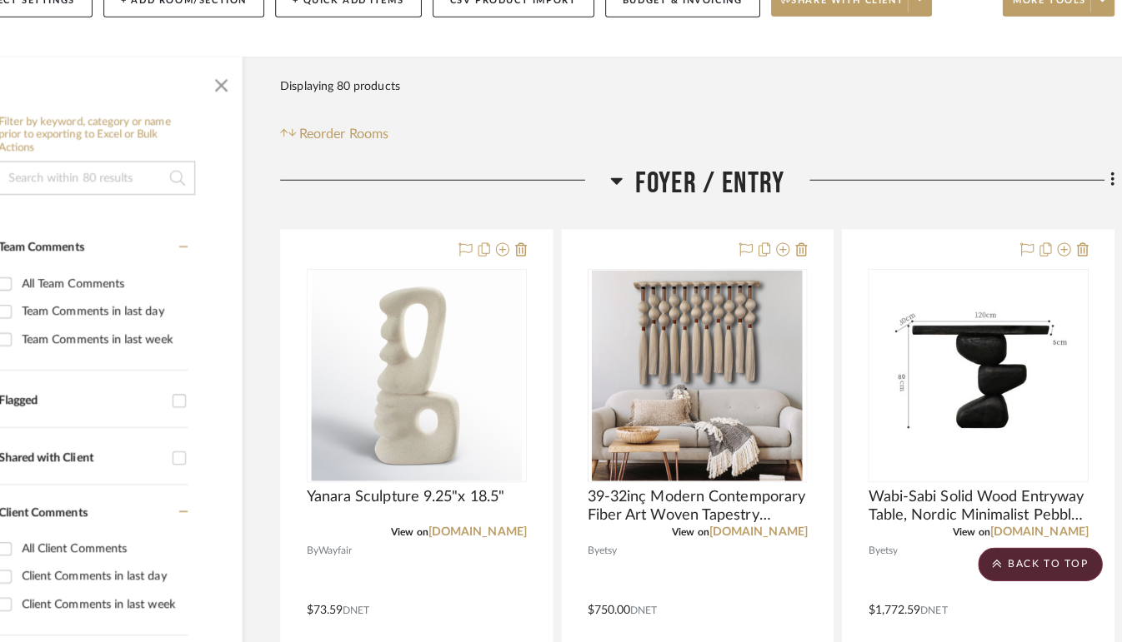
scroll to position [287, 62]
